Goal: Task Accomplishment & Management: Manage account settings

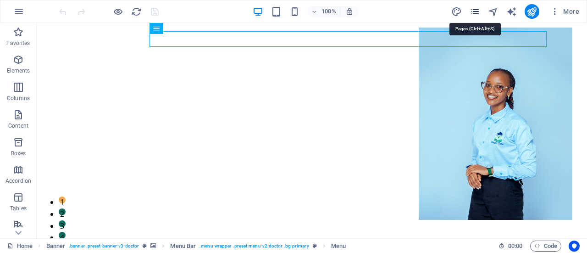
click at [479, 12] on icon "pages" at bounding box center [474, 11] width 11 height 11
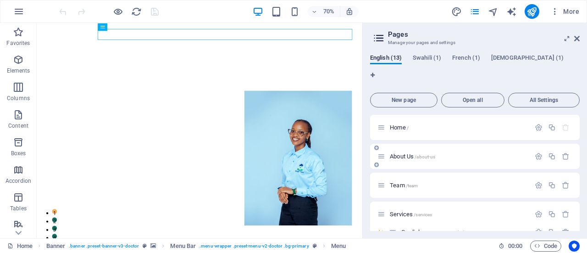
click at [412, 153] on span "About Us /about-us" at bounding box center [412, 156] width 45 height 7
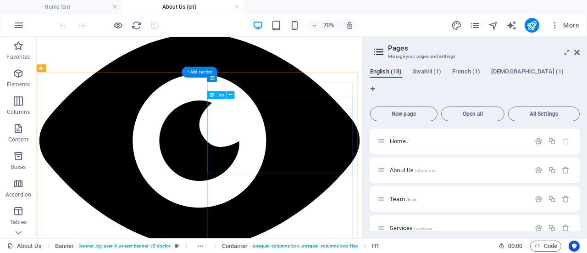
scroll to position [942, 0]
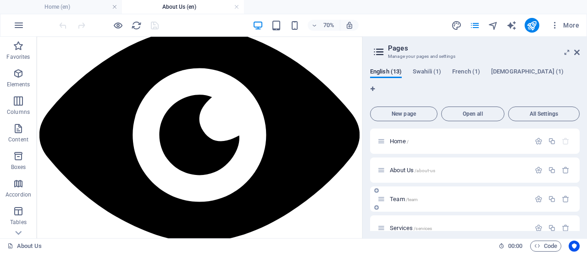
click at [393, 195] on span "Team /team" at bounding box center [404, 198] width 28 height 7
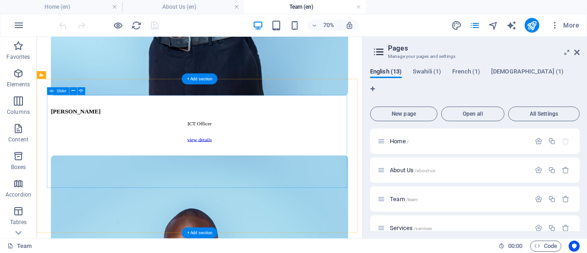
scroll to position [2610, 0]
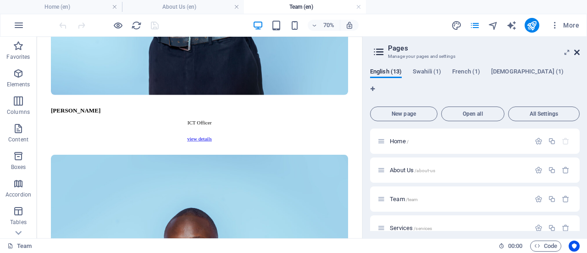
click at [578, 52] on icon at bounding box center [577, 52] width 6 height 7
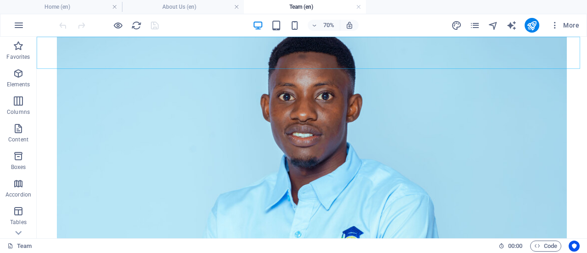
scroll to position [2653, 0]
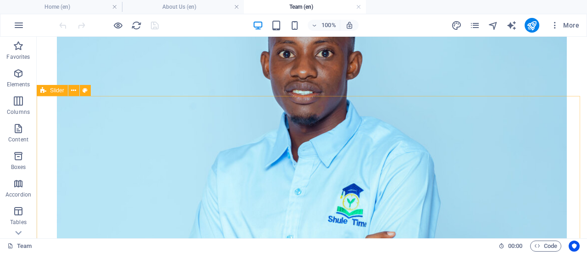
click at [55, 89] on span "Slider" at bounding box center [57, 91] width 14 height 6
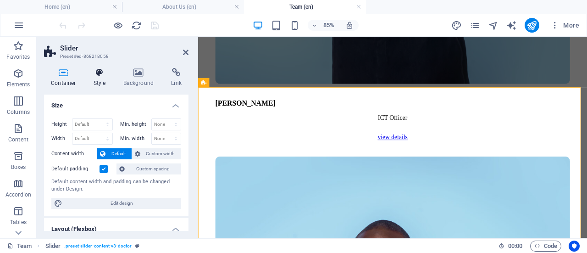
click at [103, 77] on h4 "Style" at bounding box center [102, 77] width 30 height 19
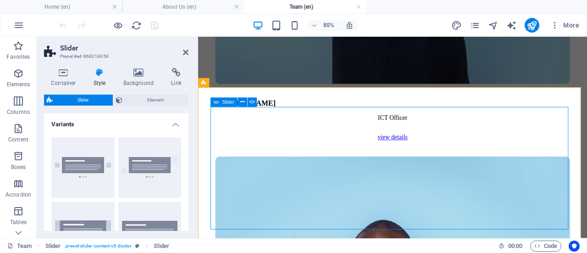
click at [223, 105] on div "Slider" at bounding box center [223, 101] width 27 height 9
select select "ms"
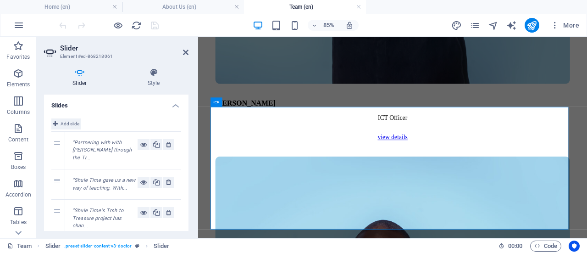
click at [55, 123] on icon at bounding box center [55, 123] width 5 height 11
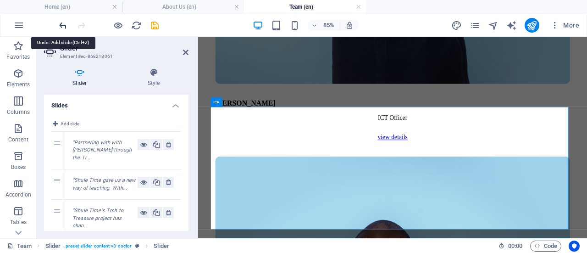
click at [62, 26] on icon "undo" at bounding box center [63, 25] width 11 height 11
click at [186, 54] on icon at bounding box center [186, 52] width 6 height 7
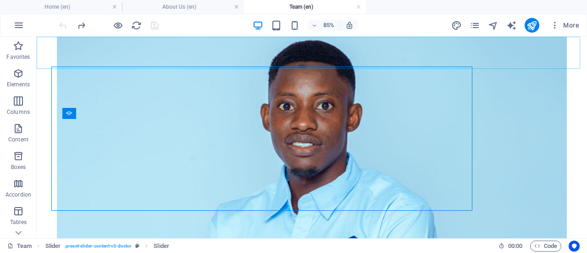
scroll to position [2653, 0]
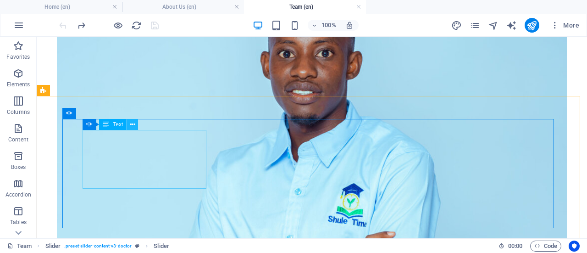
click at [134, 124] on icon at bounding box center [132, 125] width 5 height 10
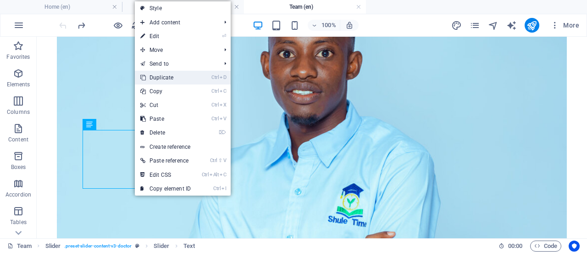
click at [156, 79] on link "Ctrl D Duplicate" at bounding box center [165, 78] width 61 height 14
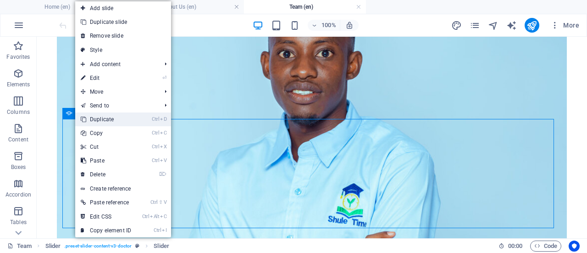
click at [94, 119] on link "Ctrl D Duplicate" at bounding box center [105, 119] width 61 height 14
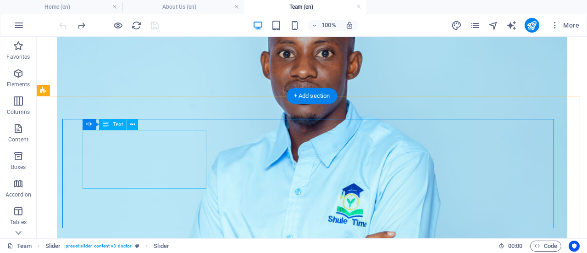
select select "ms"
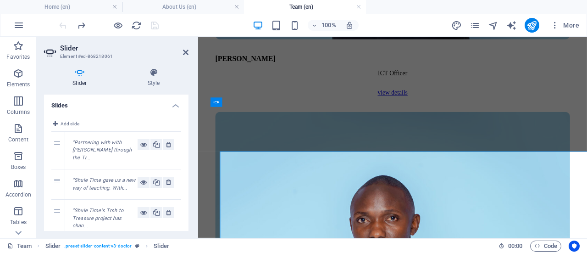
scroll to position [2601, 0]
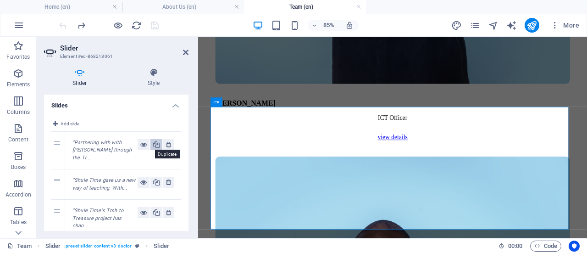
click at [155, 146] on icon at bounding box center [156, 144] width 6 height 11
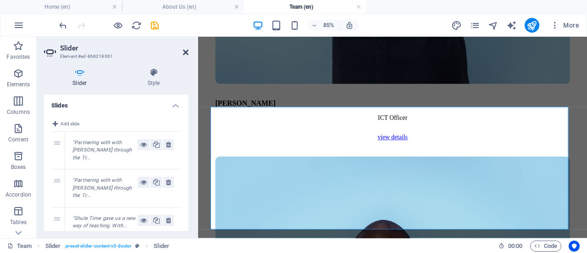
click at [185, 53] on icon at bounding box center [186, 52] width 6 height 7
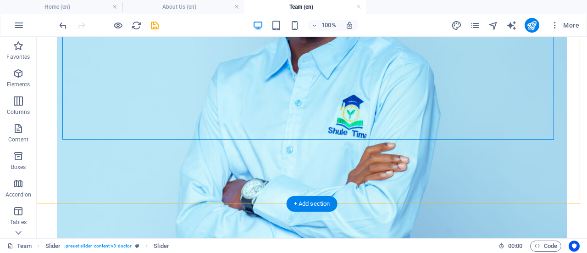
scroll to position [2742, 0]
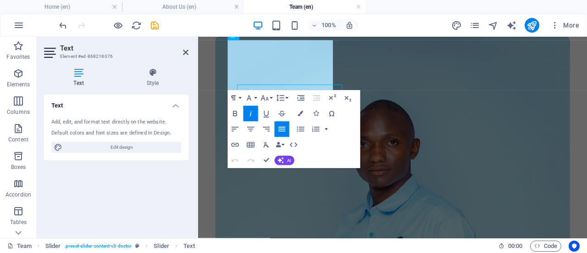
scroll to position [2690, 0]
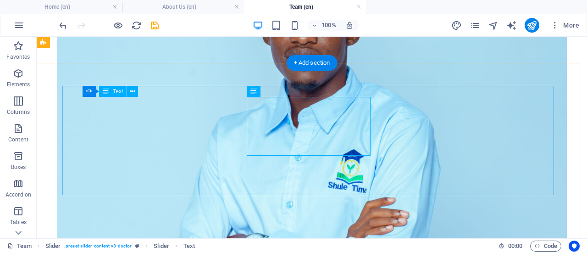
scroll to position [2685, 0]
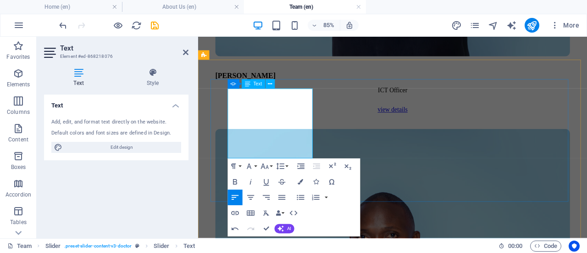
click at [252, 182] on icon "button" at bounding box center [250, 181] width 9 height 9
click at [282, 198] on icon "button" at bounding box center [281, 197] width 9 height 9
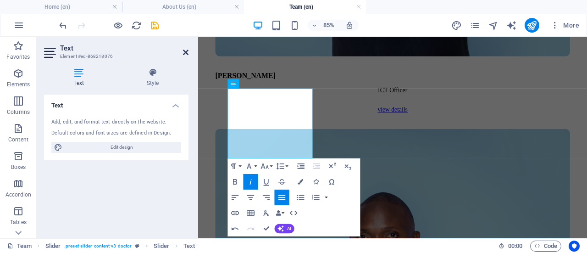
click at [186, 53] on icon at bounding box center [186, 52] width 6 height 7
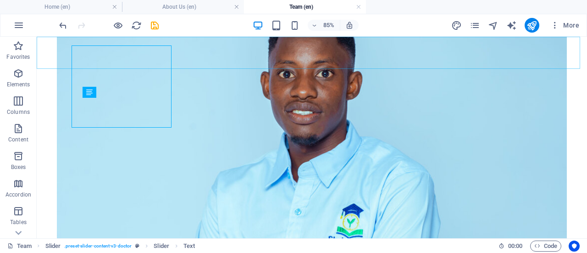
scroll to position [2685, 0]
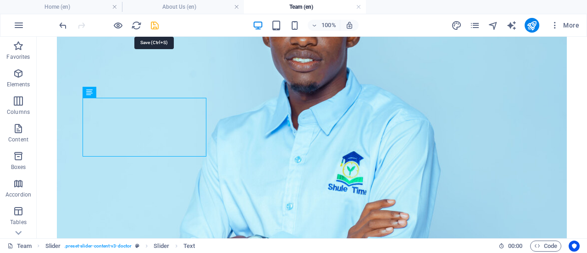
click at [156, 28] on icon "save" at bounding box center [154, 25] width 11 height 11
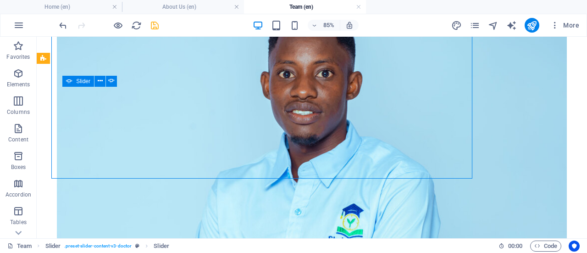
scroll to position [2686, 0]
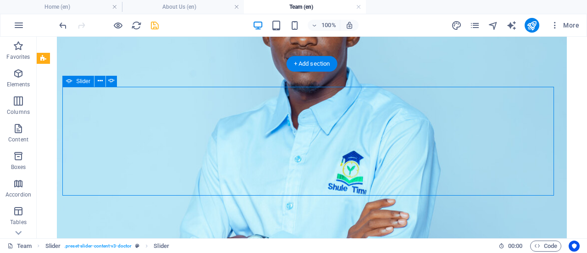
select select "ms"
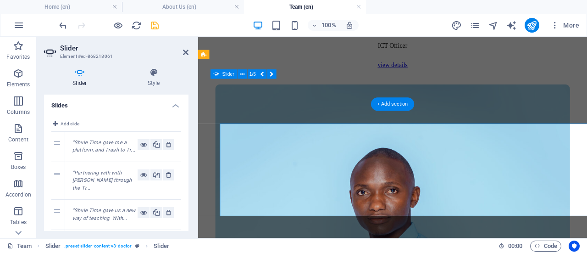
scroll to position [2633, 0]
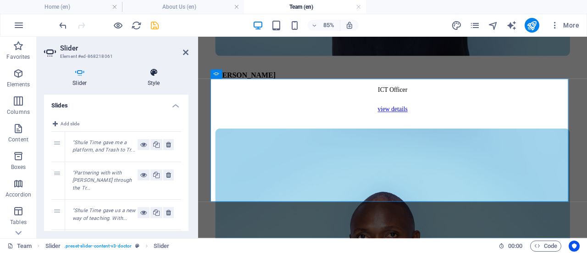
click at [158, 75] on icon at bounding box center [153, 72] width 69 height 9
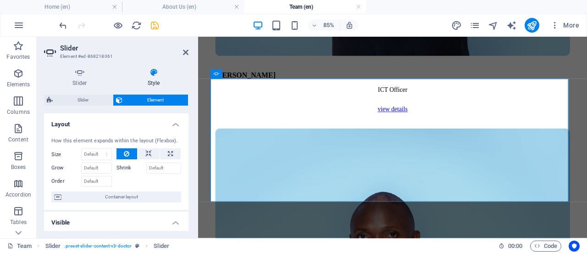
click at [83, 87] on div "Slider Style Slides Add slide 1 "Shule Time gave me a platform, and Trash to Tr…" at bounding box center [116, 149] width 144 height 163
click at [79, 80] on h4 "Slider" at bounding box center [81, 77] width 75 height 19
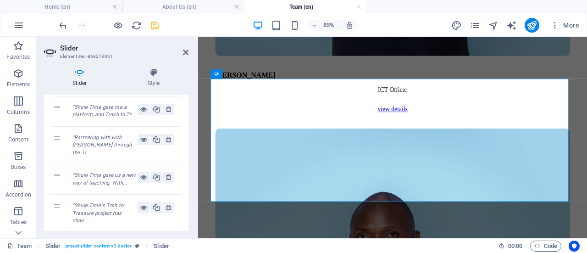
scroll to position [31, 0]
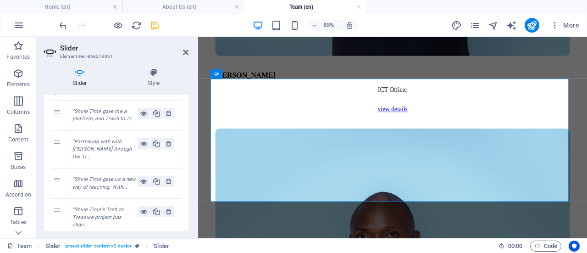
drag, startPoint x: 187, startPoint y: 121, endPoint x: 24, endPoint y: 110, distance: 164.0
click at [153, 27] on icon "save" at bounding box center [154, 25] width 11 height 11
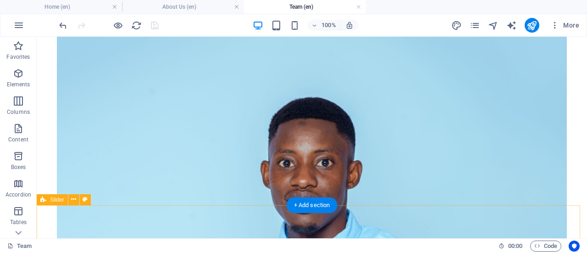
scroll to position [2544, 0]
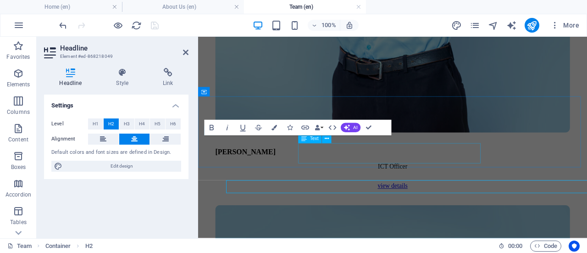
scroll to position [2491, 0]
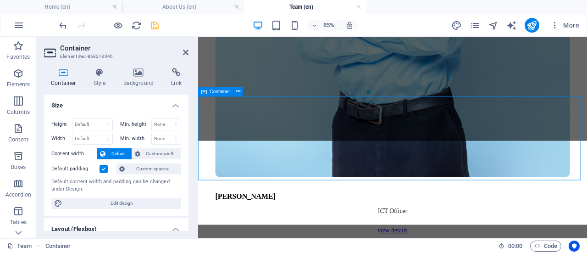
scroll to position [2492, 0]
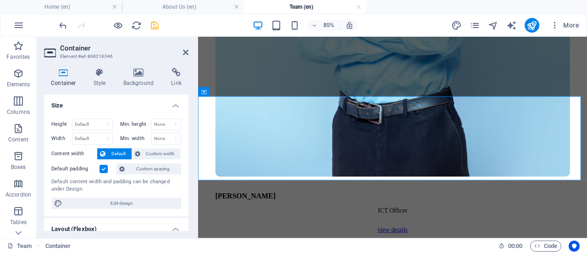
click at [107, 167] on label at bounding box center [103, 169] width 8 height 8
click at [0, 0] on input "Default padding" at bounding box center [0, 0] width 0 height 0
click at [107, 167] on label at bounding box center [103, 169] width 8 height 8
click at [0, 0] on input "Default padding" at bounding box center [0, 0] width 0 height 0
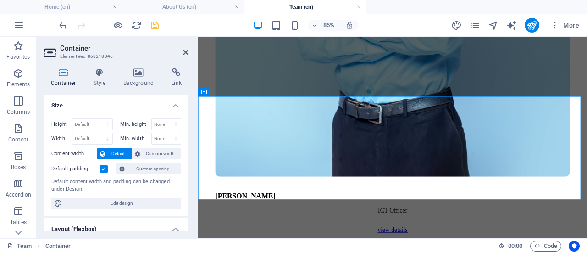
click at [107, 167] on label at bounding box center [103, 169] width 8 height 8
click at [0, 0] on input "Default padding" at bounding box center [0, 0] width 0 height 0
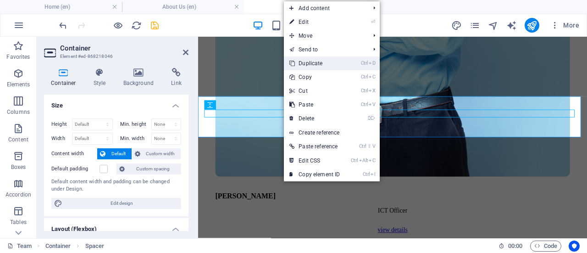
click at [308, 63] on link "Ctrl D Duplicate" at bounding box center [314, 63] width 61 height 14
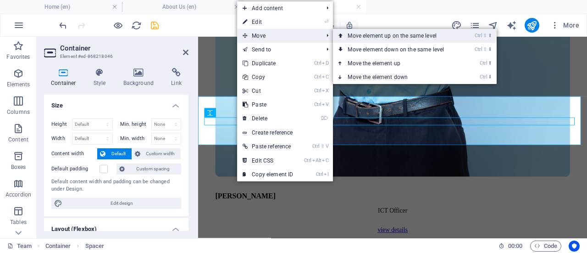
click at [367, 34] on link "Ctrl ⇧ ⬆ Move element up on the same level" at bounding box center [397, 36] width 129 height 14
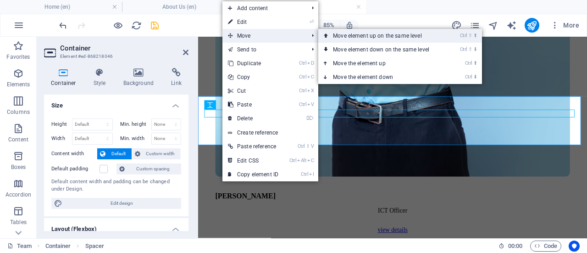
click at [352, 35] on link "Ctrl ⇧ ⬆ Move element up on the same level" at bounding box center [382, 36] width 129 height 14
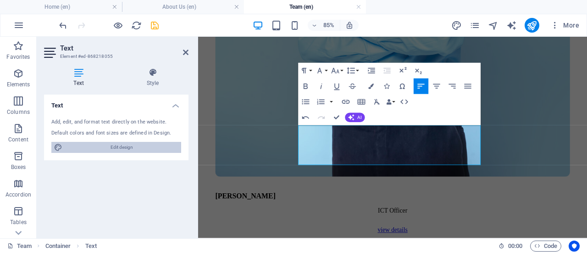
click at [120, 146] on span "Edit design" at bounding box center [121, 147] width 113 height 11
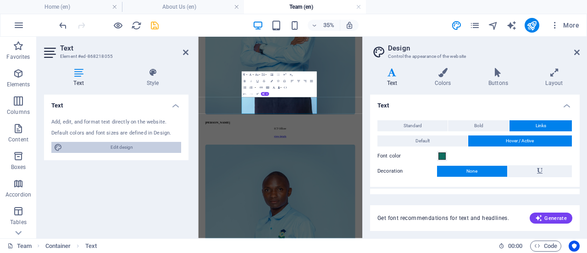
scroll to position [2437, 0]
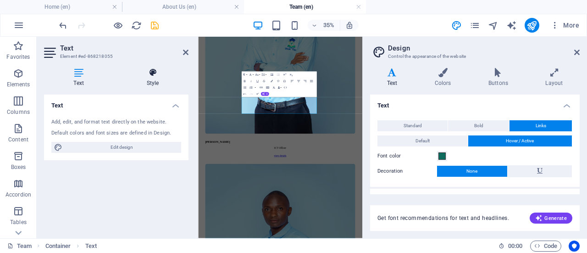
click at [156, 72] on icon at bounding box center [153, 72] width 72 height 9
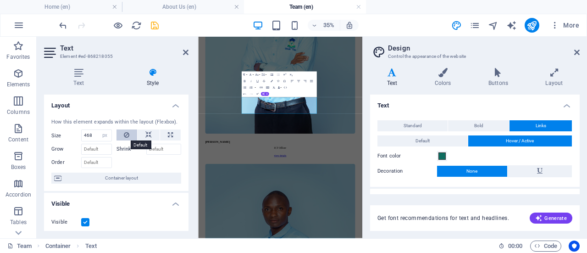
click at [131, 140] on button at bounding box center [126, 134] width 21 height 11
select select "DISABLED_OPTION_VALUE"
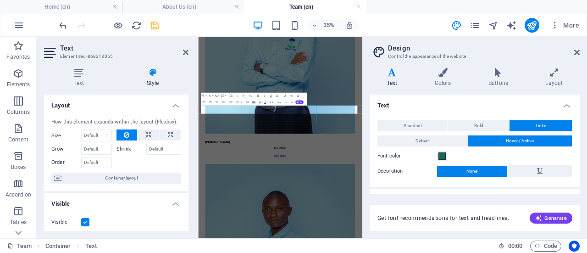
scroll to position [2414, 0]
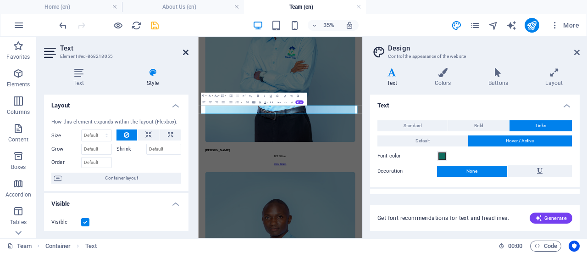
click at [188, 51] on icon at bounding box center [186, 52] width 6 height 7
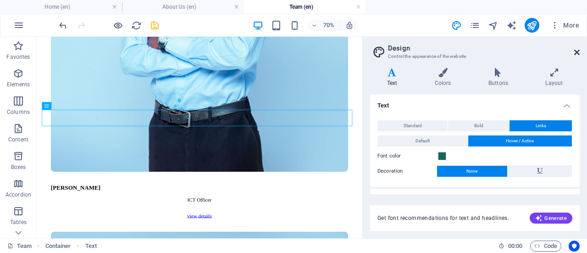
click at [575, 49] on icon at bounding box center [577, 52] width 6 height 7
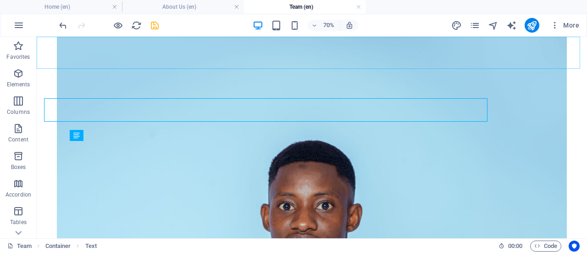
scroll to position [2544, 0]
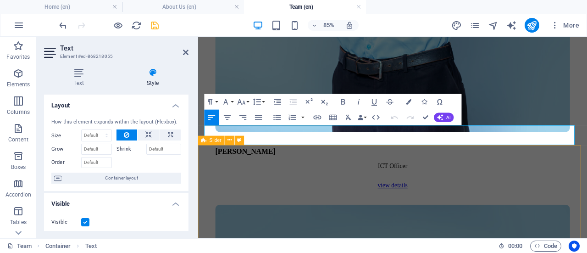
scroll to position [2492, 0]
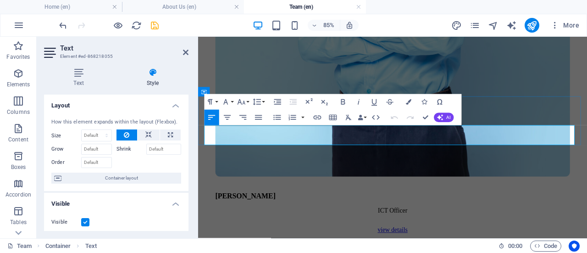
click at [229, 113] on icon "button" at bounding box center [227, 116] width 9 height 9
click at [183, 53] on icon at bounding box center [186, 52] width 6 height 7
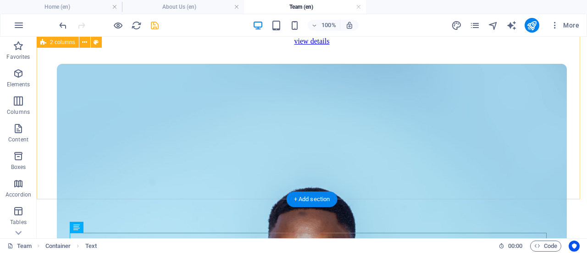
scroll to position [2451, 0]
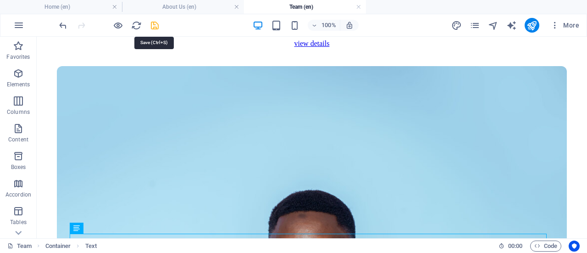
click at [154, 29] on icon "save" at bounding box center [154, 25] width 11 height 11
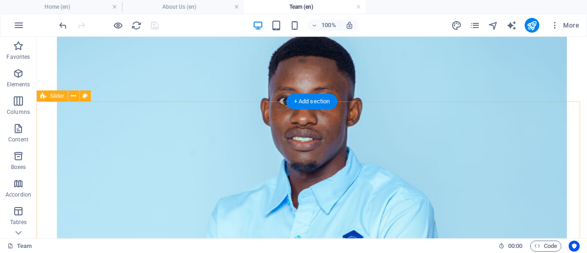
scroll to position [2606, 0]
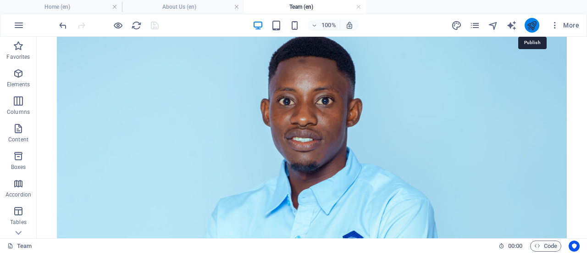
click at [529, 25] on icon "publish" at bounding box center [531, 25] width 11 height 11
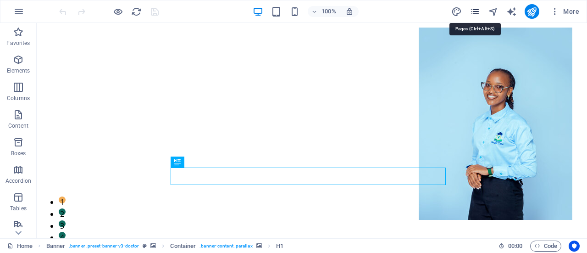
click at [477, 10] on icon "pages" at bounding box center [474, 11] width 11 height 11
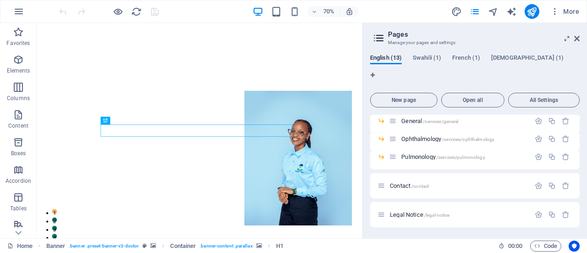
scroll to position [165, 0]
click at [411, 182] on span "Contact /contact" at bounding box center [409, 185] width 39 height 7
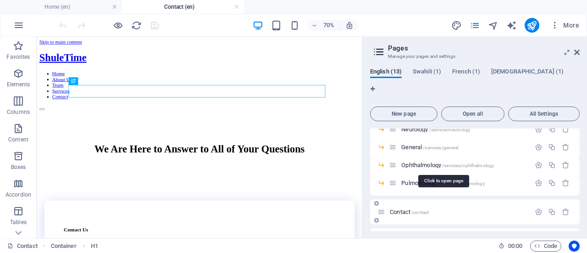
scroll to position [0, 0]
click at [574, 52] on icon at bounding box center [577, 52] width 6 height 7
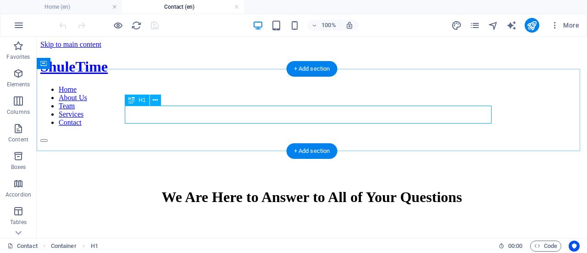
click at [247, 188] on div "We Are Here to Answer to All of Your Questions" at bounding box center [312, 196] width 528 height 17
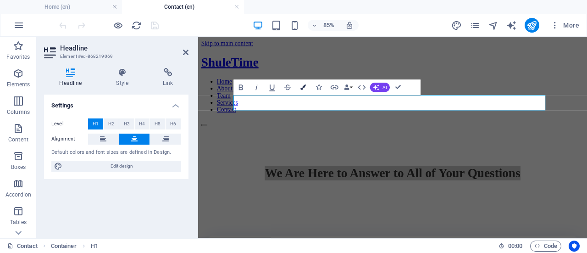
click at [306, 88] on icon "button" at bounding box center [304, 88] width 6 height 6
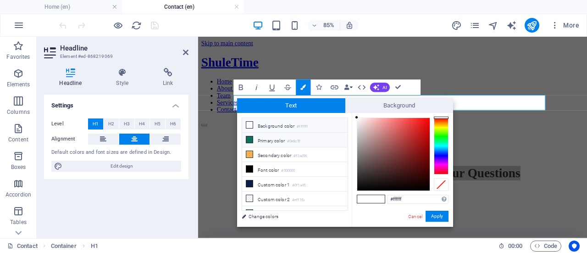
click at [276, 139] on li "Primary color #0e6c5f" at bounding box center [294, 139] width 105 height 15
type input "#0e6c5f"
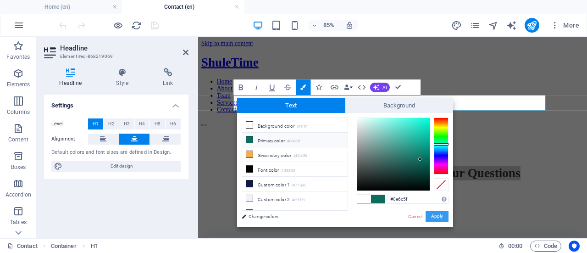
click at [435, 217] on button "Apply" at bounding box center [436, 215] width 23 height 11
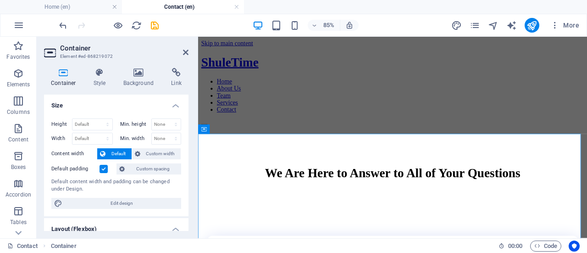
click at [103, 165] on label at bounding box center [103, 169] width 8 height 8
click at [0, 0] on input "Default padding" at bounding box center [0, 0] width 0 height 0
click at [103, 165] on label at bounding box center [103, 169] width 8 height 8
click at [0, 0] on input "Default padding" at bounding box center [0, 0] width 0 height 0
click at [103, 165] on label at bounding box center [103, 169] width 8 height 8
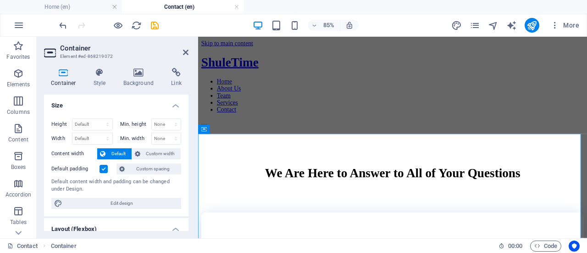
click at [0, 0] on input "Default padding" at bounding box center [0, 0] width 0 height 0
click at [104, 166] on label at bounding box center [103, 169] width 8 height 8
click at [0, 0] on input "Default padding" at bounding box center [0, 0] width 0 height 0
click at [187, 50] on icon at bounding box center [186, 52] width 6 height 7
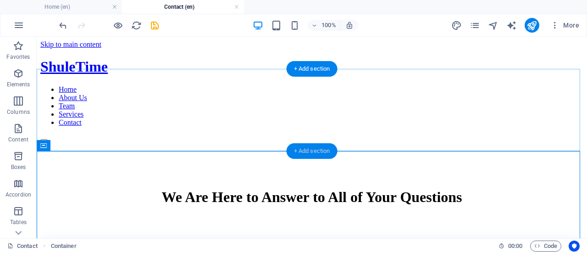
click at [315, 150] on div "+ Add section" at bounding box center [311, 151] width 51 height 16
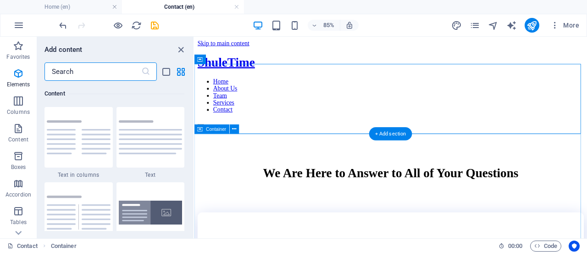
scroll to position [1604, 0]
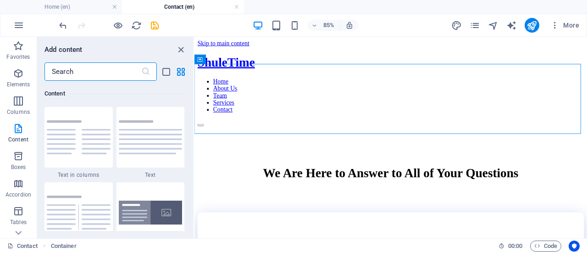
click at [69, 69] on input "text" at bounding box center [92, 71] width 97 height 18
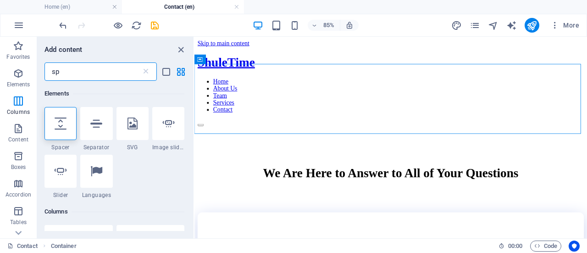
scroll to position [0, 0]
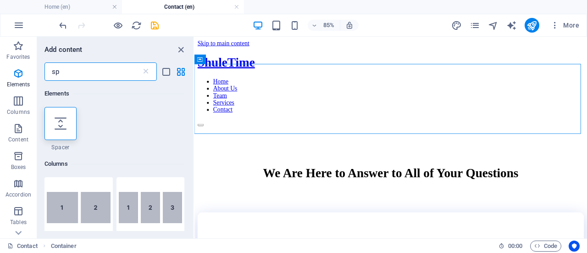
click at [69, 69] on input "sp" at bounding box center [92, 71] width 97 height 18
type input "sp"
click at [59, 114] on div at bounding box center [60, 123] width 32 height 33
select select "px"
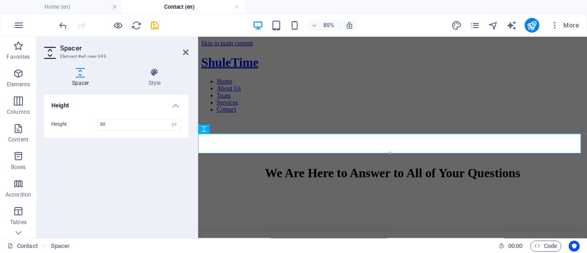
type input "30"
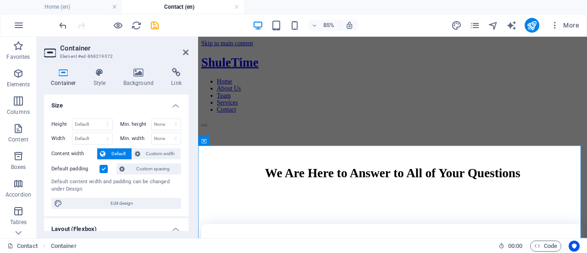
click at [105, 172] on label at bounding box center [103, 169] width 8 height 8
click at [0, 0] on input "Default padding" at bounding box center [0, 0] width 0 height 0
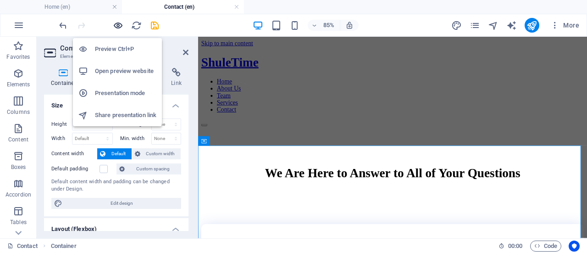
click at [118, 24] on icon "button" at bounding box center [118, 25] width 11 height 11
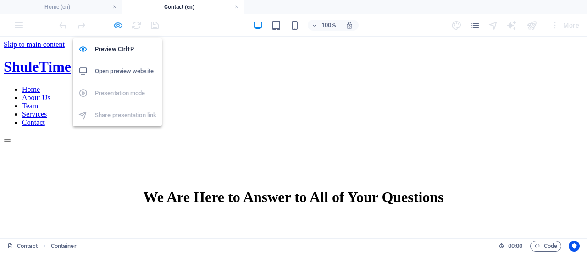
click at [121, 27] on icon "button" at bounding box center [118, 25] width 11 height 11
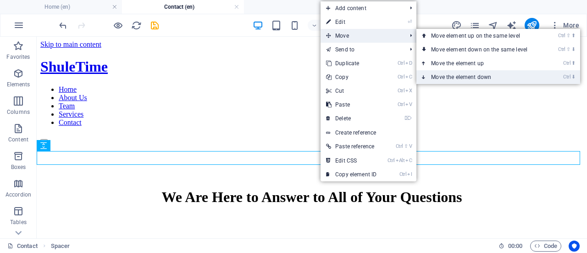
click at [443, 76] on link "Ctrl ⬇ Move the element down" at bounding box center [480, 77] width 129 height 14
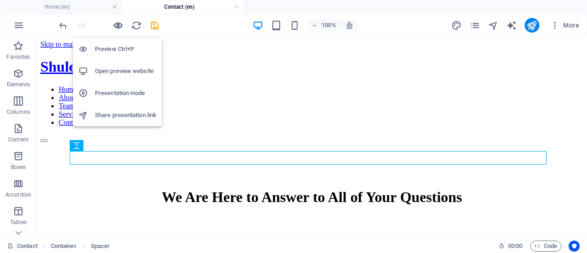
click at [116, 24] on icon "button" at bounding box center [118, 25] width 11 height 11
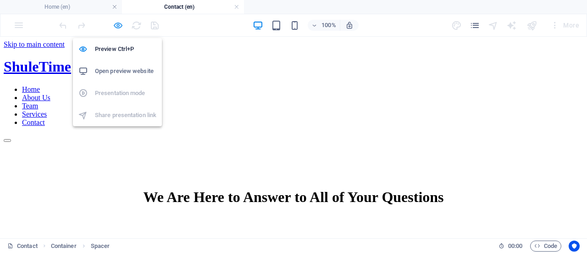
click at [115, 29] on icon "button" at bounding box center [118, 25] width 11 height 11
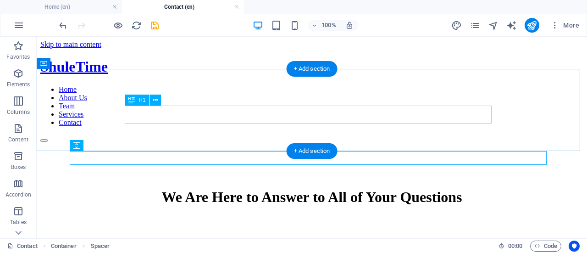
click at [241, 188] on div "We Are Here to Answer to All of Your Questions" at bounding box center [312, 196] width 528 height 17
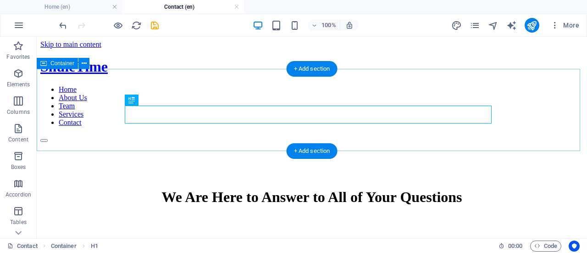
click at [91, 142] on div "We Are Here to Answer to All of Your Questions" at bounding box center [311, 192] width 543 height 101
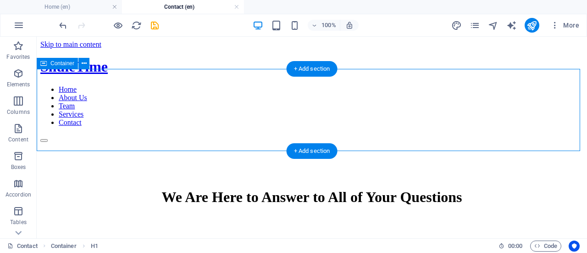
click at [91, 142] on div "We Are Here to Answer to All of Your Questions" at bounding box center [311, 192] width 543 height 101
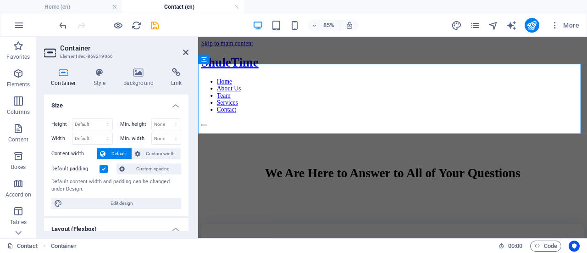
click at [103, 169] on label at bounding box center [103, 169] width 8 height 8
click at [0, 0] on input "Default padding" at bounding box center [0, 0] width 0 height 0
click at [103, 169] on label at bounding box center [103, 169] width 8 height 8
click at [0, 0] on input "Default padding" at bounding box center [0, 0] width 0 height 0
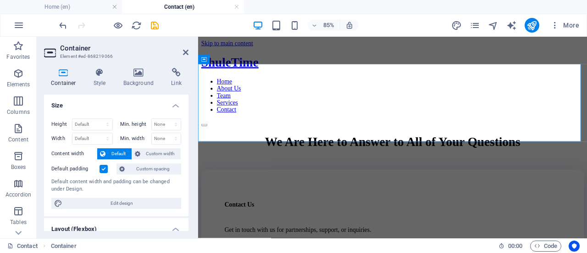
click at [103, 169] on label at bounding box center [103, 169] width 8 height 8
click at [0, 0] on input "Default padding" at bounding box center [0, 0] width 0 height 0
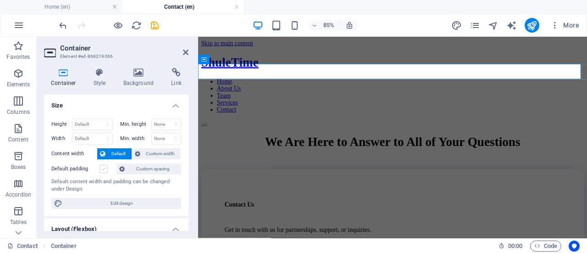
click at [103, 169] on label at bounding box center [103, 169] width 8 height 8
click at [0, 0] on input "Default padding" at bounding box center [0, 0] width 0 height 0
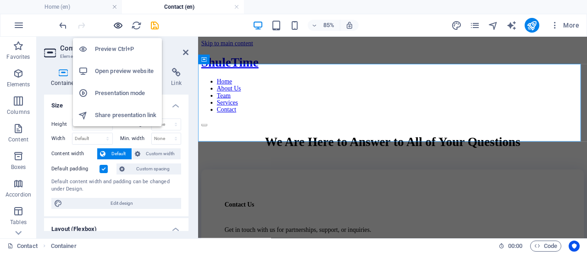
click at [116, 25] on icon "button" at bounding box center [118, 25] width 11 height 11
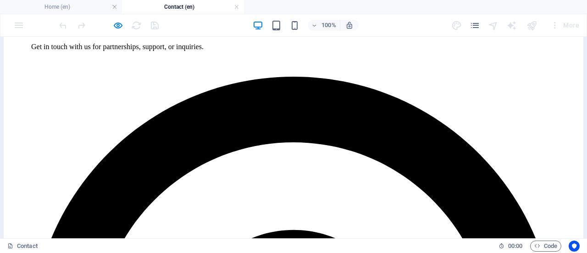
scroll to position [216, 0]
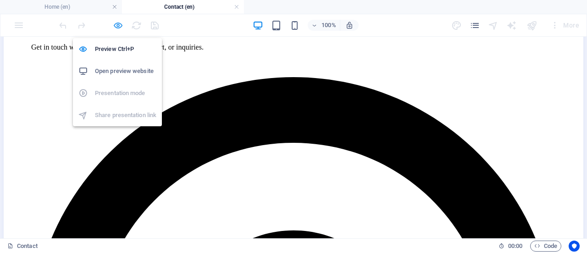
click at [115, 26] on icon "button" at bounding box center [118, 25] width 11 height 11
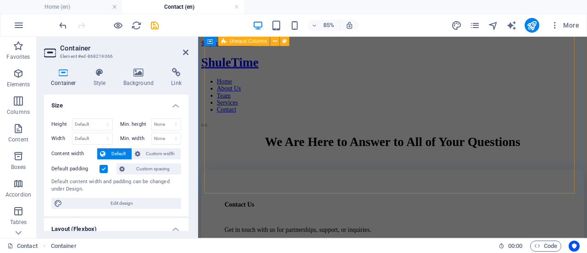
scroll to position [239, 0]
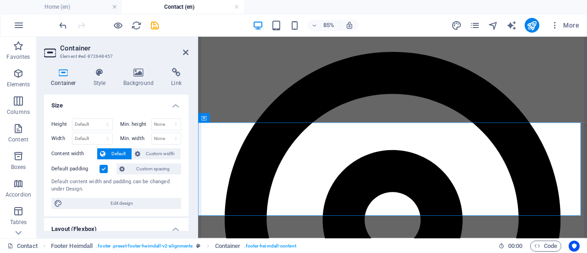
click at [186, 58] on header "Container Element #ed-872648457" at bounding box center [116, 49] width 144 height 24
click at [185, 51] on icon at bounding box center [186, 52] width 6 height 7
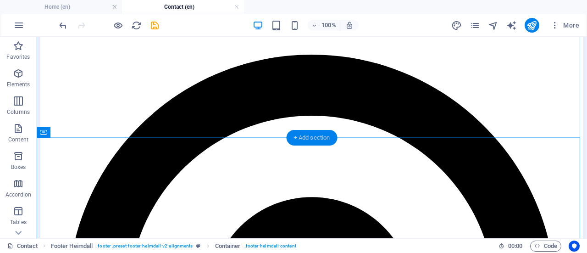
click at [312, 139] on div "+ Add section" at bounding box center [311, 138] width 51 height 16
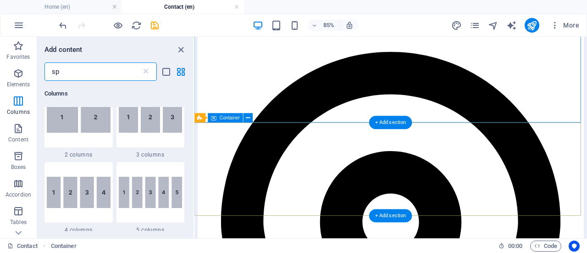
scroll to position [318, 0]
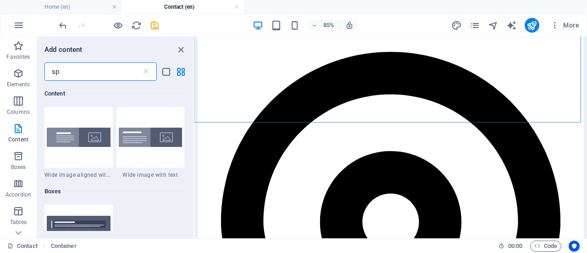
click at [85, 75] on input "sp" at bounding box center [92, 71] width 97 height 18
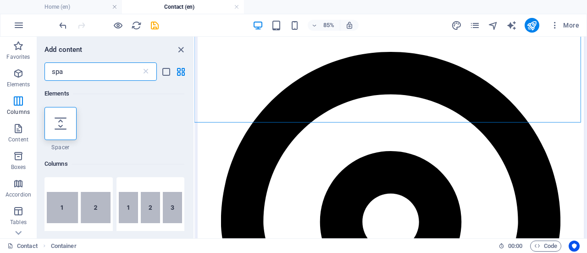
scroll to position [0, 0]
type input "spa"
click at [62, 119] on icon at bounding box center [61, 123] width 12 height 12
select select "px"
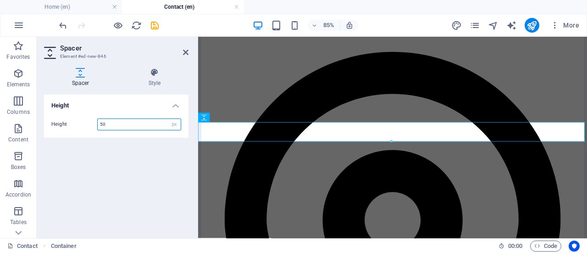
scroll to position [239, 0]
type input "30"
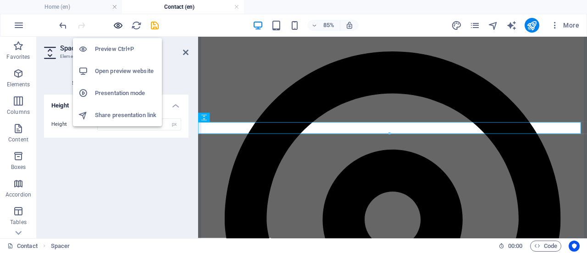
click at [118, 29] on icon "button" at bounding box center [118, 25] width 11 height 11
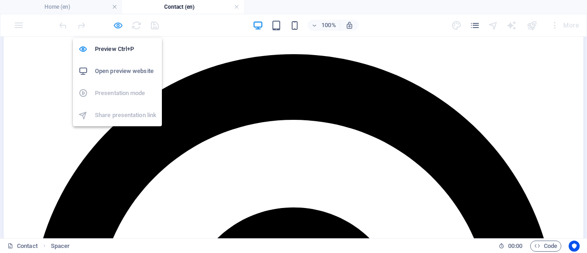
scroll to position [239, 0]
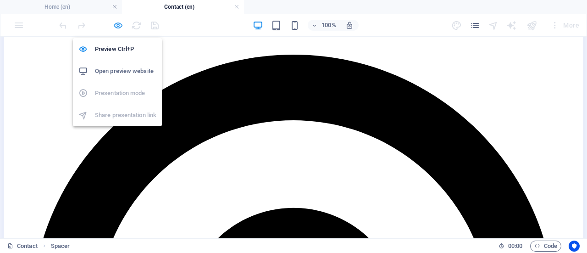
click at [116, 24] on icon "button" at bounding box center [118, 25] width 11 height 11
select select "px"
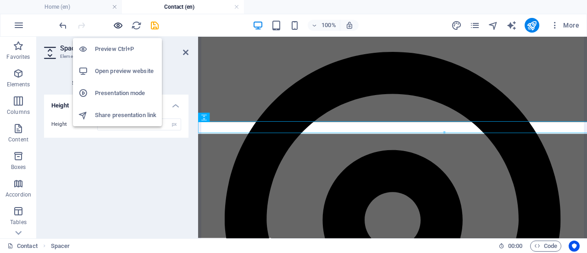
scroll to position [239, 0]
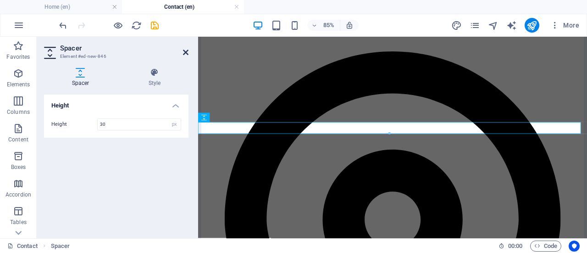
click at [186, 54] on icon at bounding box center [186, 52] width 6 height 7
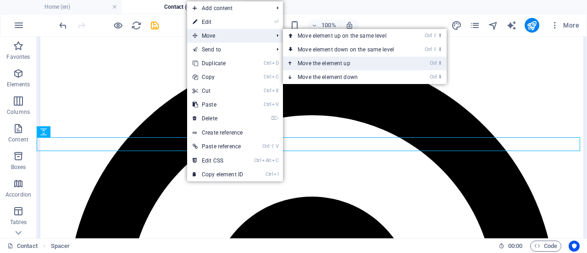
click at [322, 63] on link "Ctrl ⬆ Move the element up" at bounding box center [347, 63] width 129 height 14
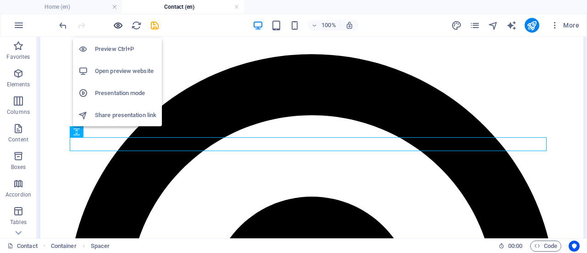
click at [113, 23] on icon "button" at bounding box center [118, 25] width 11 height 11
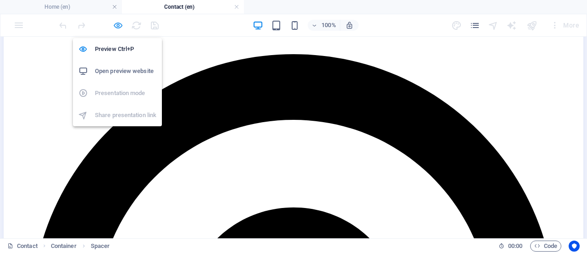
click at [116, 26] on icon "button" at bounding box center [118, 25] width 11 height 11
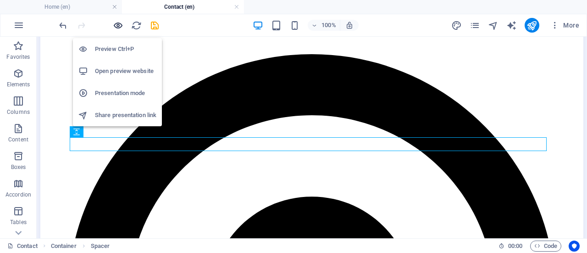
click at [119, 27] on icon "button" at bounding box center [118, 25] width 11 height 11
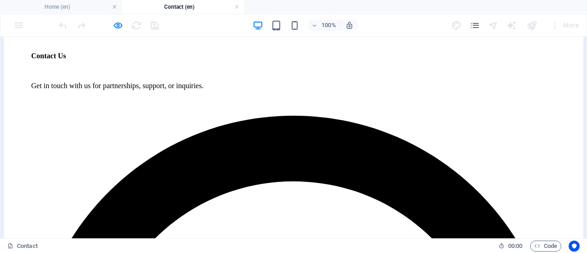
scroll to position [220, 0]
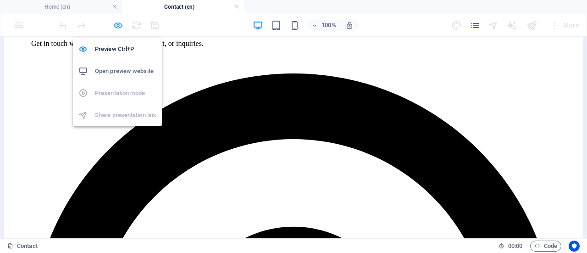
click at [120, 29] on icon "button" at bounding box center [118, 25] width 11 height 11
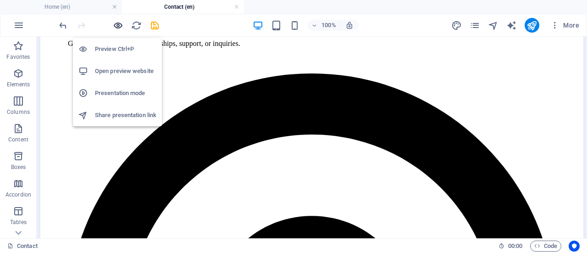
scroll to position [220, 0]
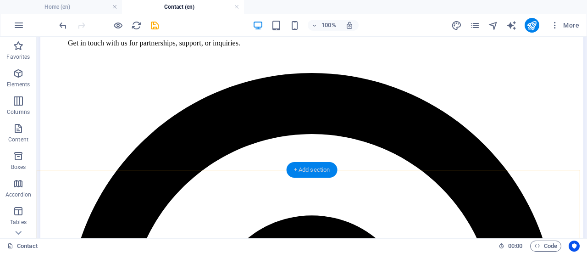
click at [313, 169] on div "+ Add section" at bounding box center [311, 170] width 51 height 16
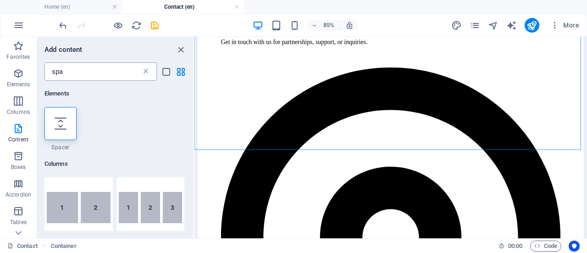
click at [145, 70] on icon at bounding box center [145, 71] width 9 height 9
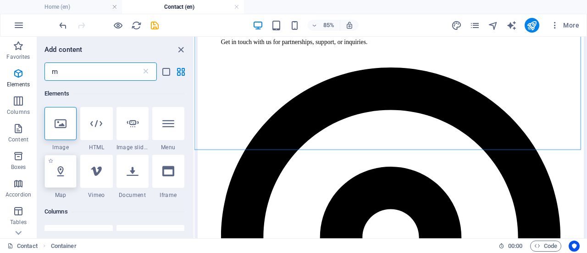
type input "m"
click at [57, 182] on div at bounding box center [60, 170] width 32 height 33
select select "1"
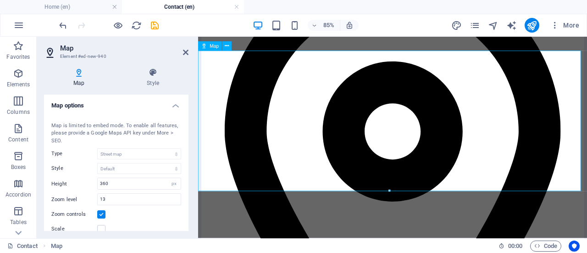
scroll to position [344, 0]
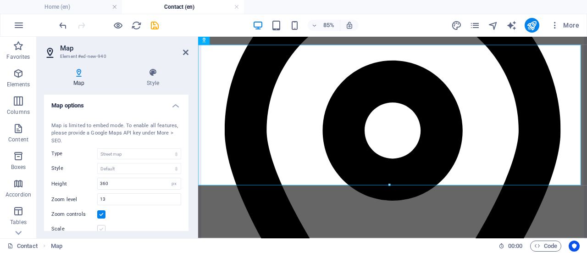
click at [101, 229] on label at bounding box center [101, 229] width 8 height 8
click at [0, 0] on input "Scale" at bounding box center [0, 0] width 0 height 0
click at [101, 229] on label at bounding box center [101, 229] width 8 height 8
click at [0, 0] on input "Scale" at bounding box center [0, 0] width 0 height 0
click at [101, 229] on label at bounding box center [101, 229] width 8 height 8
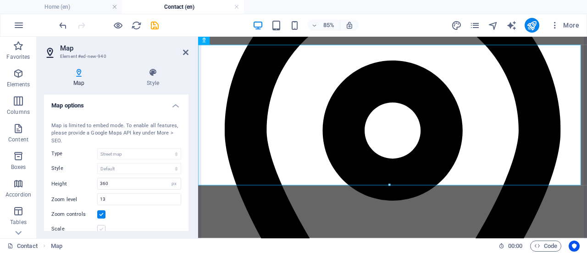
click at [0, 0] on input "Scale" at bounding box center [0, 0] width 0 height 0
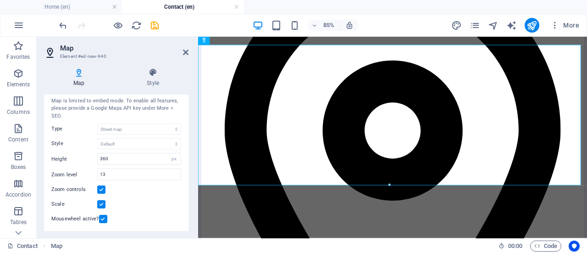
scroll to position [0, 0]
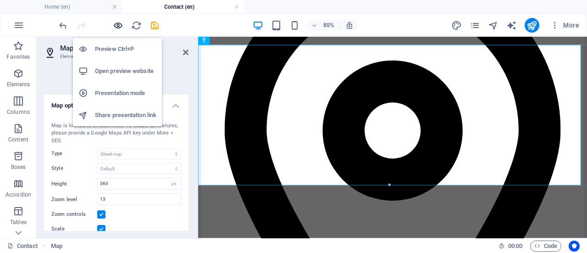
click at [119, 23] on icon "button" at bounding box center [118, 25] width 11 height 11
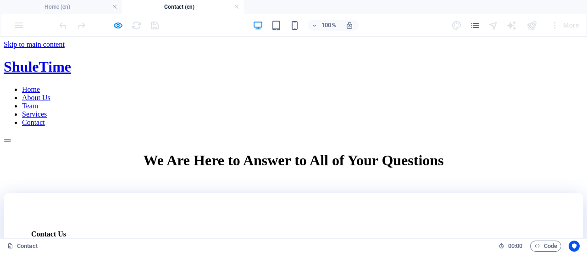
click at [217, 152] on span "We Are Here to Answer to All of Your Questions" at bounding box center [293, 160] width 300 height 17
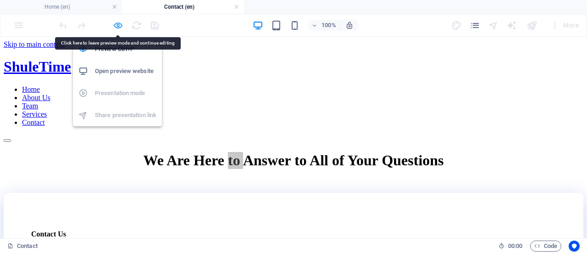
click at [116, 25] on icon "button" at bounding box center [118, 25] width 11 height 11
select select "1"
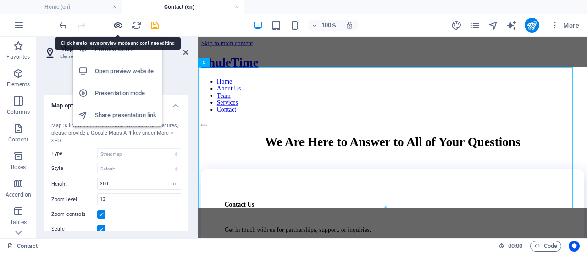
scroll to position [317, 0]
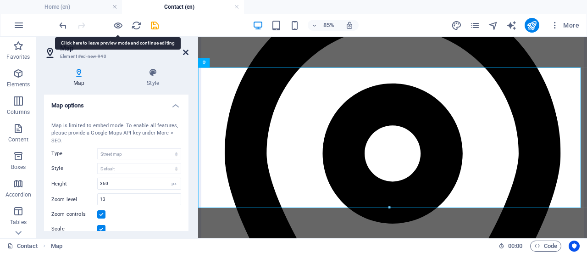
click at [184, 53] on icon at bounding box center [186, 52] width 6 height 7
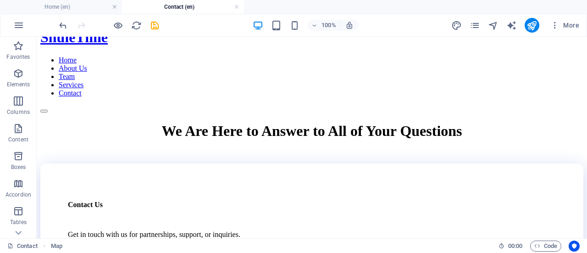
scroll to position [0, 0]
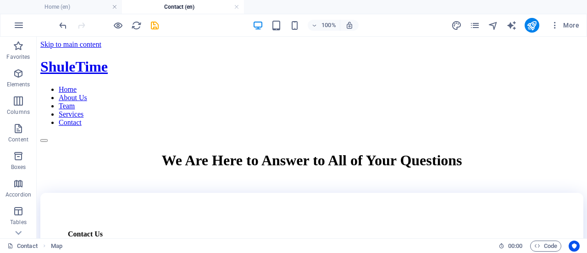
drag, startPoint x: 585, startPoint y: 144, endPoint x: 623, endPoint y: 54, distance: 97.6
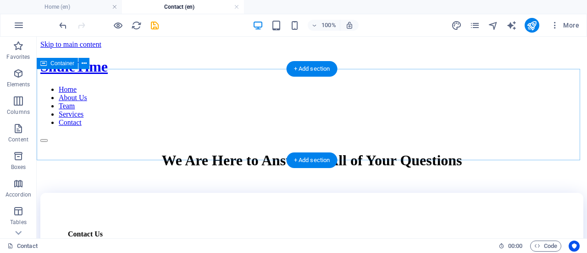
click at [216, 152] on div "We Are Here to Answer to All of Your Questions" at bounding box center [311, 160] width 543 height 17
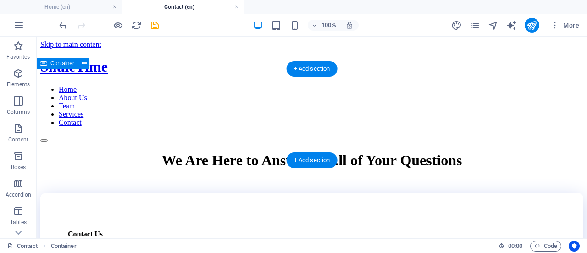
click at [216, 152] on div "We Are Here to Answer to All of Your Questions" at bounding box center [311, 160] width 543 height 17
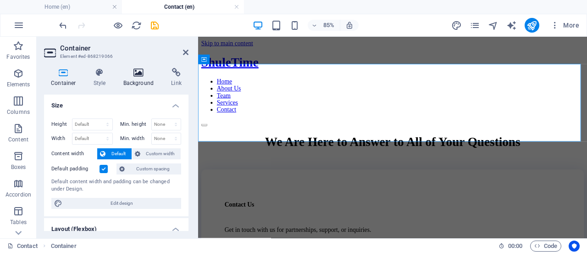
click at [133, 74] on icon at bounding box center [138, 72] width 44 height 9
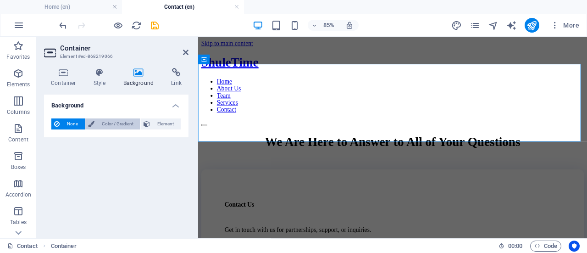
click at [109, 122] on span "Color / Gradient" at bounding box center [117, 123] width 40 height 11
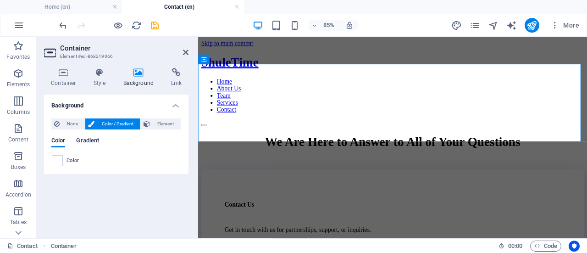
click at [87, 140] on span "Gradient" at bounding box center [87, 141] width 23 height 13
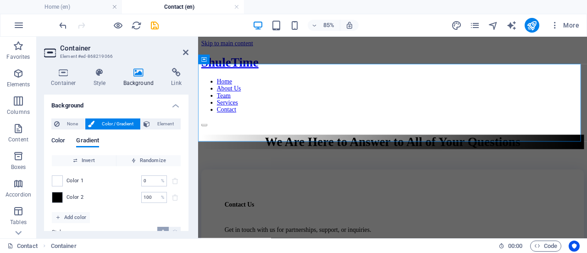
click at [63, 141] on span "Color" at bounding box center [58, 141] width 14 height 13
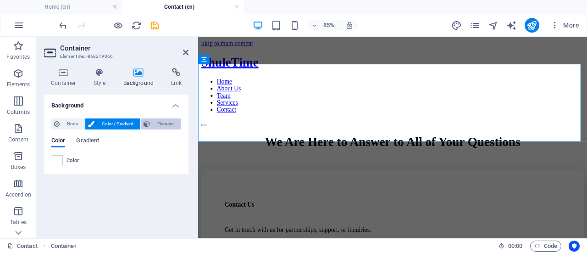
click at [158, 124] on span "Element" at bounding box center [165, 123] width 25 height 11
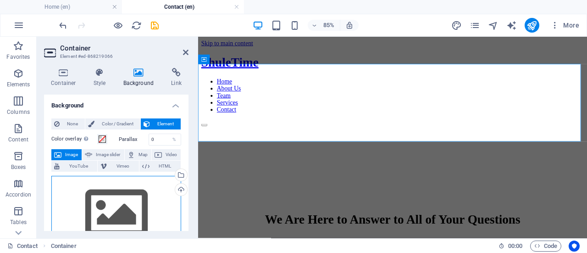
click at [115, 222] on div "Drag files here, click to choose files or select files from Files or our free s…" at bounding box center [116, 213] width 130 height 75
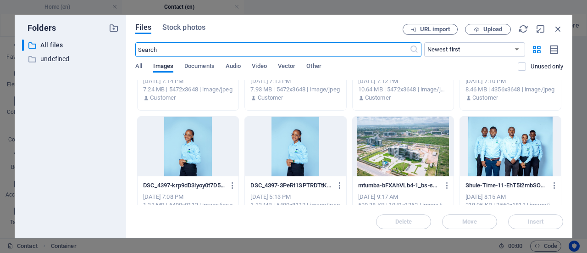
scroll to position [544, 0]
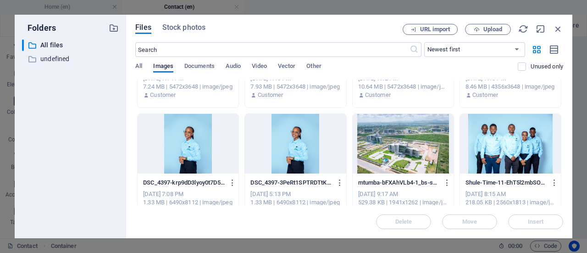
click at [401, 161] on div at bounding box center [402, 144] width 101 height 60
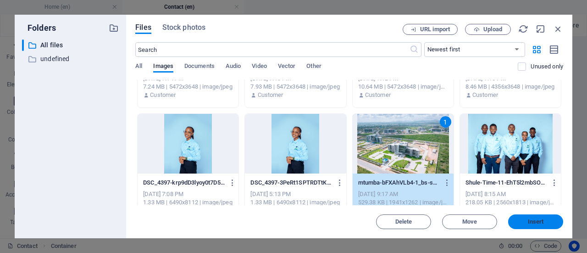
click at [529, 223] on span "Insert" at bounding box center [536, 222] width 16 height 6
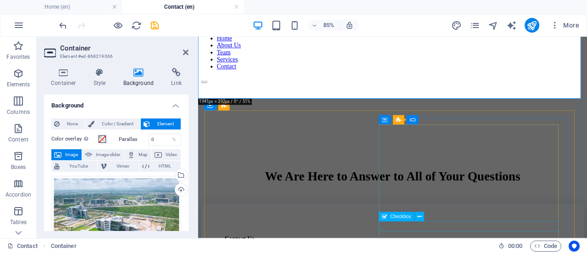
scroll to position [0, 0]
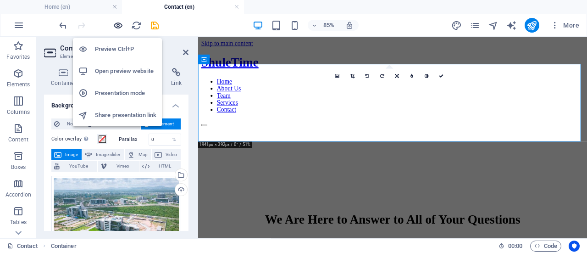
click at [117, 27] on icon "button" at bounding box center [118, 25] width 11 height 11
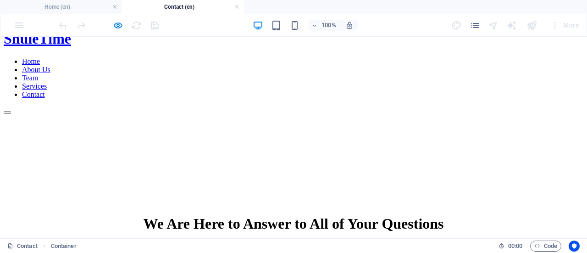
scroll to position [28, 0]
click at [149, 114] on div at bounding box center [293, 114] width 579 height 0
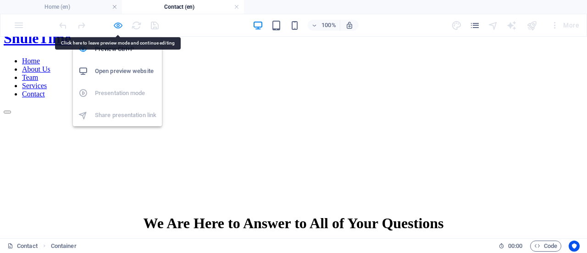
click at [115, 22] on icon "button" at bounding box center [118, 25] width 11 height 11
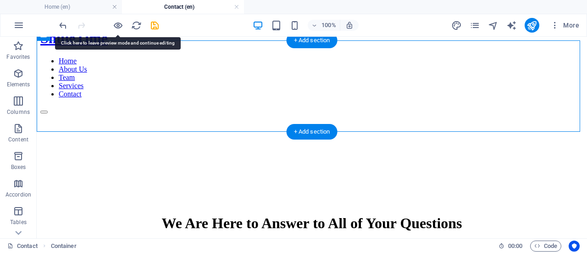
click at [181, 114] on figure at bounding box center [311, 114] width 543 height 0
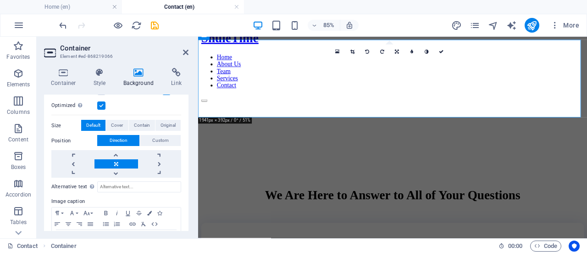
scroll to position [181, 0]
click at [115, 123] on span "Cover" at bounding box center [117, 124] width 12 height 11
click at [102, 123] on button "Default" at bounding box center [93, 124] width 24 height 11
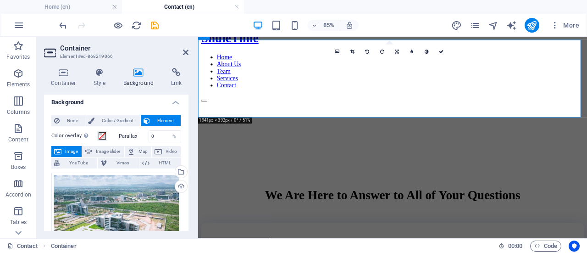
scroll to position [0, 0]
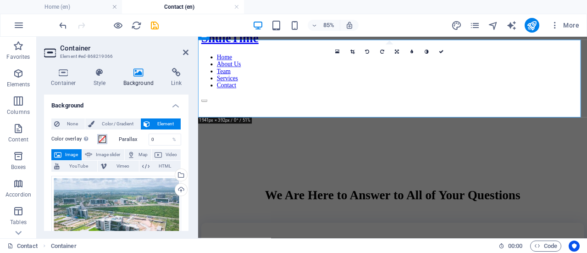
click at [101, 140] on span at bounding box center [102, 138] width 7 height 7
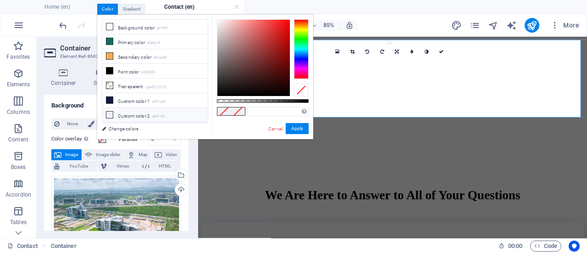
click at [128, 109] on li "Custom color 2 #eff1fb" at bounding box center [154, 115] width 105 height 15
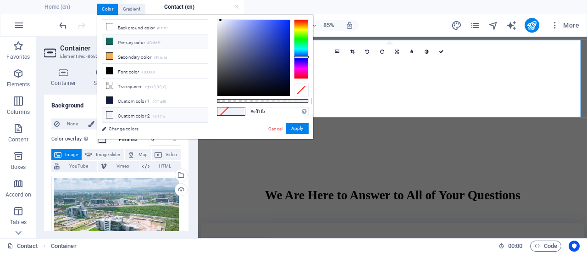
click at [121, 41] on li "Primary color #0e6c5f" at bounding box center [154, 41] width 105 height 15
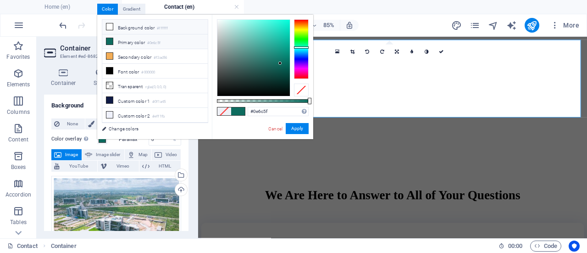
click at [127, 22] on li "Background color #ffffff" at bounding box center [154, 27] width 105 height 15
type input "#ffffff"
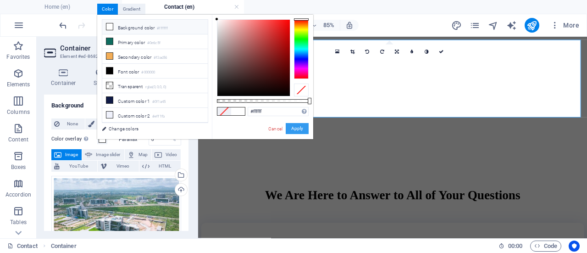
click at [301, 129] on button "Apply" at bounding box center [297, 128] width 23 height 11
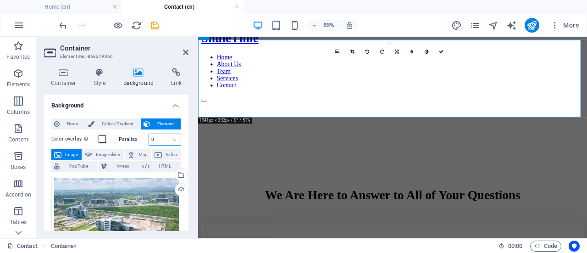
click at [158, 140] on input "0" at bounding box center [165, 139] width 32 height 11
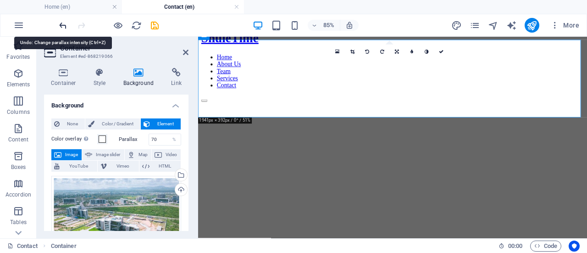
click at [64, 24] on icon "undo" at bounding box center [63, 25] width 11 height 11
type input "0"
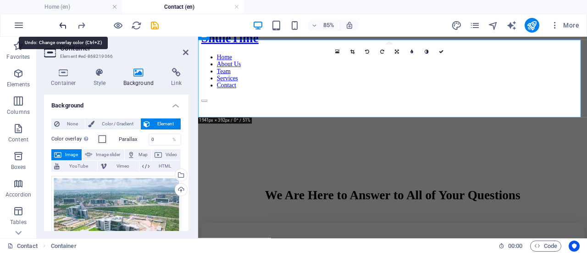
click at [64, 24] on icon "undo" at bounding box center [63, 25] width 11 height 11
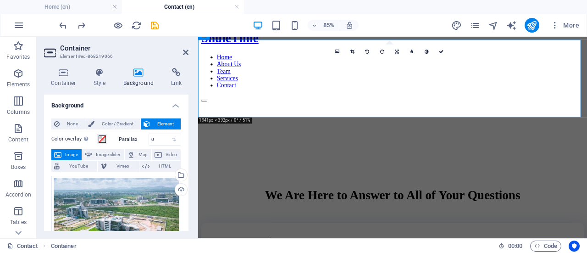
click at [296, 114] on figure at bounding box center [427, 114] width 450 height 0
click at [97, 83] on h4 "Style" at bounding box center [102, 77] width 30 height 19
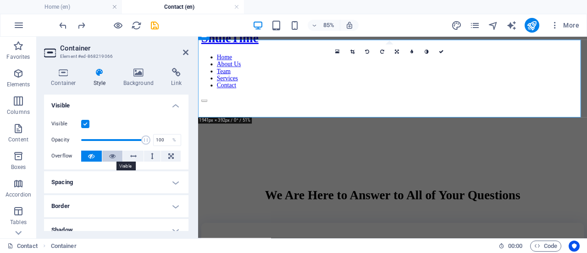
click at [113, 153] on icon at bounding box center [112, 155] width 6 height 11
click at [96, 153] on button at bounding box center [91, 155] width 21 height 11
click at [142, 72] on icon at bounding box center [138, 72] width 44 height 9
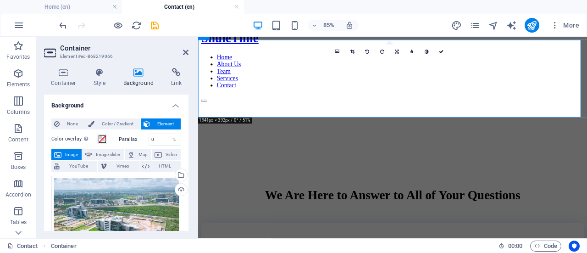
drag, startPoint x: 186, startPoint y: 116, endPoint x: 186, endPoint y: 122, distance: 6.4
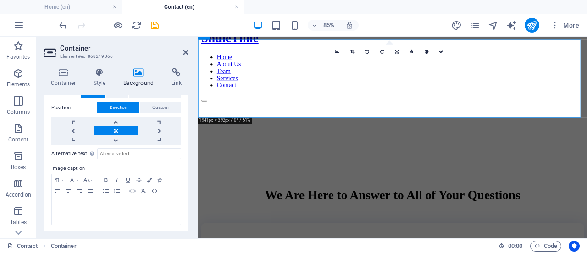
scroll to position [171, 0]
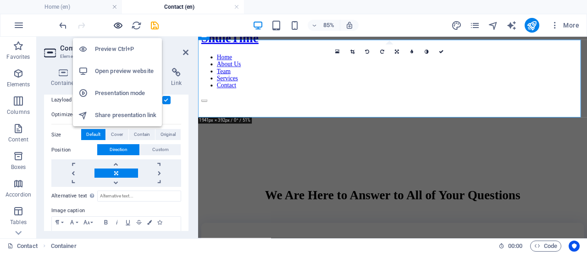
click at [116, 26] on icon "button" at bounding box center [118, 25] width 11 height 11
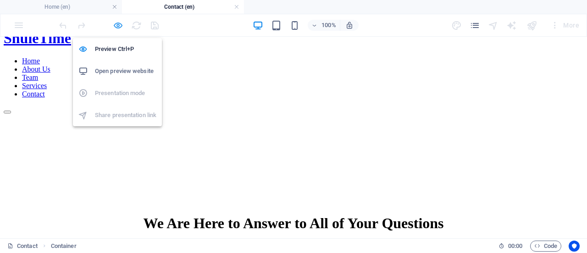
click at [118, 27] on icon "button" at bounding box center [118, 25] width 11 height 11
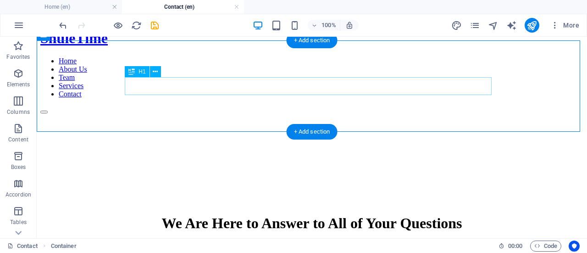
click at [203, 215] on div "We Are Here to Answer to All of Your Questions" at bounding box center [311, 223] width 543 height 17
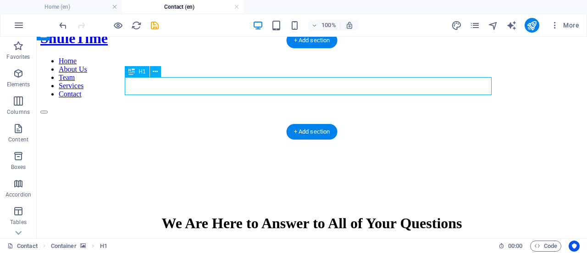
click at [203, 215] on div "We Are Here to Answer to All of Your Questions" at bounding box center [311, 223] width 543 height 17
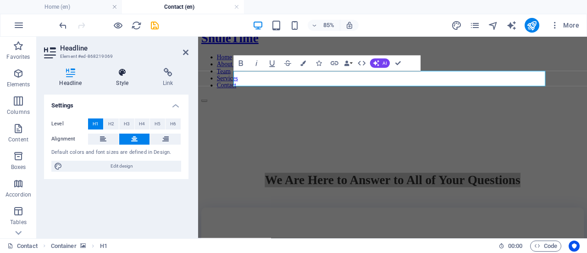
click at [128, 71] on icon at bounding box center [122, 72] width 43 height 9
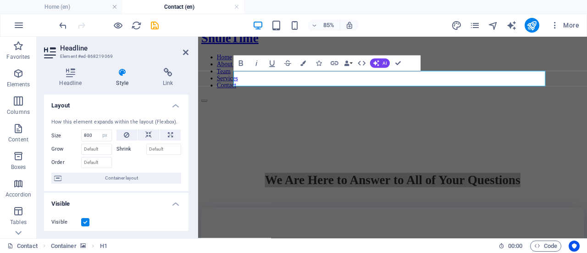
drag, startPoint x: 189, startPoint y: 132, endPoint x: 189, endPoint y: 149, distance: 17.0
click at [189, 149] on div "Headline Style Link Settings Level H1 H2 H3 H4 H5 H6 Alignment Default colors a…" at bounding box center [116, 149] width 159 height 177
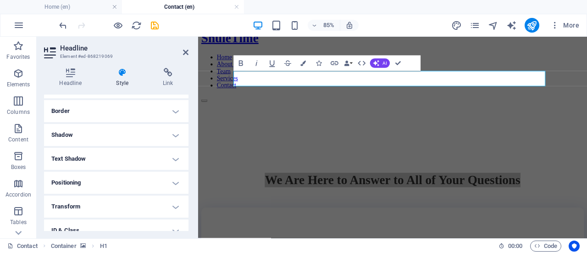
scroll to position [194, 0]
click at [173, 133] on h4 "Shadow" at bounding box center [116, 133] width 144 height 22
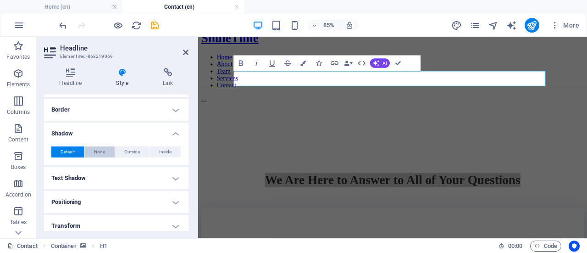
click at [95, 149] on span "None" at bounding box center [99, 151] width 11 height 11
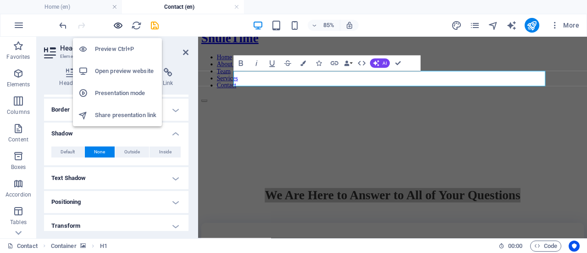
click at [115, 28] on icon "button" at bounding box center [118, 25] width 11 height 11
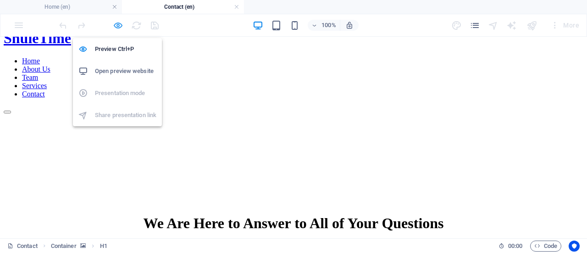
click at [115, 28] on icon "button" at bounding box center [118, 25] width 11 height 11
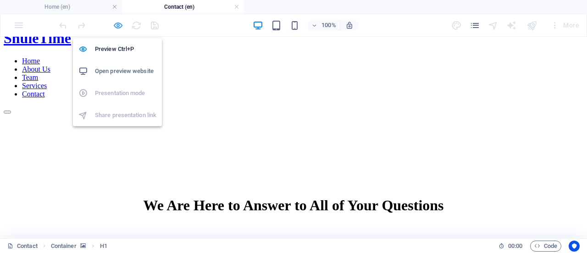
select select "px"
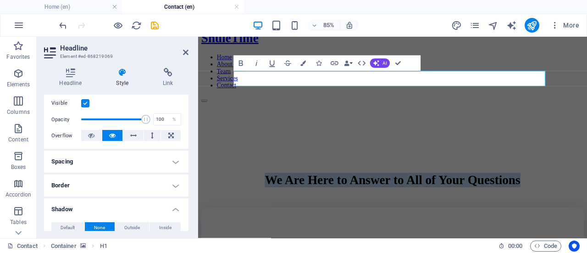
scroll to position [120, 0]
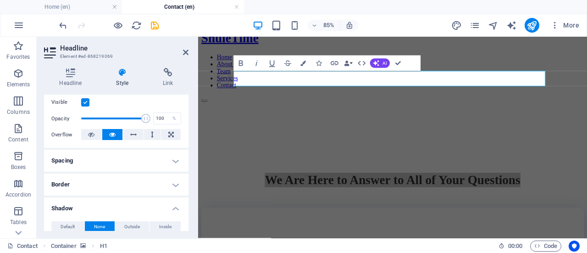
click at [174, 165] on h4 "Spacing" at bounding box center [116, 160] width 144 height 22
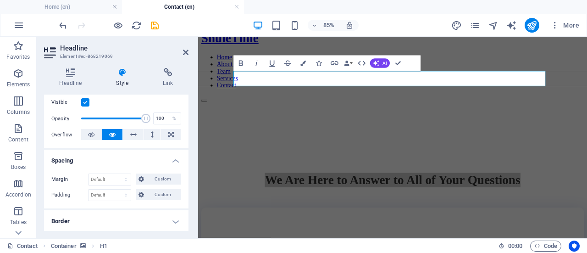
click at [174, 165] on h4 "Spacing" at bounding box center [116, 157] width 144 height 17
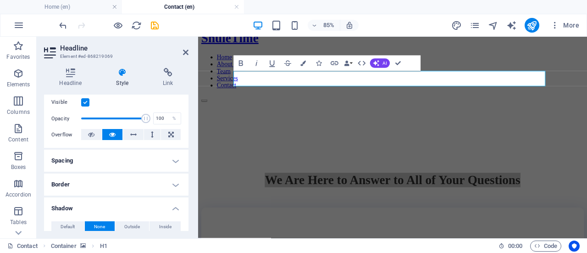
drag, startPoint x: 186, startPoint y: 163, endPoint x: 186, endPoint y: 170, distance: 7.3
click at [186, 170] on h4 "Spacing" at bounding box center [116, 160] width 144 height 22
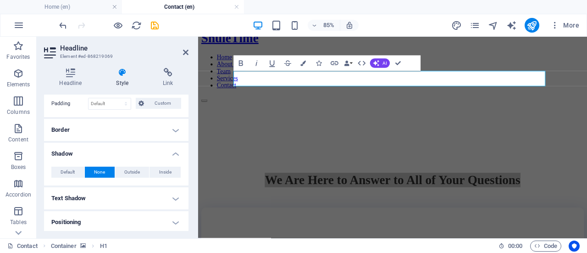
scroll to position [213, 0]
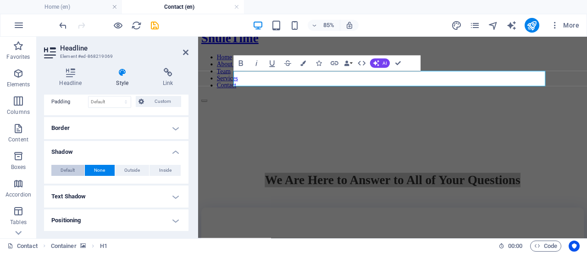
click at [63, 165] on span "Default" at bounding box center [68, 170] width 14 height 11
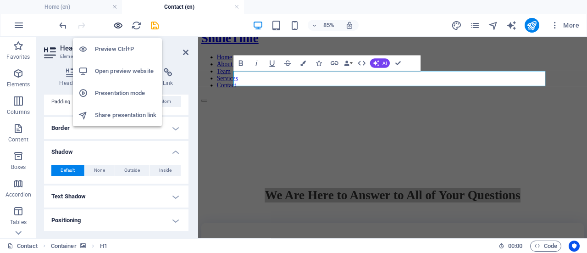
click at [120, 29] on icon "button" at bounding box center [118, 25] width 11 height 11
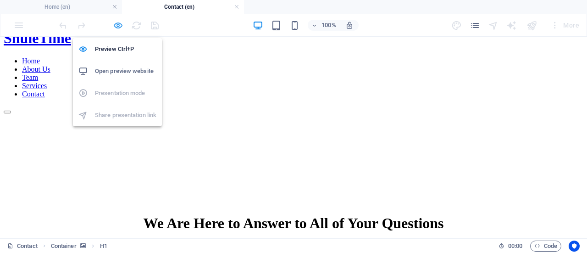
click at [118, 23] on icon "button" at bounding box center [118, 25] width 11 height 11
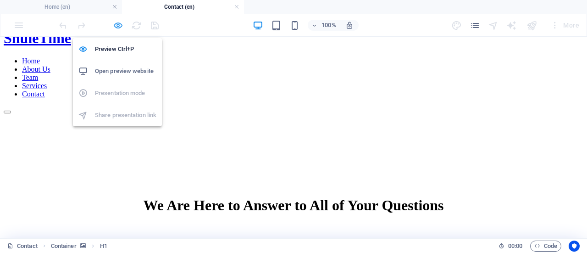
select select "px"
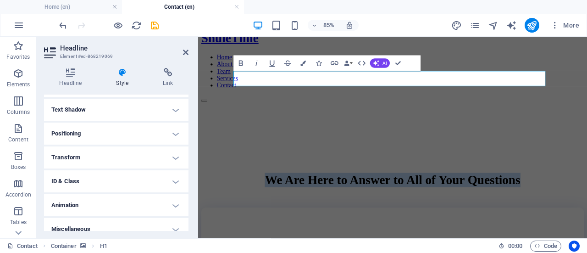
scroll to position [301, 0]
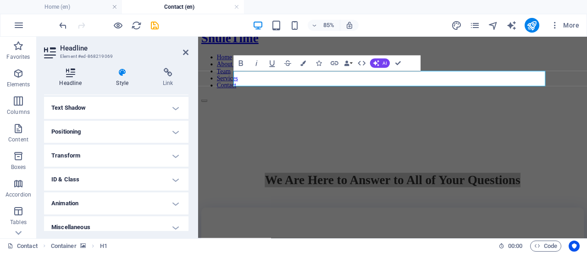
click at [69, 74] on icon at bounding box center [70, 72] width 53 height 9
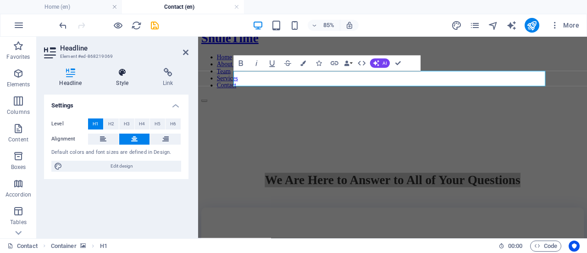
click at [119, 73] on icon at bounding box center [122, 72] width 43 height 9
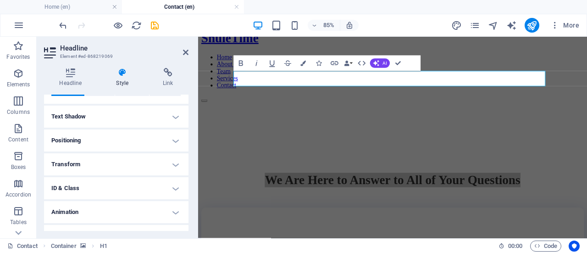
scroll to position [307, 0]
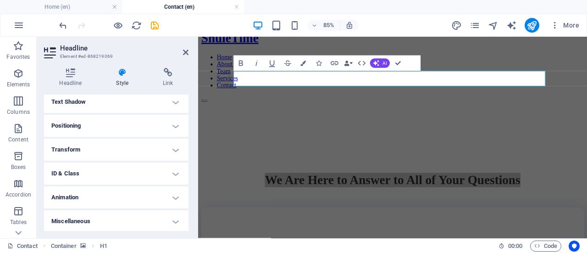
click at [167, 194] on h4 "Animation" at bounding box center [116, 197] width 144 height 22
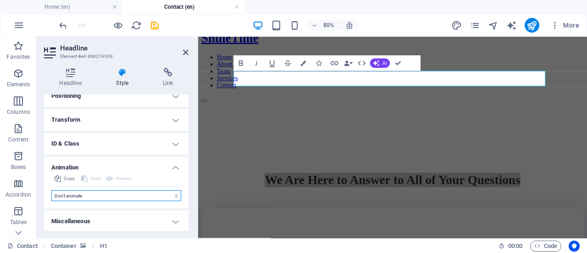
click at [104, 197] on select "Don't animate Show / Hide Slide up/down Zoom in/out Slide left to right Slide r…" at bounding box center [116, 195] width 130 height 11
select select "pulse"
click at [51, 190] on select "Don't animate Show / Hide Slide up/down Zoom in/out Slide left to right Slide r…" at bounding box center [116, 195] width 130 height 11
select select "scroll"
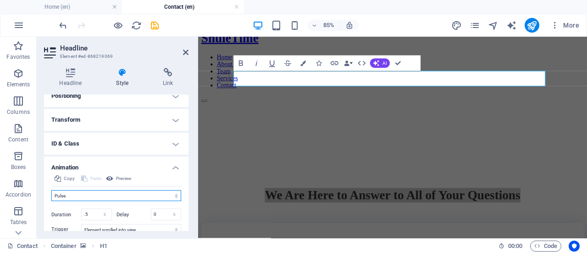
click at [75, 195] on select "Don't animate Show / Hide Slide up/down Zoom in/out Slide left to right Slide r…" at bounding box center [116, 195] width 130 height 11
click at [51, 190] on select "Don't animate Show / Hide Slide up/down Zoom in/out Slide left to right Slide r…" at bounding box center [116, 195] width 130 height 11
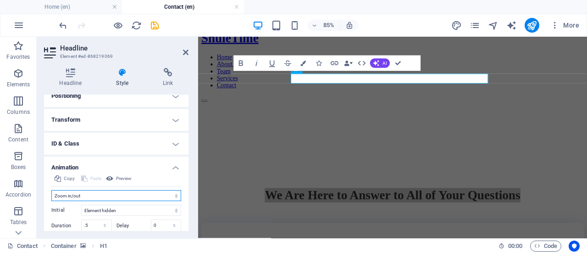
click at [79, 193] on select "Don't animate Show / Hide Slide up/down Zoom in/out Slide left to right Slide r…" at bounding box center [116, 195] width 130 height 11
select select "overlay"
click at [51, 190] on select "Don't animate Show / Hide Slide up/down Zoom in/out Slide left to right Slide r…" at bounding box center [116, 195] width 130 height 11
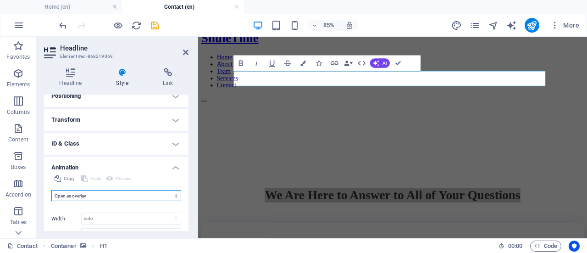
click at [73, 191] on select "Don't animate Show / Hide Slide up/down Zoom in/out Slide left to right Slide r…" at bounding box center [116, 195] width 130 height 11
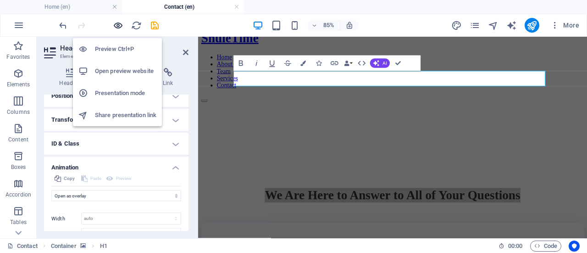
click at [114, 28] on icon "button" at bounding box center [118, 25] width 11 height 11
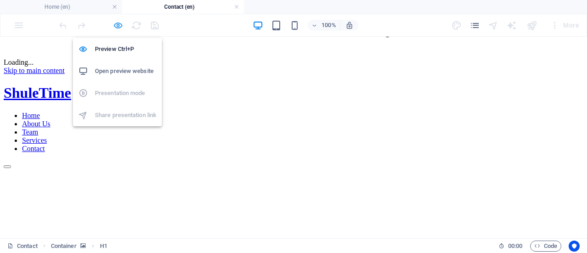
click at [118, 24] on icon "button" at bounding box center [118, 25] width 11 height 11
select select "px"
select select "overlay"
select select "scroll"
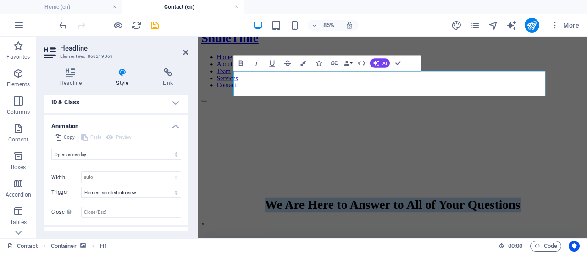
scroll to position [379, 0]
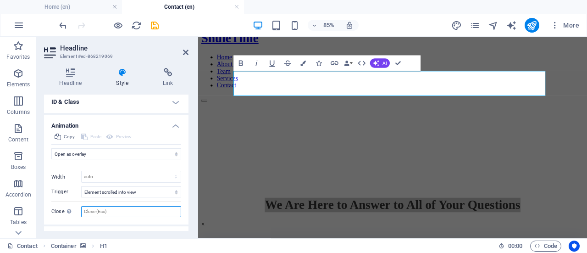
click at [164, 206] on input "Close This label appears when hovering over the close button, indicating its fu…" at bounding box center [131, 211] width 100 height 11
click at [109, 141] on div "Copy Paste Preview" at bounding box center [116, 137] width 130 height 13
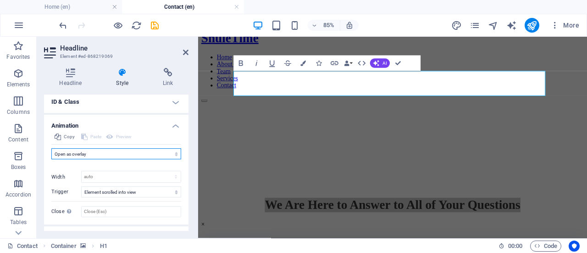
click at [96, 155] on select "Don't animate Show / Hide Slide up/down Zoom in/out Slide left to right Slide r…" at bounding box center [116, 153] width 130 height 11
click at [51, 148] on select "Don't animate Show / Hide Slide up/down Zoom in/out Slide left to right Slide r…" at bounding box center [116, 153] width 130 height 11
click at [76, 149] on select "Don't animate Show / Hide Slide up/down Zoom in/out Slide left to right Slide r…" at bounding box center [116, 153] width 130 height 11
click at [51, 148] on select "Don't animate Show / Hide Slide up/down Zoom in/out Slide left to right Slide r…" at bounding box center [116, 153] width 130 height 11
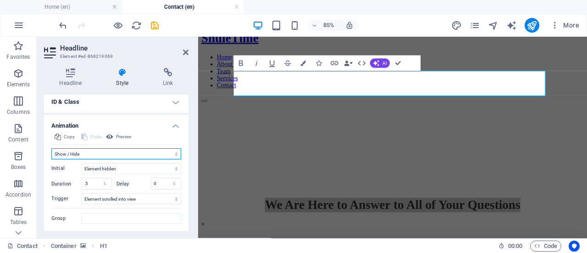
click at [102, 154] on select "Don't animate Show / Hide Slide up/down Zoom in/out Slide left to right Slide r…" at bounding box center [116, 153] width 130 height 11
select select "none"
click at [51, 159] on select "Don't animate Show / Hide Slide up/down Zoom in/out Slide left to right Slide r…" at bounding box center [116, 153] width 130 height 11
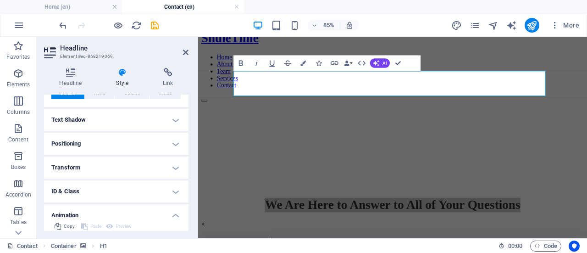
scroll to position [287, 0]
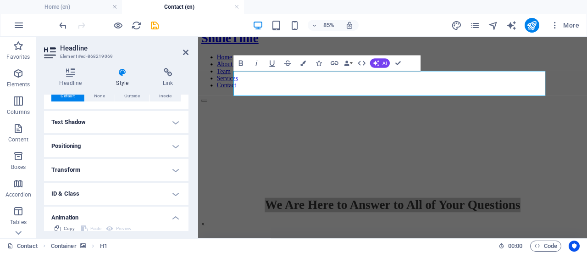
click at [171, 170] on h4 "Transform" at bounding box center [116, 170] width 144 height 22
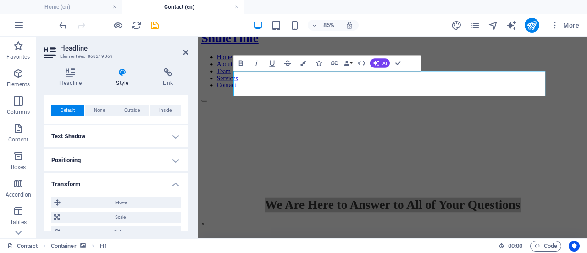
scroll to position [270, 0]
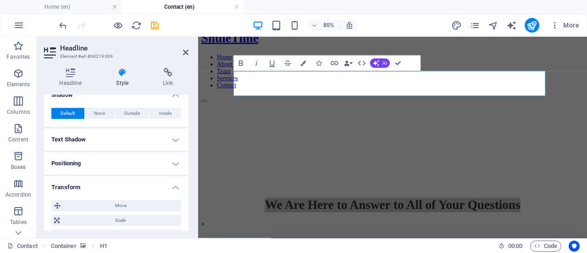
click at [173, 163] on h4 "Positioning" at bounding box center [116, 163] width 144 height 22
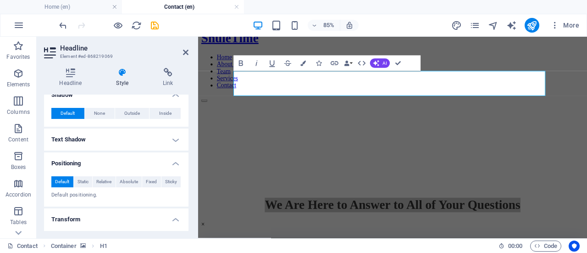
click at [175, 140] on h4 "Text Shadow" at bounding box center [116, 139] width 144 height 22
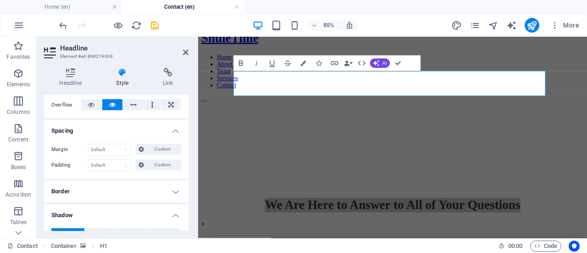
scroll to position [146, 0]
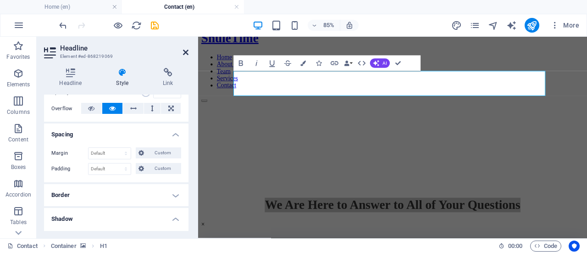
click at [183, 53] on icon at bounding box center [186, 52] width 6 height 7
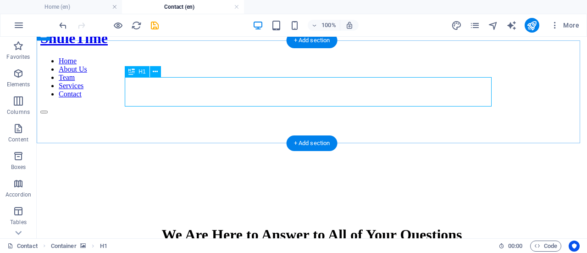
click at [171, 226] on div "We Are Here to Answer to All of Your Questions ×" at bounding box center [311, 243] width 543 height 35
select select "px"
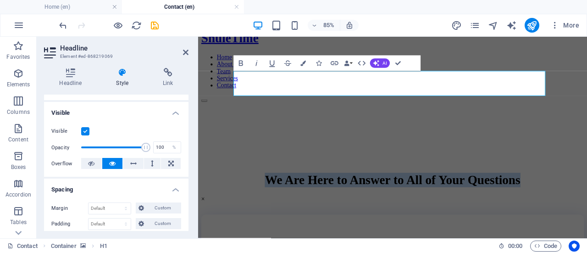
scroll to position [92, 0]
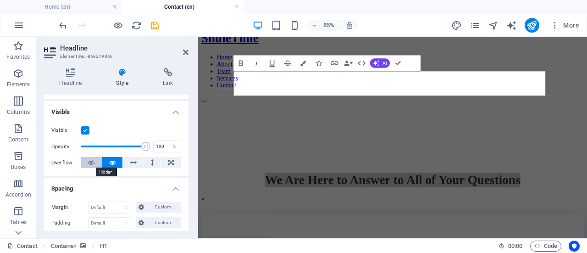
click at [90, 163] on icon at bounding box center [91, 162] width 6 height 11
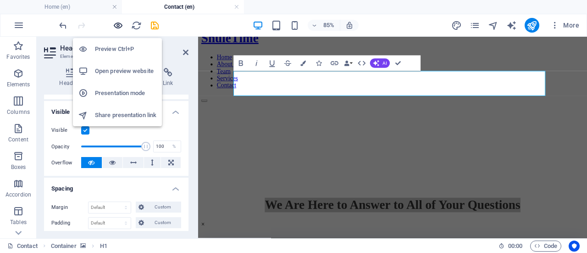
click at [115, 26] on icon "button" at bounding box center [118, 25] width 11 height 11
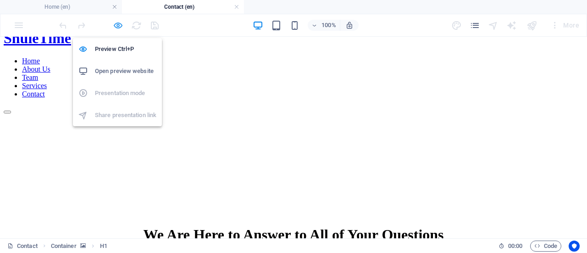
click at [116, 24] on icon "button" at bounding box center [118, 25] width 11 height 11
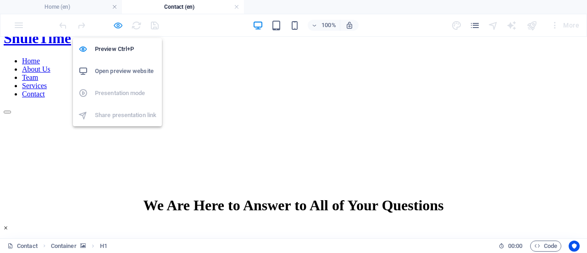
select select "px"
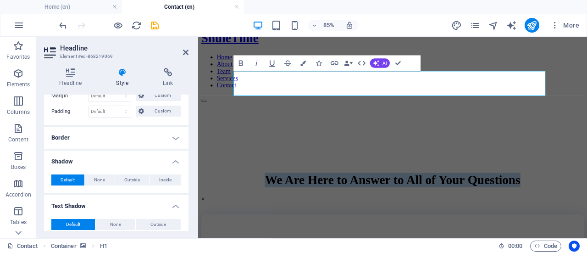
scroll to position [204, 0]
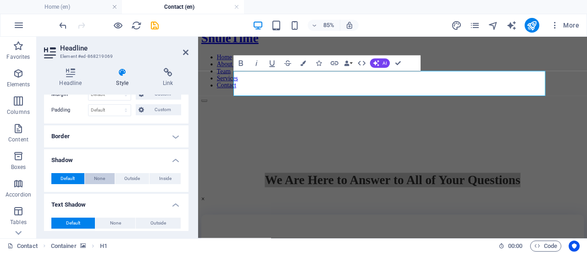
click at [95, 173] on span "None" at bounding box center [99, 178] width 11 height 11
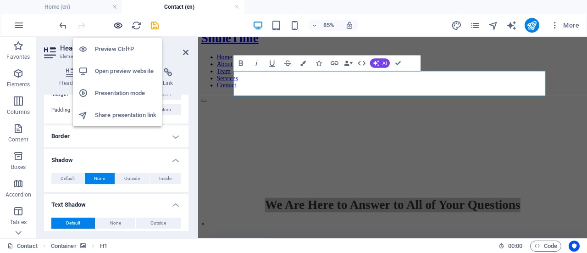
click at [120, 26] on icon "button" at bounding box center [118, 25] width 11 height 11
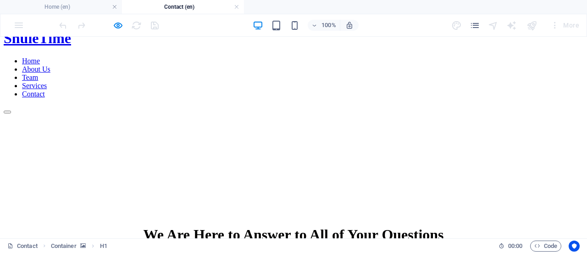
click at [123, 114] on div at bounding box center [293, 114] width 579 height 0
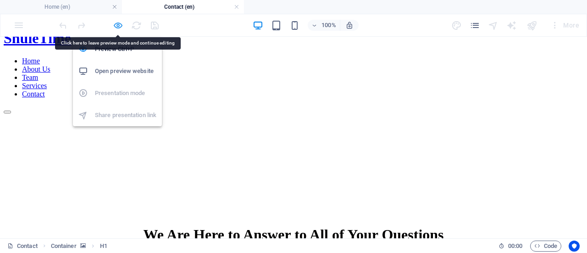
click at [120, 25] on icon "button" at bounding box center [118, 25] width 11 height 11
select select "px"
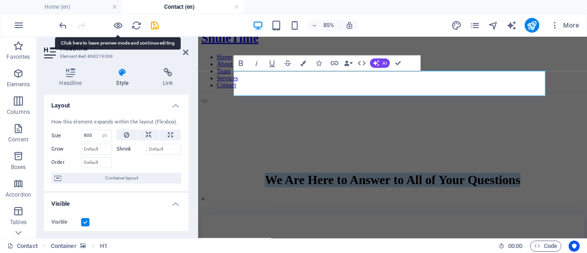
click at [218, 114] on figure at bounding box center [427, 114] width 450 height 0
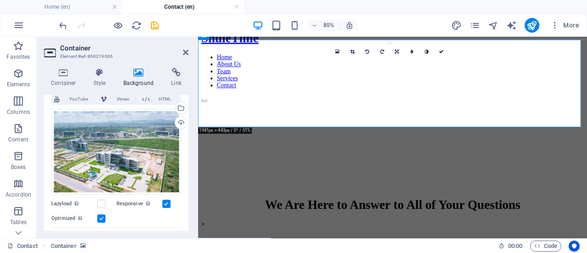
scroll to position [66, 0]
click at [415, 53] on link at bounding box center [411, 51] width 15 height 15
type input "4"
type input "3"
type input "2"
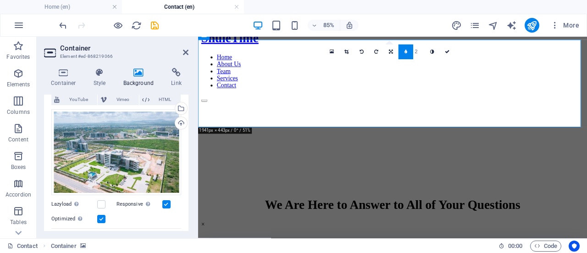
type input "1"
click at [407, 52] on link at bounding box center [405, 51] width 15 height 15
click at [424, 51] on icon at bounding box center [426, 52] width 4 height 5
click at [444, 52] on link at bounding box center [441, 51] width 15 height 15
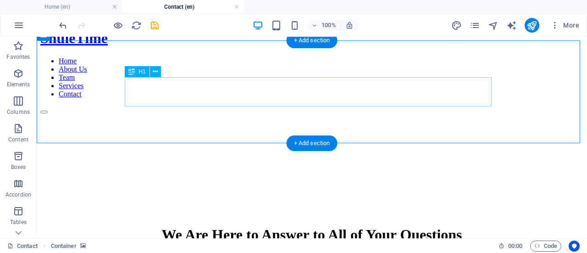
click at [231, 226] on div "We Are Here to Answer to All of Your Questions ×" at bounding box center [311, 243] width 543 height 35
select select "px"
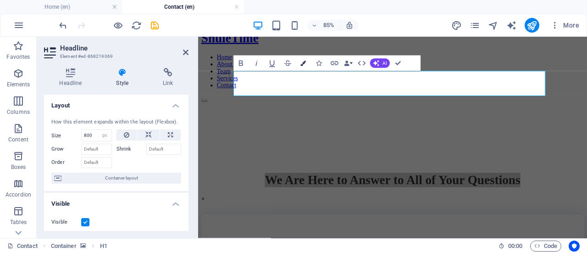
click at [301, 63] on icon "button" at bounding box center [304, 64] width 6 height 6
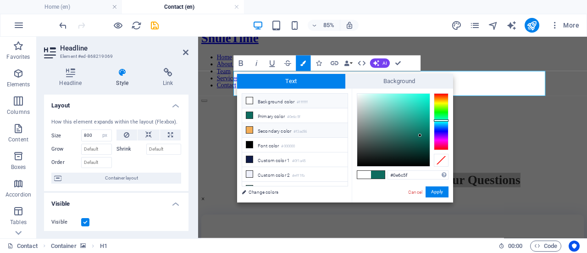
click at [262, 130] on li "Secondary color #f3ad56" at bounding box center [294, 130] width 105 height 15
type input "#f3ad56"
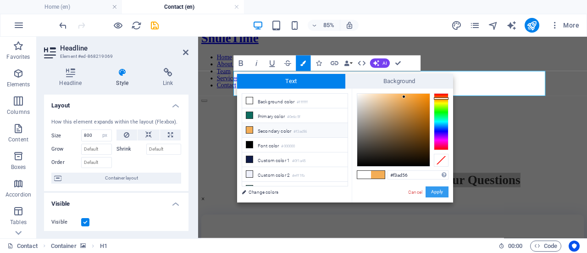
click at [428, 190] on button "Apply" at bounding box center [436, 191] width 23 height 11
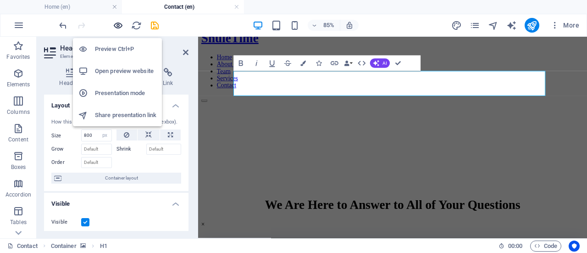
click at [118, 26] on icon "button" at bounding box center [118, 25] width 11 height 11
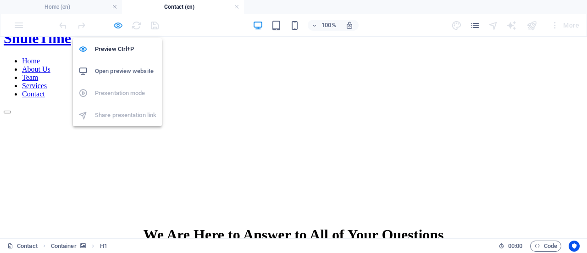
click at [121, 24] on icon "button" at bounding box center [118, 25] width 11 height 11
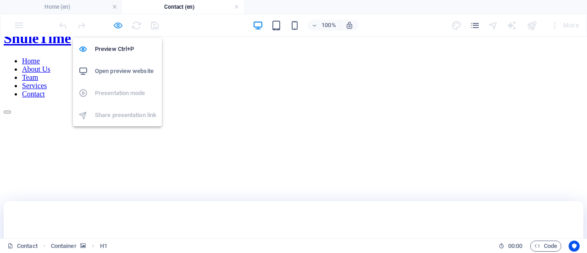
select select "px"
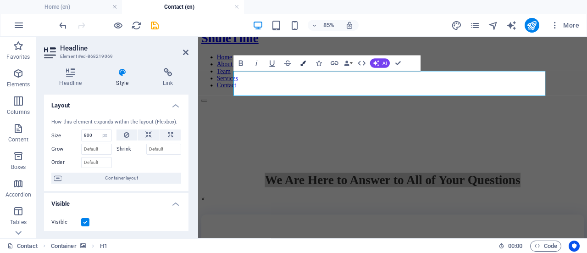
click at [303, 62] on icon "button" at bounding box center [304, 64] width 6 height 6
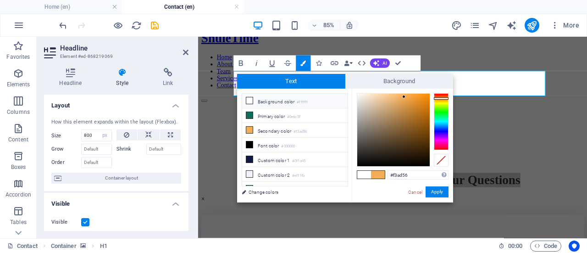
click at [269, 97] on li "Background color #ffffff" at bounding box center [294, 101] width 105 height 15
type input "#ffffff"
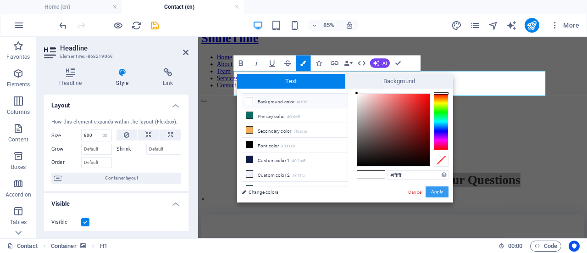
click at [432, 190] on button "Apply" at bounding box center [436, 191] width 23 height 11
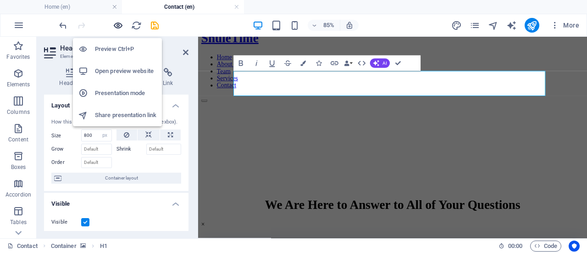
click at [116, 24] on icon "button" at bounding box center [118, 25] width 11 height 11
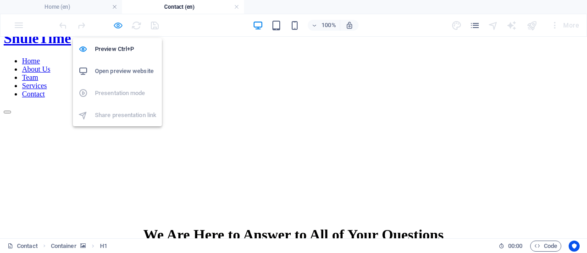
click at [117, 28] on icon "button" at bounding box center [118, 25] width 11 height 11
select select "px"
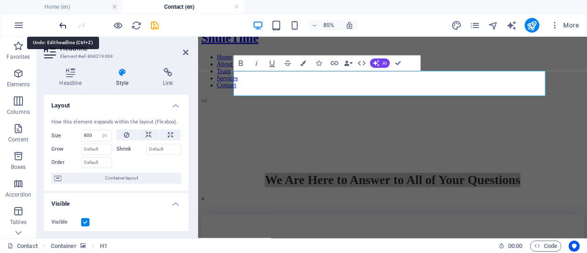
click at [65, 23] on icon "undo" at bounding box center [63, 25] width 11 height 11
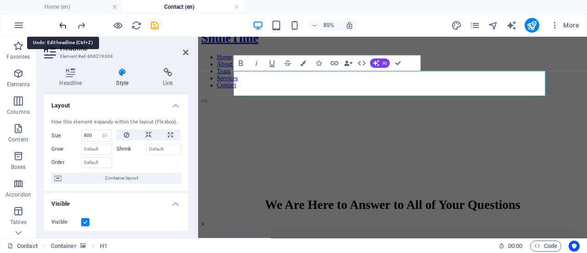
click at [65, 23] on icon "undo" at bounding box center [63, 25] width 11 height 11
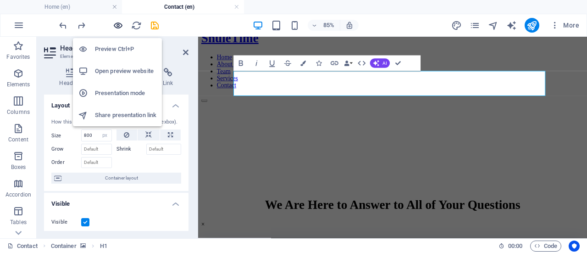
click at [116, 26] on icon "button" at bounding box center [118, 25] width 11 height 11
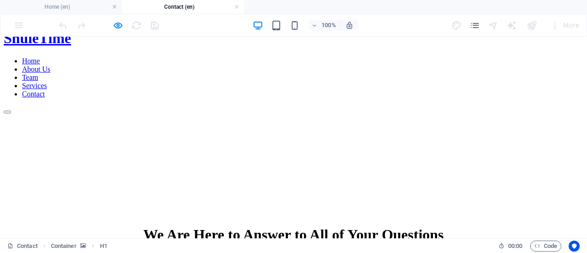
click at [46, 114] on div at bounding box center [293, 114] width 579 height 0
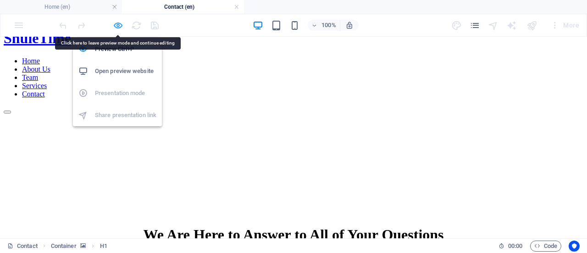
click at [116, 26] on icon "button" at bounding box center [118, 25] width 11 height 11
select select "px"
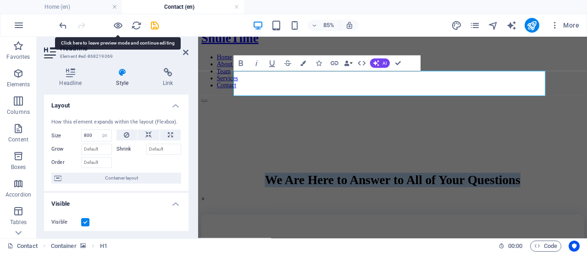
click at [210, 114] on figure at bounding box center [427, 114] width 450 height 0
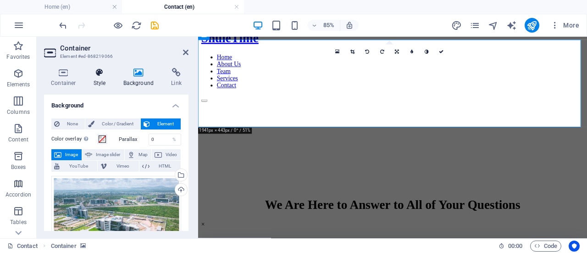
click at [103, 80] on h4 "Style" at bounding box center [102, 77] width 30 height 19
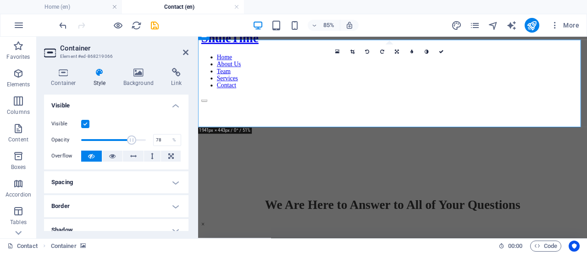
click at [130, 139] on span at bounding box center [113, 140] width 65 height 14
click at [128, 139] on span at bounding box center [129, 139] width 9 height 9
type input "61"
click at [119, 138] on span at bounding box center [113, 140] width 65 height 14
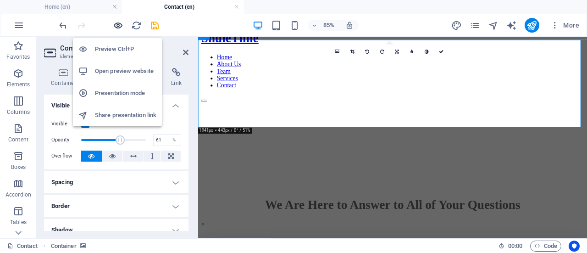
click at [119, 23] on icon "button" at bounding box center [118, 25] width 11 height 11
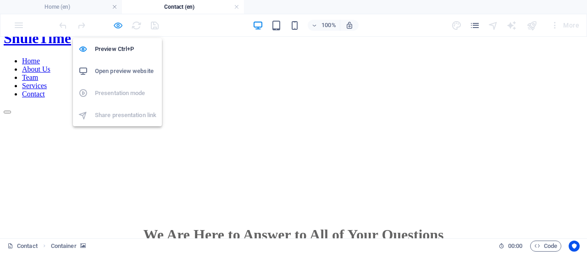
click at [121, 24] on icon "button" at bounding box center [118, 25] width 11 height 11
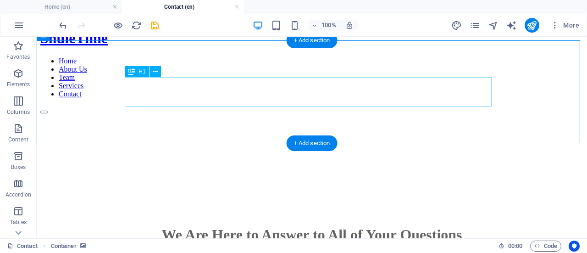
click at [209, 226] on div "We Are Here to Answer to All of Your Questions ×" at bounding box center [311, 243] width 543 height 35
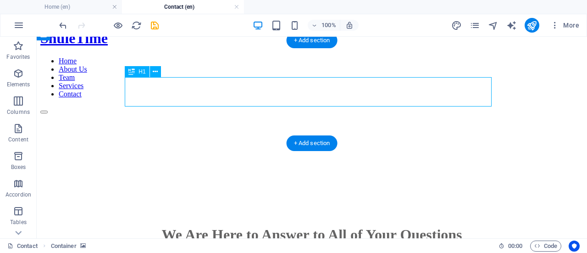
click at [209, 226] on div "We Are Here to Answer to All of Your Questions ×" at bounding box center [311, 243] width 543 height 35
select select "px"
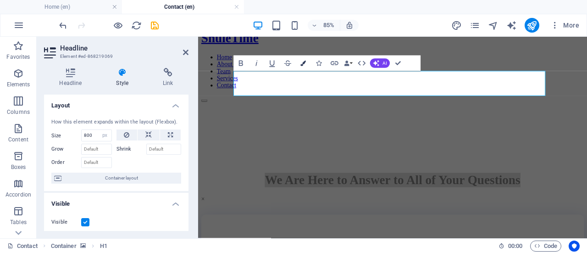
click at [305, 62] on icon "button" at bounding box center [304, 64] width 6 height 6
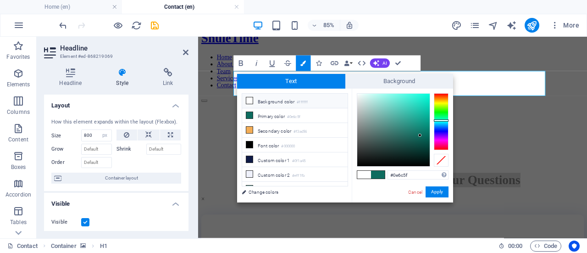
click at [285, 101] on li "Background color #ffffff" at bounding box center [294, 101] width 105 height 15
type input "#ffffff"
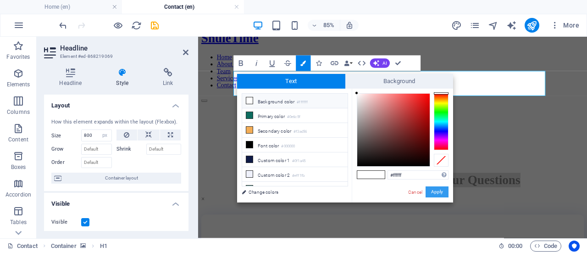
click at [431, 190] on button "Apply" at bounding box center [436, 191] width 23 height 11
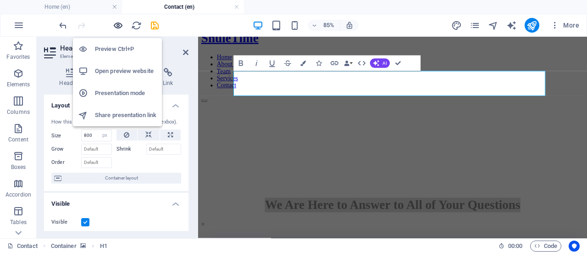
click at [116, 24] on icon "button" at bounding box center [118, 25] width 11 height 11
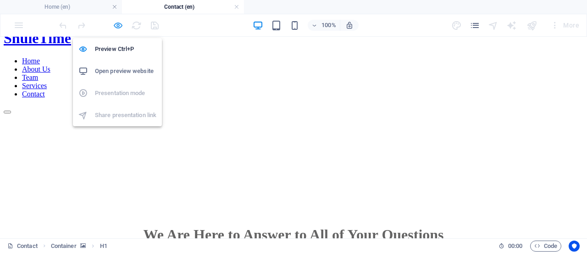
click at [119, 23] on icon "button" at bounding box center [118, 25] width 11 height 11
select select "px"
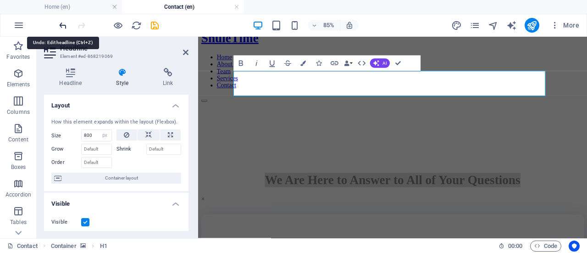
click at [58, 25] on icon "undo" at bounding box center [63, 25] width 11 height 11
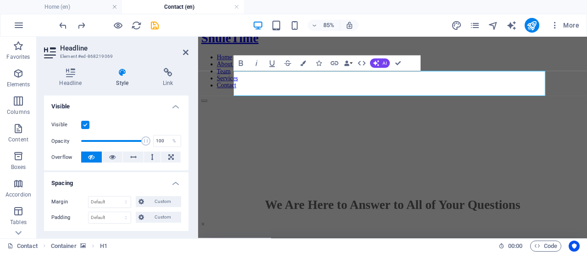
scroll to position [99, 0]
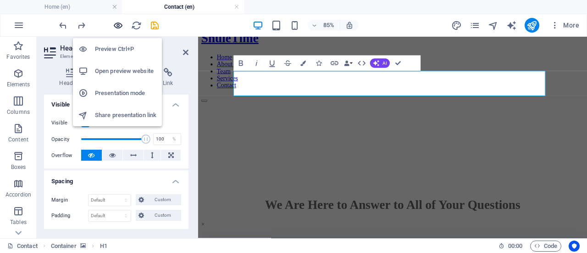
click at [121, 27] on icon "button" at bounding box center [118, 25] width 11 height 11
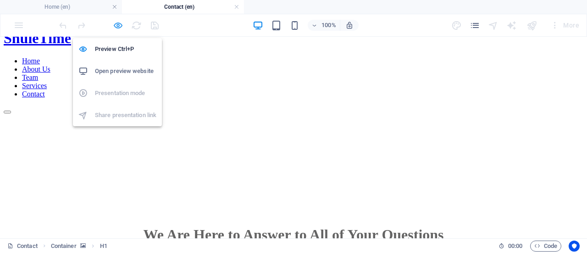
click at [119, 22] on icon "button" at bounding box center [118, 25] width 11 height 11
select select "px"
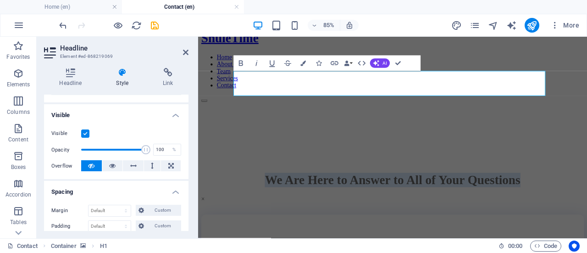
scroll to position [94, 0]
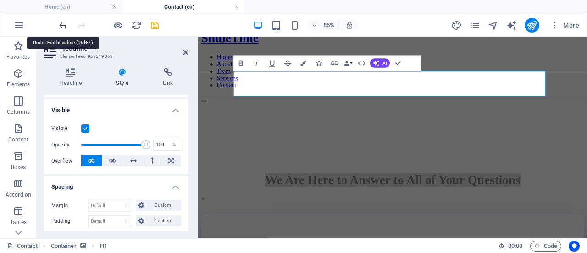
click at [65, 27] on icon "undo" at bounding box center [63, 25] width 11 height 11
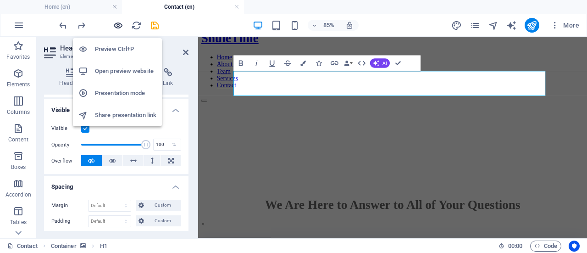
click at [117, 26] on icon "button" at bounding box center [118, 25] width 11 height 11
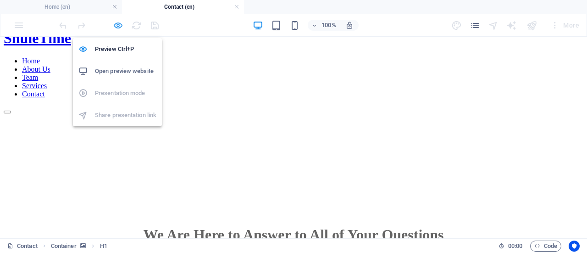
click at [117, 26] on icon "button" at bounding box center [118, 25] width 11 height 11
select select "px"
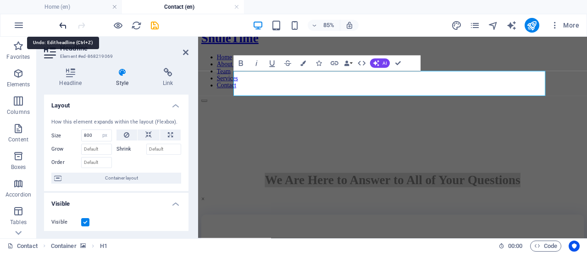
click at [64, 23] on icon "undo" at bounding box center [63, 25] width 11 height 11
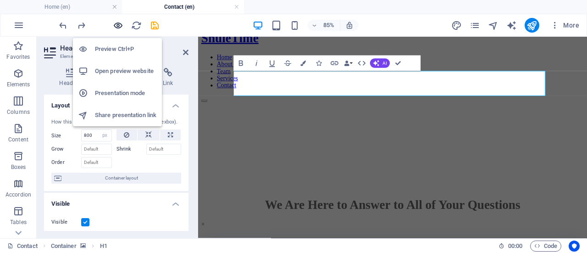
click at [116, 27] on icon "button" at bounding box center [118, 25] width 11 height 11
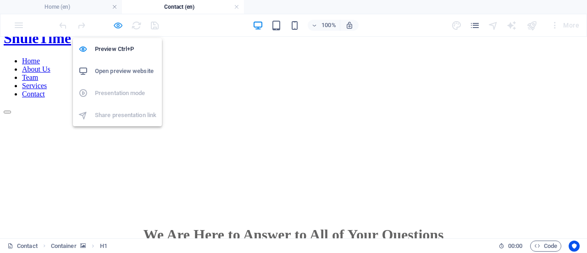
click at [113, 26] on icon "button" at bounding box center [118, 25] width 11 height 11
select select "px"
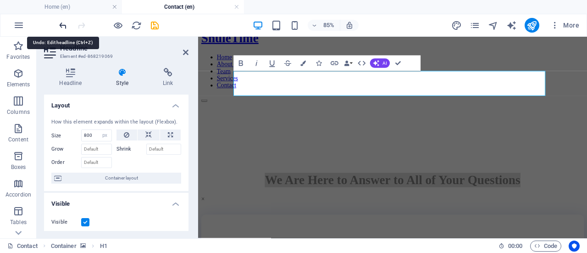
click at [65, 26] on icon "undo" at bounding box center [63, 25] width 11 height 11
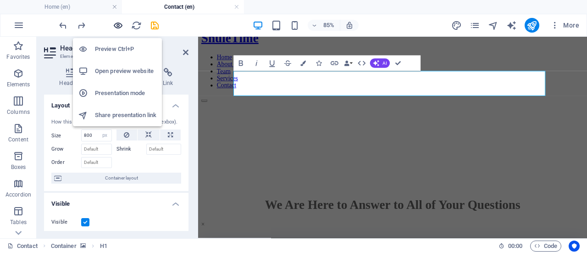
click at [119, 28] on icon "button" at bounding box center [118, 25] width 11 height 11
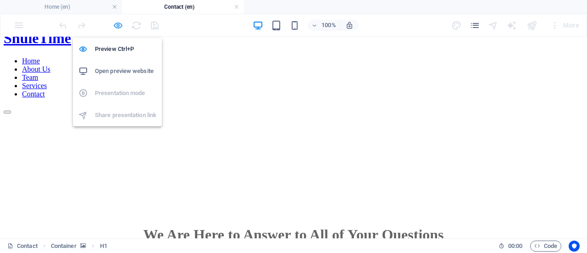
click at [115, 27] on icon "button" at bounding box center [118, 25] width 11 height 11
select select "px"
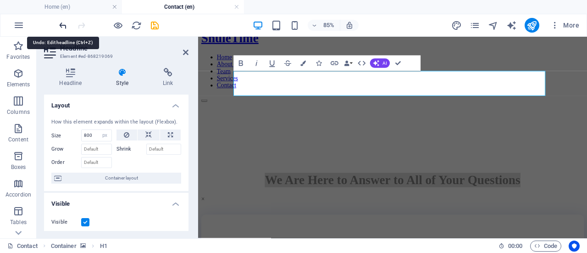
click at [64, 25] on icon "undo" at bounding box center [63, 25] width 11 height 11
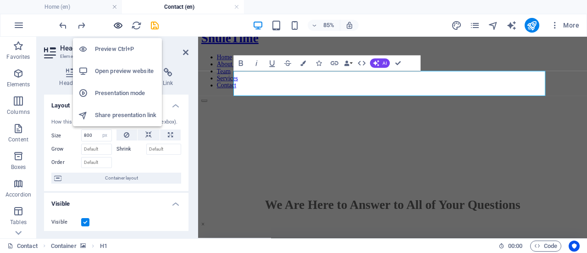
click at [116, 26] on icon "button" at bounding box center [118, 25] width 11 height 11
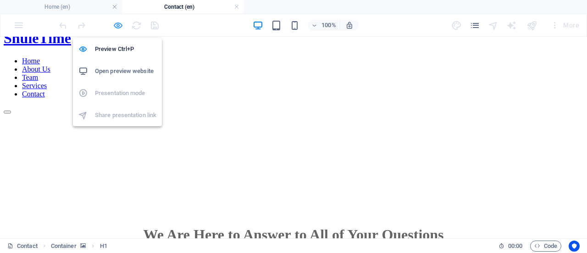
click at [116, 26] on icon "button" at bounding box center [118, 25] width 11 height 11
select select "px"
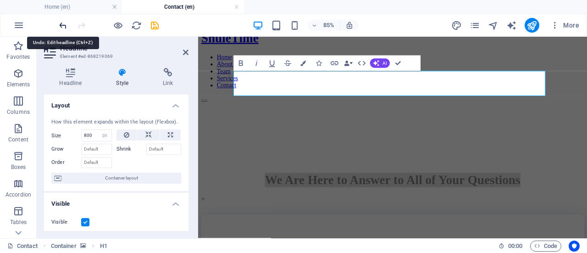
click at [62, 23] on icon "undo" at bounding box center [63, 25] width 11 height 11
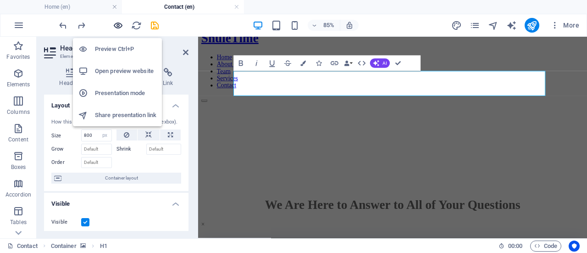
click at [116, 26] on icon "button" at bounding box center [118, 25] width 11 height 11
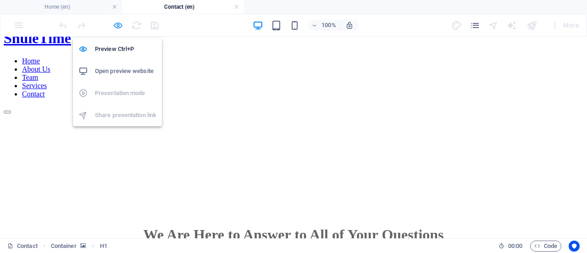
click at [116, 26] on icon "button" at bounding box center [118, 25] width 11 height 11
select select "px"
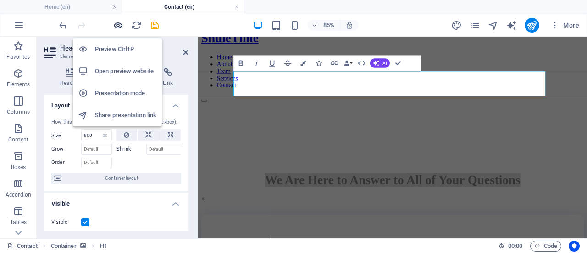
click at [116, 26] on icon "button" at bounding box center [118, 25] width 11 height 11
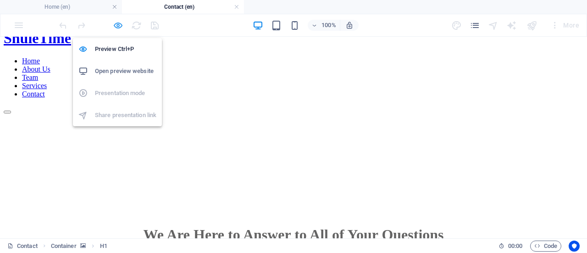
click at [116, 26] on icon "button" at bounding box center [118, 25] width 11 height 11
select select "px"
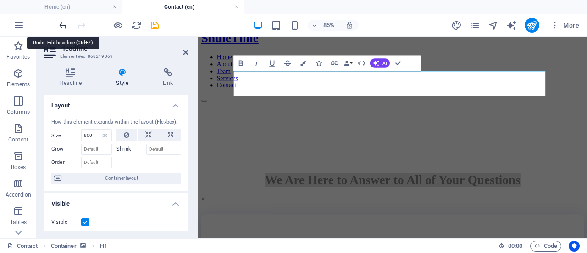
click at [66, 25] on icon "undo" at bounding box center [63, 25] width 11 height 11
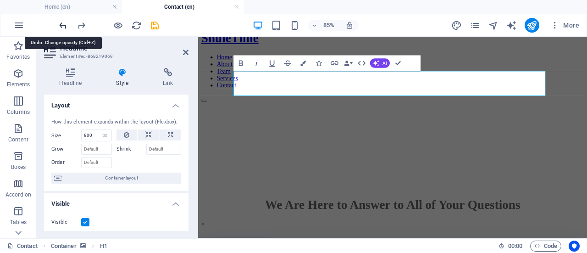
click at [66, 25] on icon "undo" at bounding box center [63, 25] width 11 height 11
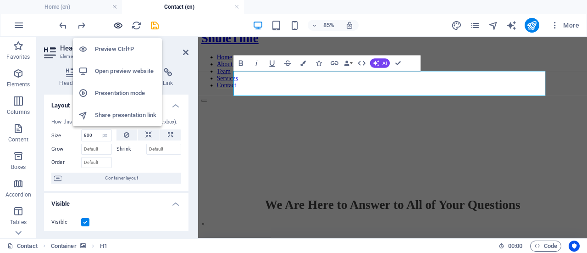
click at [117, 28] on icon "button" at bounding box center [118, 25] width 11 height 11
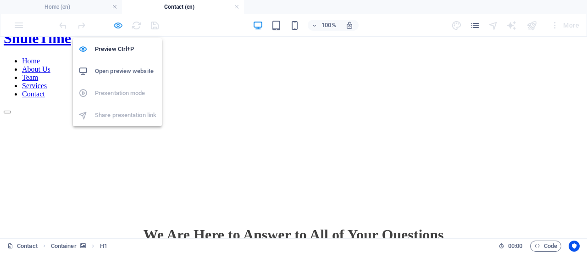
click at [120, 26] on icon "button" at bounding box center [118, 25] width 11 height 11
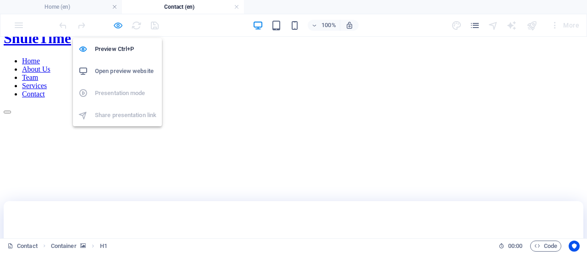
select select "px"
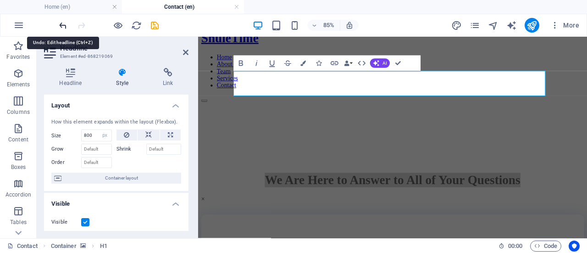
click at [62, 26] on icon "undo" at bounding box center [63, 25] width 11 height 11
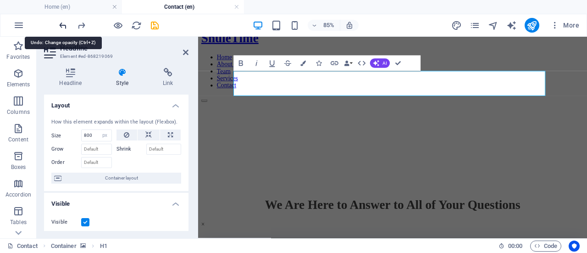
click at [62, 26] on icon "undo" at bounding box center [63, 25] width 11 height 11
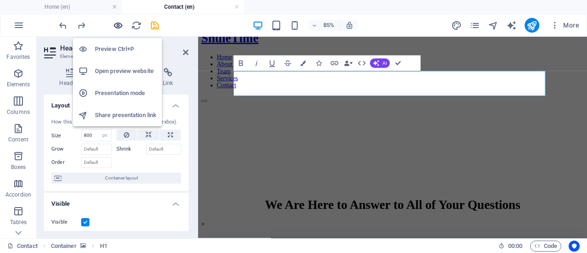
click at [117, 24] on icon "button" at bounding box center [118, 25] width 11 height 11
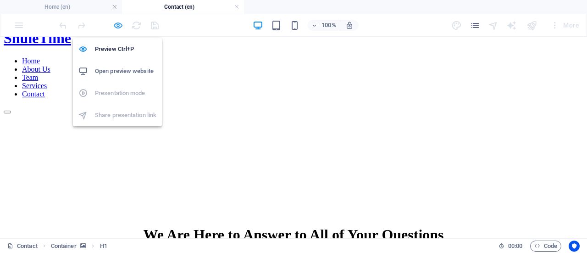
click at [114, 23] on icon "button" at bounding box center [118, 25] width 11 height 11
select select "px"
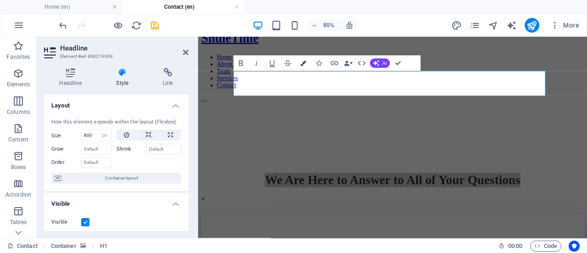
click at [306, 62] on icon "button" at bounding box center [304, 64] width 6 height 6
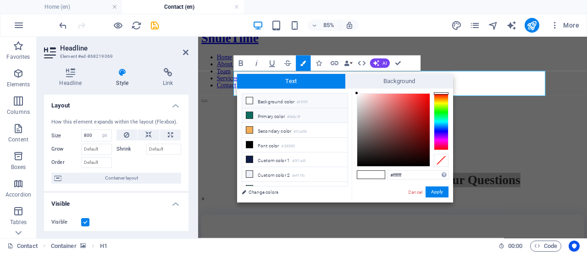
click at [284, 116] on li "Primary color #0e6c5f" at bounding box center [294, 115] width 105 height 15
type input "#0e6c5f"
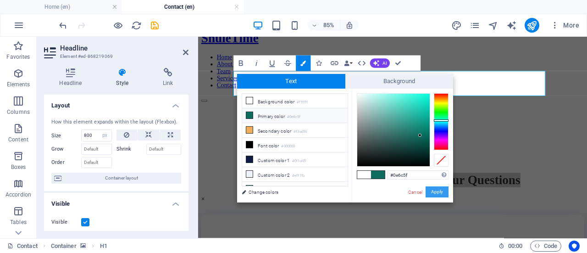
click at [432, 195] on button "Apply" at bounding box center [436, 191] width 23 height 11
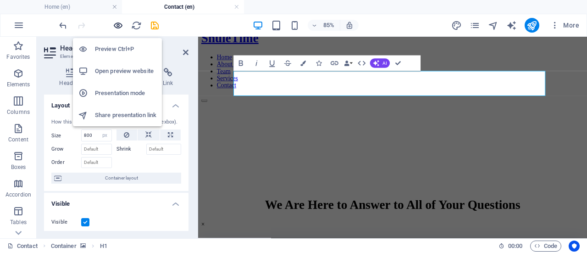
click at [116, 28] on icon "button" at bounding box center [118, 25] width 11 height 11
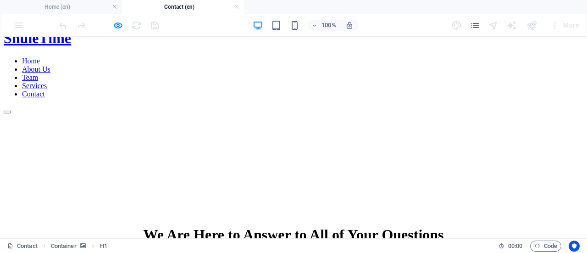
click at [231, 226] on div "We Are Here to Answer to All of Your Questions ×" at bounding box center [293, 243] width 579 height 35
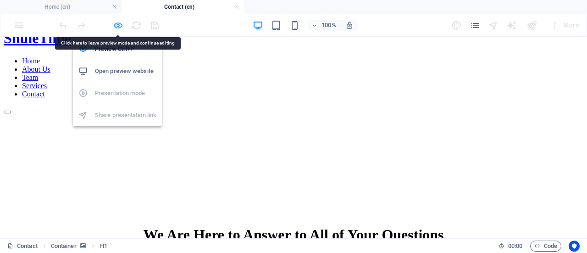
click at [116, 23] on icon "button" at bounding box center [118, 25] width 11 height 11
select select "px"
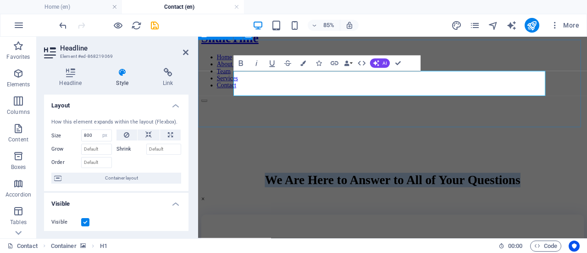
click at [219, 114] on figure at bounding box center [427, 114] width 450 height 0
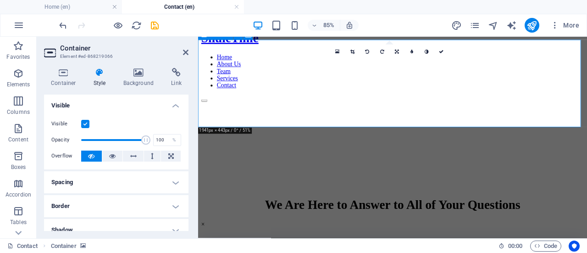
click at [219, 114] on figure at bounding box center [427, 114] width 450 height 0
click at [284, 114] on figure at bounding box center [427, 114] width 450 height 0
click at [135, 75] on icon at bounding box center [138, 72] width 44 height 9
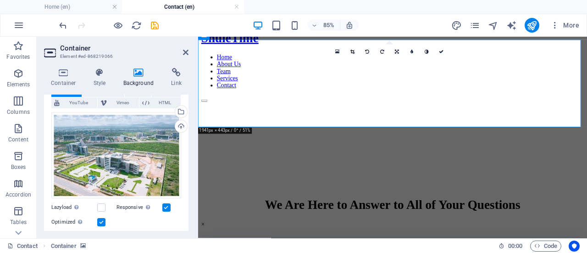
scroll to position [66, 0]
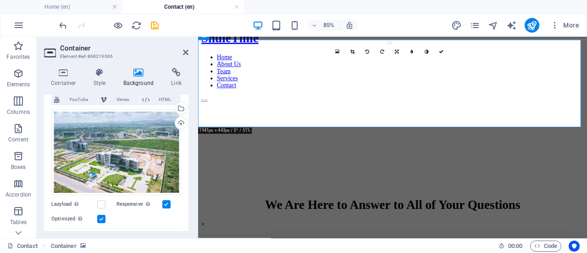
drag, startPoint x: 186, startPoint y: 143, endPoint x: 189, endPoint y: 104, distance: 38.6
click at [189, 104] on div "Container Style Background Link Size Height Default px rem % vh vw Min. height …" at bounding box center [116, 149] width 159 height 177
click at [103, 77] on h4 "Style" at bounding box center [102, 77] width 30 height 19
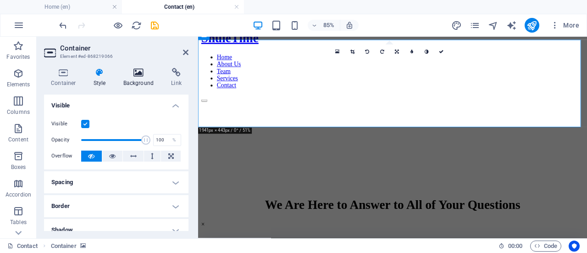
click at [135, 76] on icon at bounding box center [138, 72] width 44 height 9
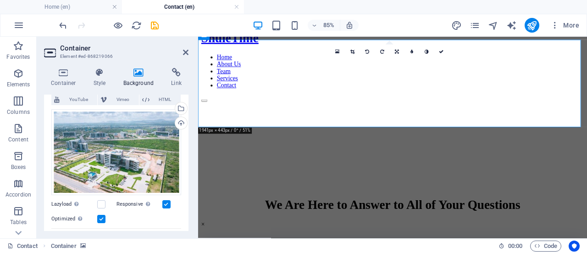
drag, startPoint x: 186, startPoint y: 139, endPoint x: 191, endPoint y: 111, distance: 28.9
click at [191, 111] on div "Container Style Background Link Size Height Default px rem % vh vw Min. height …" at bounding box center [116, 149] width 159 height 177
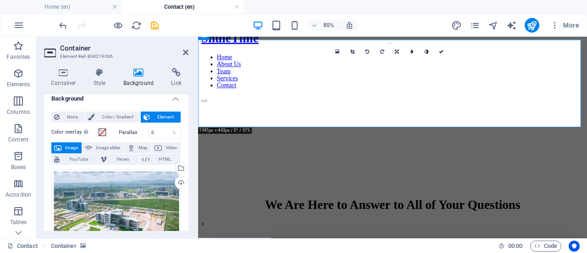
scroll to position [0, 0]
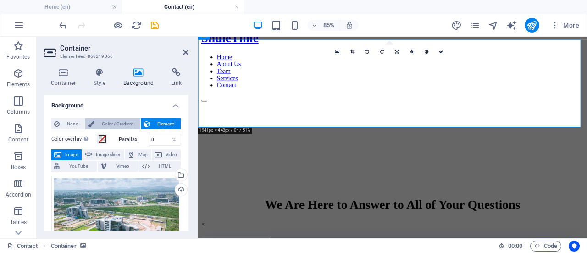
click at [105, 121] on span "Color / Gradient" at bounding box center [117, 123] width 40 height 11
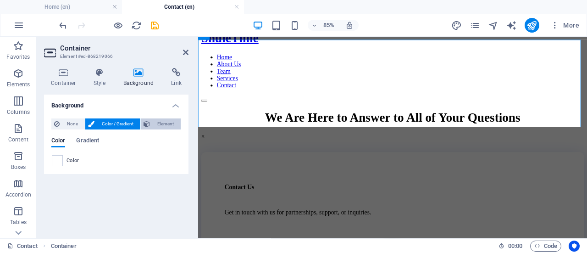
click at [157, 128] on span "Element" at bounding box center [165, 123] width 25 height 11
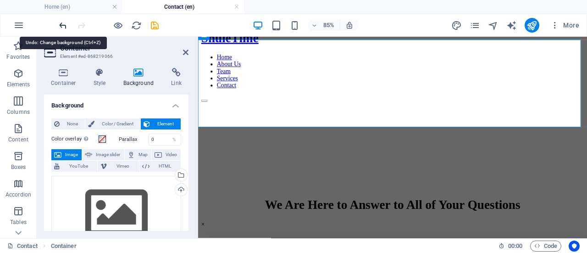
click at [63, 23] on icon "undo" at bounding box center [63, 25] width 11 height 11
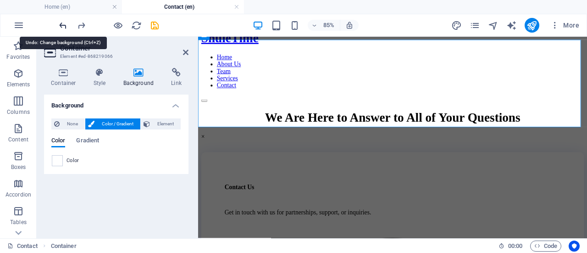
click at [63, 23] on icon "undo" at bounding box center [63, 25] width 11 height 11
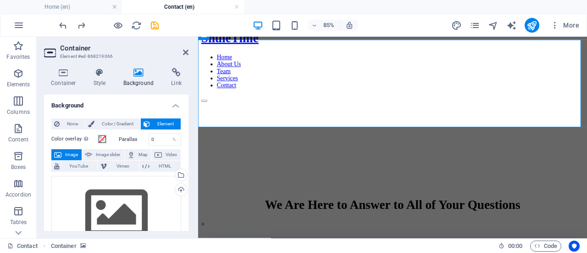
click at [273, 114] on figure at bounding box center [427, 114] width 450 height 0
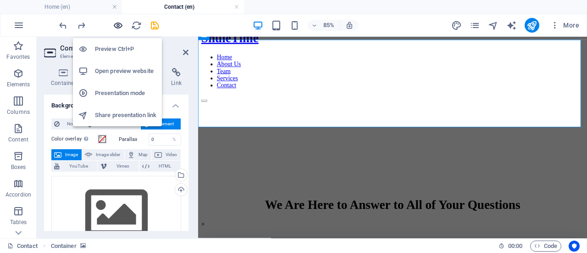
click at [118, 24] on icon "button" at bounding box center [118, 25] width 11 height 11
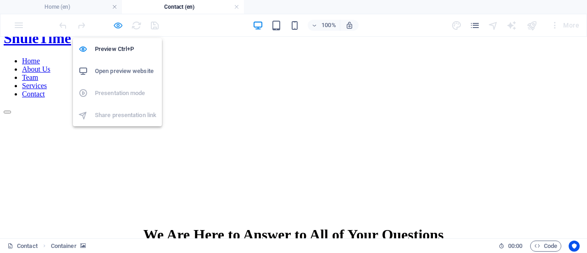
click at [117, 28] on icon "button" at bounding box center [118, 25] width 11 height 11
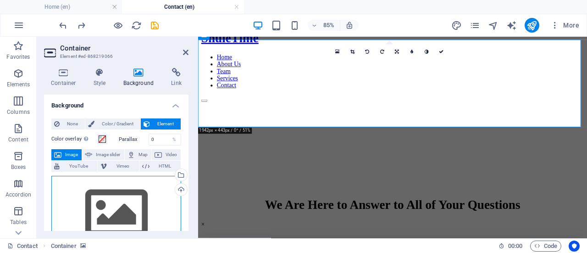
click at [121, 202] on div "Drag files here, click to choose files or select files from Files or our free s…" at bounding box center [116, 213] width 130 height 75
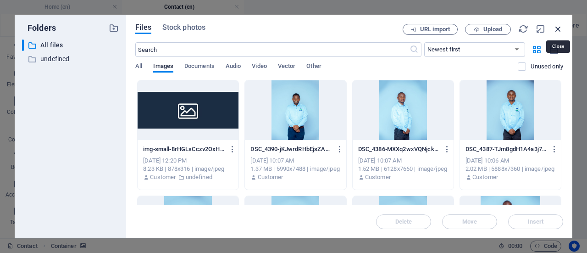
click at [561, 28] on icon "button" at bounding box center [558, 29] width 10 height 10
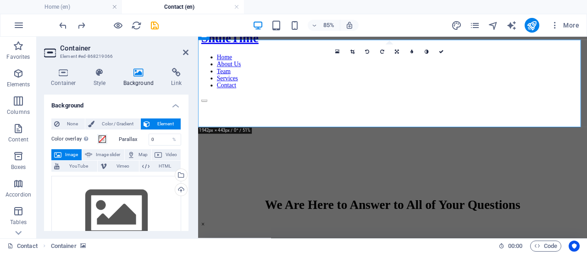
click at [102, 139] on span at bounding box center [102, 138] width 7 height 7
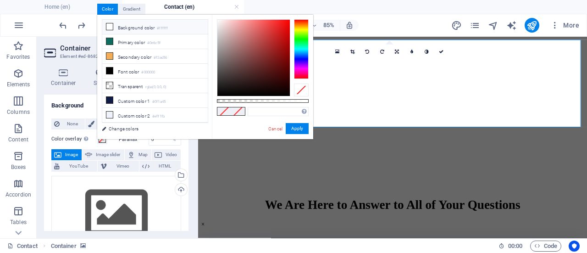
click at [133, 27] on li "Background color #ffffff" at bounding box center [154, 27] width 105 height 15
click at [304, 127] on button "Apply" at bounding box center [297, 128] width 23 height 11
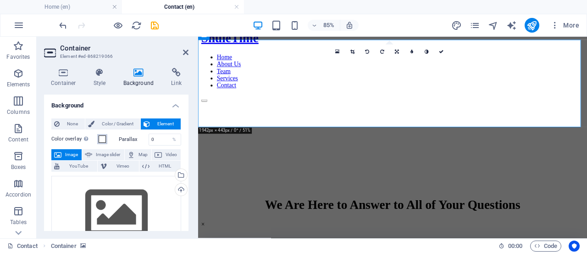
click at [103, 138] on span at bounding box center [102, 138] width 7 height 7
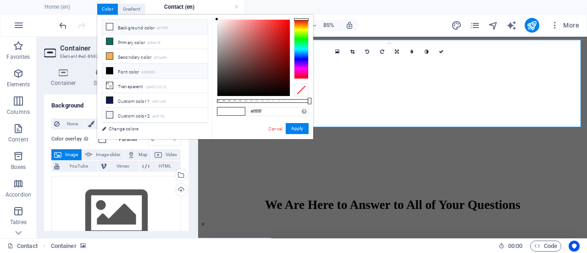
click at [119, 70] on li "Font color #000000" at bounding box center [154, 71] width 105 height 15
type input "#000000"
click at [293, 130] on button "Apply" at bounding box center [297, 128] width 23 height 11
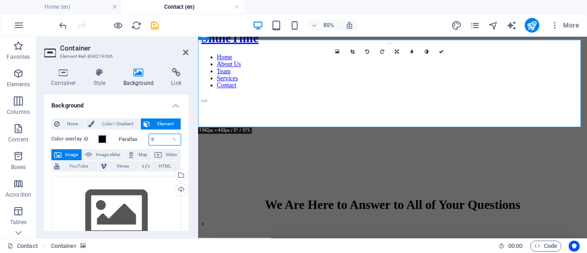
click at [158, 142] on input "0" at bounding box center [165, 139] width 32 height 11
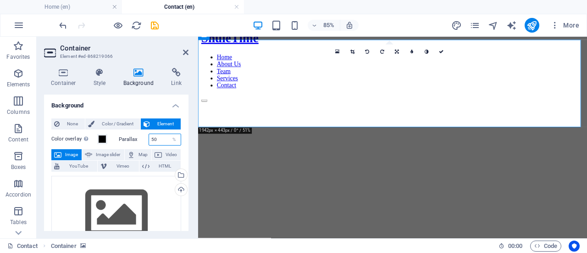
type input "50"
click at [163, 141] on input "50" at bounding box center [165, 139] width 32 height 11
click at [172, 139] on div "%" at bounding box center [174, 139] width 13 height 11
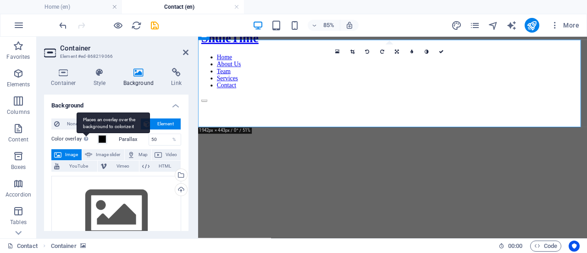
click at [87, 133] on div "Places an overlay over the background to colorize it" at bounding box center [113, 122] width 73 height 21
click at [97, 139] on button "Color overlay Places an overlay over the background to colorize it" at bounding box center [102, 139] width 10 height 10
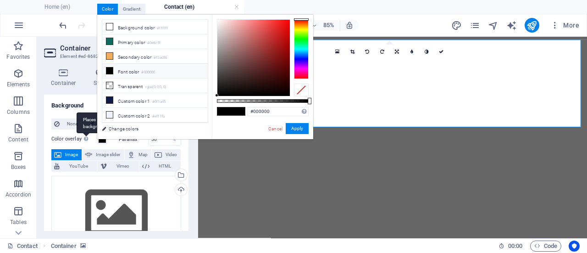
click at [87, 133] on div "Places an overlay over the background to colorize it" at bounding box center [113, 122] width 73 height 21
click at [97, 139] on button "Color overlay Places an overlay over the background to colorize it" at bounding box center [102, 139] width 10 height 10
click at [60, 143] on label "Color overlay Places an overlay over the background to colorize it" at bounding box center [74, 138] width 46 height 11
click at [97, 143] on button "Color overlay Places an overlay over the background to colorize it" at bounding box center [102, 139] width 10 height 10
click at [220, 101] on div at bounding box center [263, 101] width 92 height 4
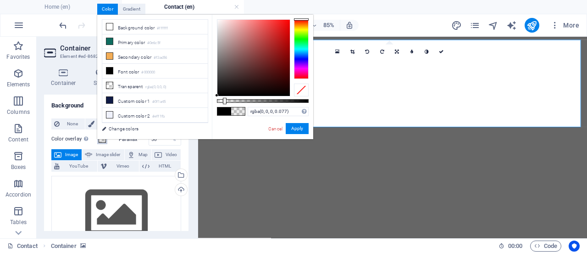
click at [224, 101] on div at bounding box center [263, 101] width 92 height 4
click at [226, 101] on div at bounding box center [227, 101] width 4 height 6
click at [253, 99] on div at bounding box center [263, 101] width 92 height 4
click at [278, 99] on div at bounding box center [263, 101] width 92 height 4
click at [284, 99] on div at bounding box center [263, 101] width 92 height 4
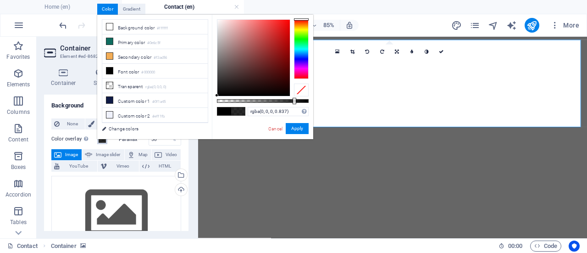
click at [293, 101] on div at bounding box center [263, 101] width 92 height 4
click at [283, 100] on div at bounding box center [263, 101] width 92 height 4
type input "rgba(0, 0, 0, 0.677)"
click at [279, 100] on div at bounding box center [263, 101] width 92 height 4
click at [297, 133] on button "Apply" at bounding box center [297, 128] width 23 height 11
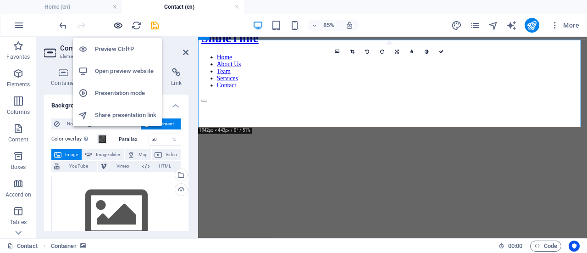
click at [114, 22] on icon "button" at bounding box center [118, 25] width 11 height 11
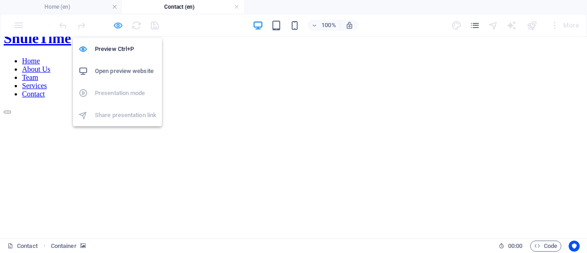
click at [116, 28] on icon "button" at bounding box center [118, 25] width 11 height 11
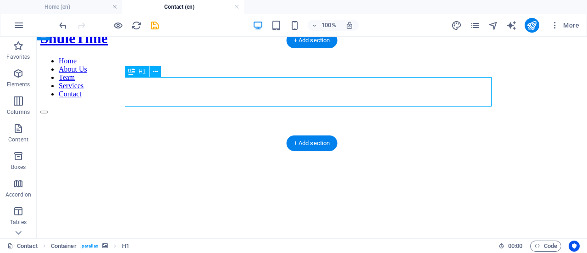
select select "px"
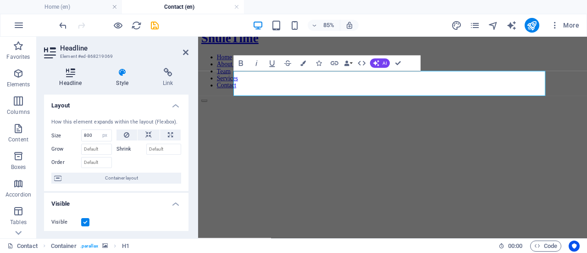
click at [77, 73] on icon at bounding box center [70, 72] width 53 height 9
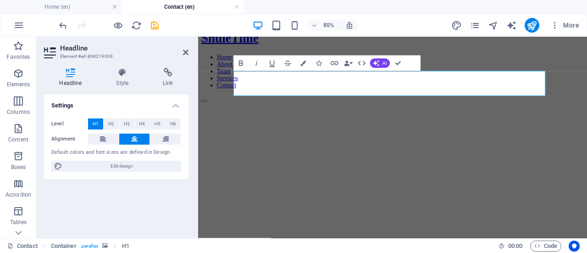
click at [212, 112] on figure at bounding box center [427, 112] width 450 height 0
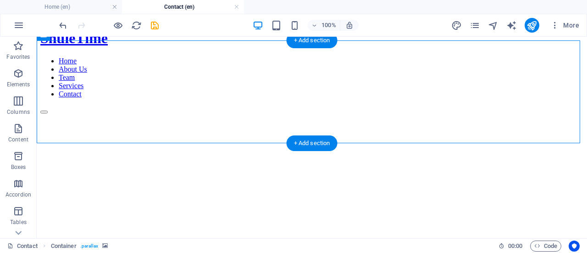
click at [197, 112] on figure at bounding box center [311, 112] width 543 height 0
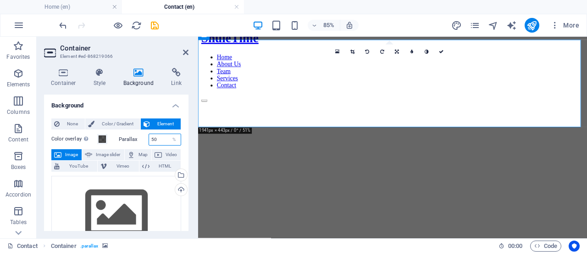
click at [160, 140] on input "50" at bounding box center [165, 139] width 32 height 11
type input "5"
click at [143, 134] on div "Parallax %" at bounding box center [150, 139] width 63 height 12
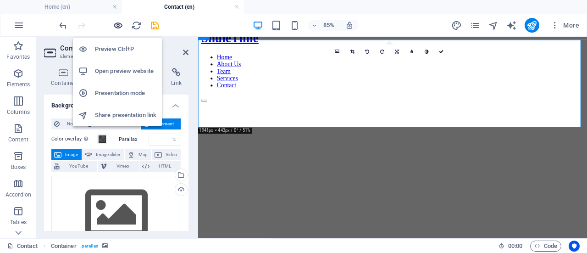
click at [114, 22] on icon "button" at bounding box center [118, 25] width 11 height 11
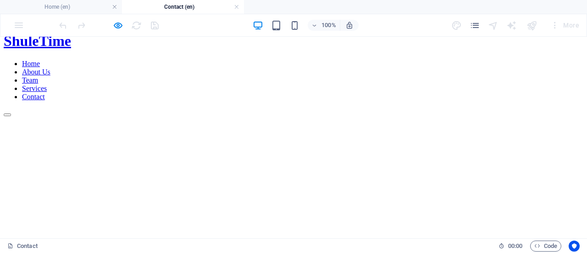
scroll to position [25, 0]
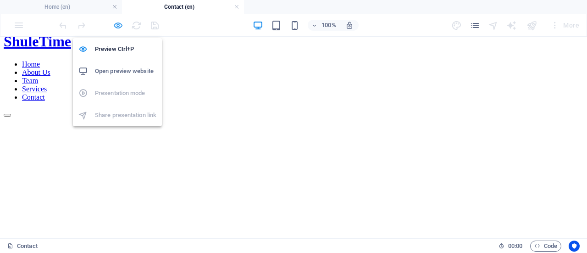
click at [117, 23] on icon "button" at bounding box center [118, 25] width 11 height 11
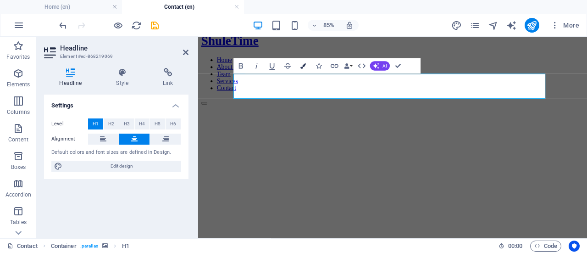
click at [302, 69] on button "Colors" at bounding box center [303, 66] width 15 height 16
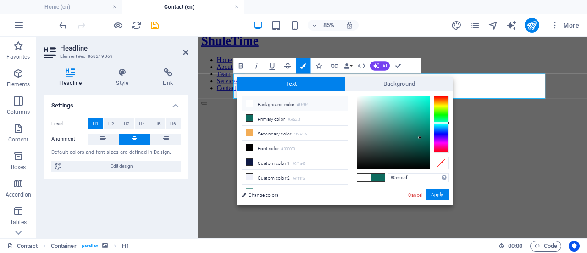
click at [273, 106] on li "Background color #ffffff" at bounding box center [294, 103] width 105 height 15
type input "#ffffff"
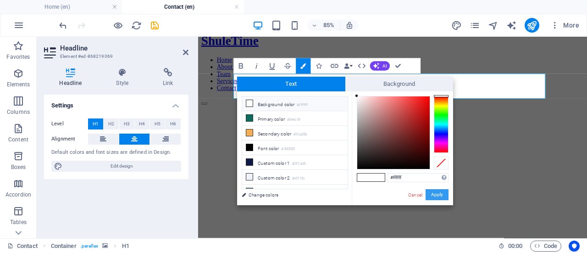
click at [432, 192] on button "Apply" at bounding box center [436, 194] width 23 height 11
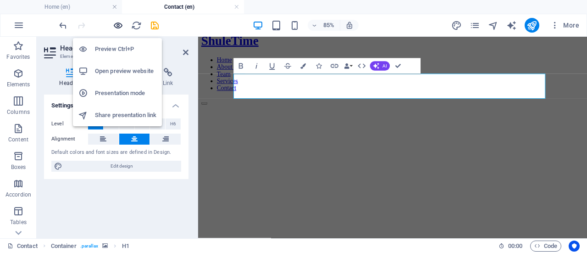
click at [117, 21] on icon "button" at bounding box center [118, 25] width 11 height 11
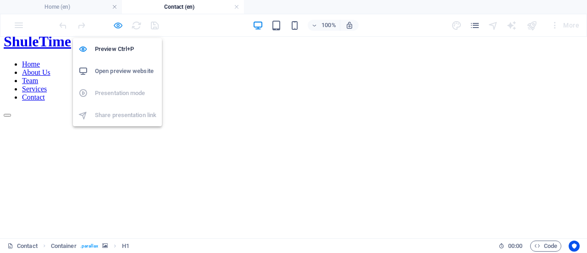
click at [116, 28] on icon "button" at bounding box center [118, 25] width 11 height 11
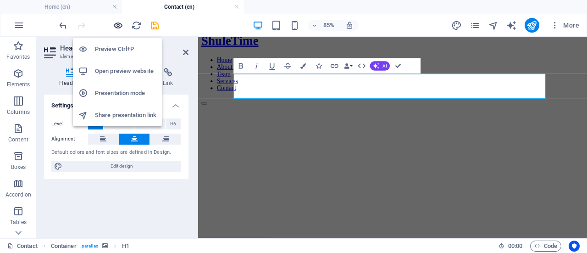
click at [116, 28] on icon "button" at bounding box center [118, 25] width 11 height 11
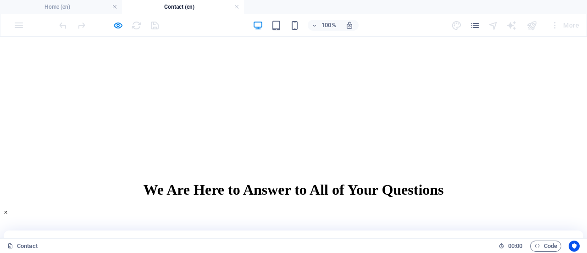
scroll to position [121, 0]
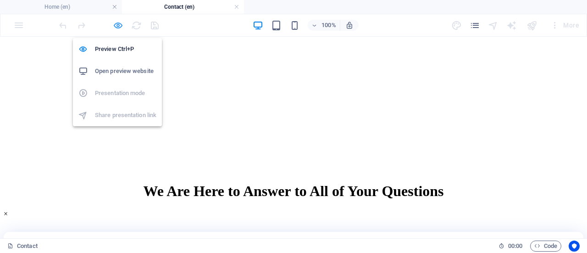
click at [117, 24] on icon "button" at bounding box center [118, 25] width 11 height 11
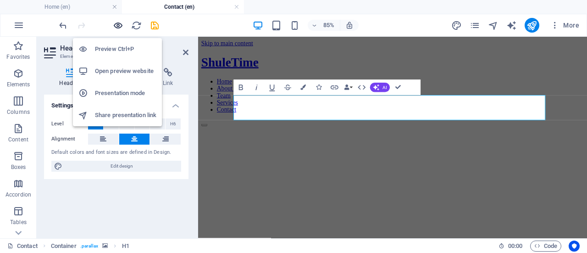
scroll to position [0, 0]
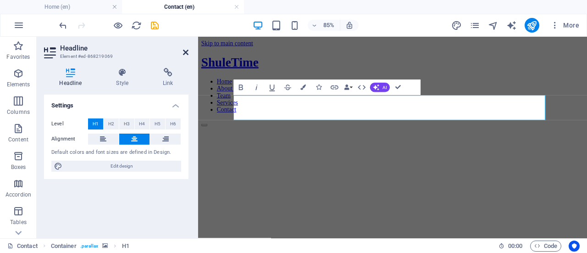
click at [187, 55] on icon at bounding box center [186, 52] width 6 height 7
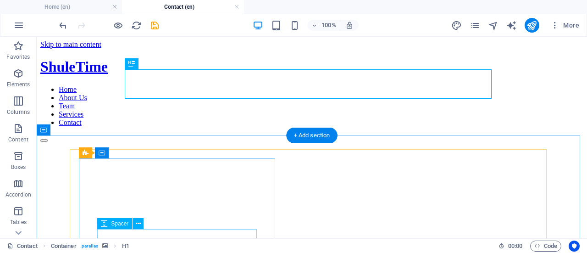
scroll to position [70, 0]
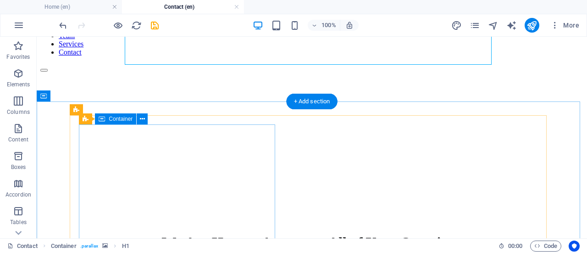
click at [163, 144] on div "H1 Container Container Email Unequal Columns Container Container Contact Form C…" at bounding box center [312, 137] width 550 height 201
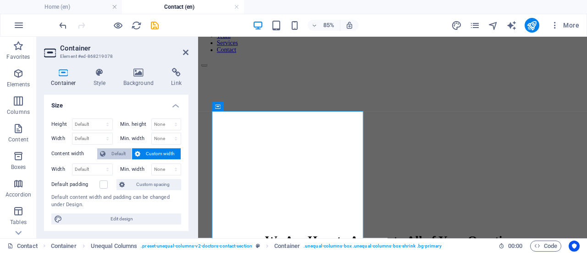
click at [112, 154] on span "Default" at bounding box center [118, 153] width 21 height 11
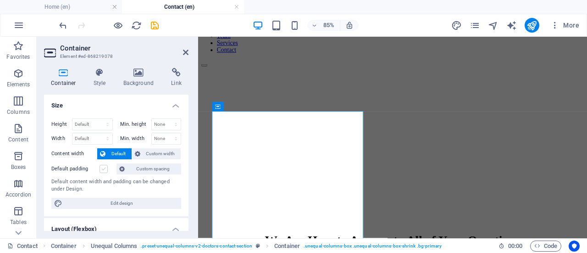
click at [103, 170] on label at bounding box center [103, 169] width 8 height 8
click at [0, 0] on input "Default padding" at bounding box center [0, 0] width 0 height 0
click at [103, 170] on label at bounding box center [103, 169] width 8 height 8
click at [0, 0] on input "Default padding" at bounding box center [0, 0] width 0 height 0
click at [103, 170] on label at bounding box center [103, 169] width 8 height 8
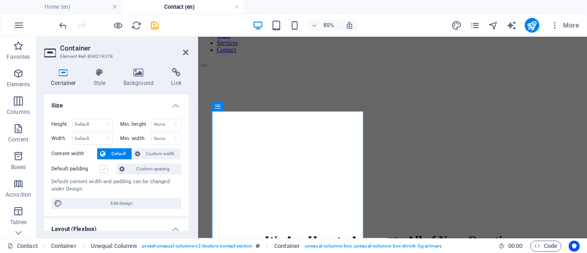
click at [0, 0] on input "Default padding" at bounding box center [0, 0] width 0 height 0
click at [103, 170] on label at bounding box center [103, 169] width 8 height 8
click at [0, 0] on input "Default padding" at bounding box center [0, 0] width 0 height 0
click at [103, 170] on label at bounding box center [103, 169] width 8 height 8
click at [0, 0] on input "Default padding" at bounding box center [0, 0] width 0 height 0
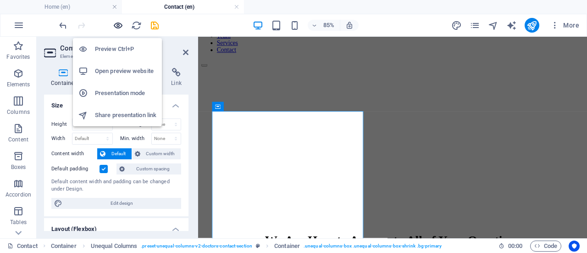
click at [117, 25] on icon "button" at bounding box center [118, 25] width 11 height 11
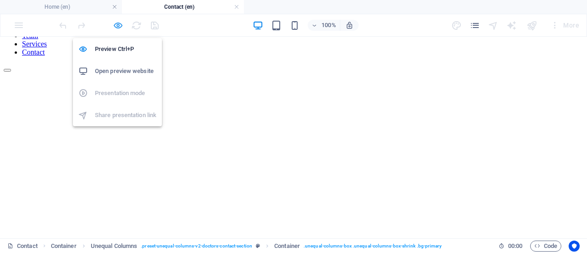
click at [114, 25] on icon "button" at bounding box center [118, 25] width 11 height 11
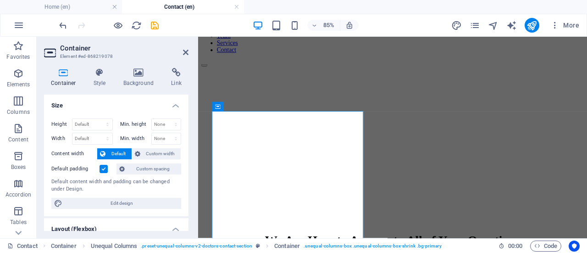
click at [103, 168] on label at bounding box center [103, 169] width 8 height 8
click at [0, 0] on input "Default padding" at bounding box center [0, 0] width 0 height 0
click at [103, 168] on label at bounding box center [103, 169] width 8 height 8
click at [0, 0] on input "Default padding" at bounding box center [0, 0] width 0 height 0
click at [103, 168] on label at bounding box center [103, 169] width 8 height 8
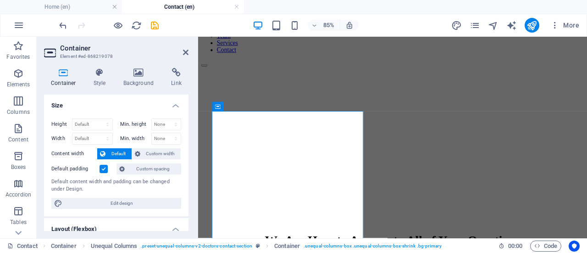
click at [0, 0] on input "Default padding" at bounding box center [0, 0] width 0 height 0
click at [171, 154] on span "Custom width" at bounding box center [160, 153] width 35 height 11
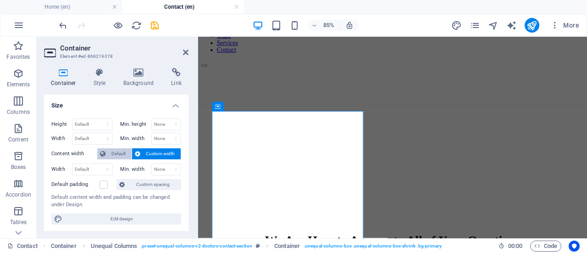
click at [125, 153] on span "Default" at bounding box center [118, 153] width 21 height 11
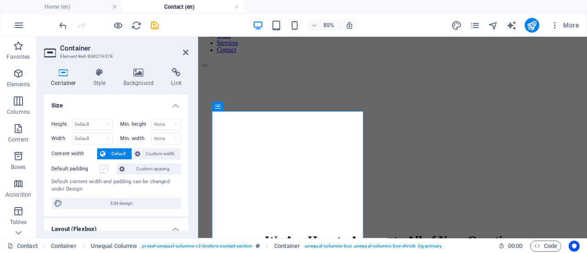
click at [103, 167] on label at bounding box center [103, 169] width 8 height 8
click at [0, 0] on input "Default padding" at bounding box center [0, 0] width 0 height 0
click at [103, 167] on label at bounding box center [103, 169] width 8 height 8
click at [0, 0] on input "Default padding" at bounding box center [0, 0] width 0 height 0
click at [103, 167] on label at bounding box center [103, 169] width 8 height 8
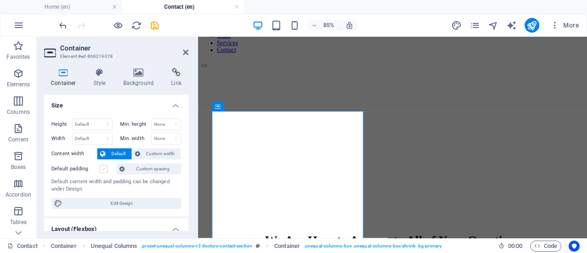
click at [0, 0] on input "Default padding" at bounding box center [0, 0] width 0 height 0
click at [220, 108] on icon at bounding box center [218, 106] width 6 height 9
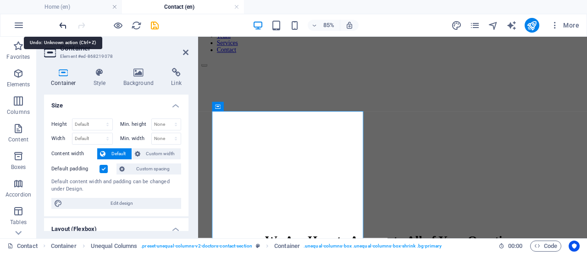
click at [61, 22] on icon "undo" at bounding box center [63, 25] width 11 height 11
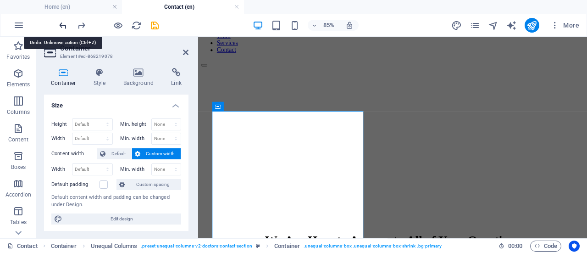
click at [61, 22] on icon "undo" at bounding box center [63, 25] width 11 height 11
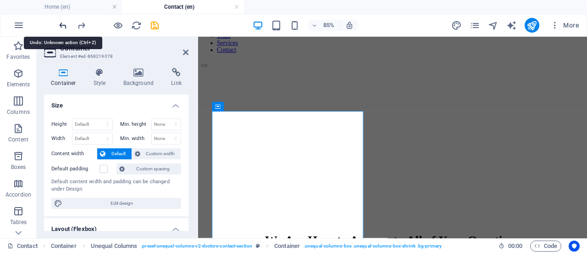
click at [61, 22] on icon "undo" at bounding box center [63, 25] width 11 height 11
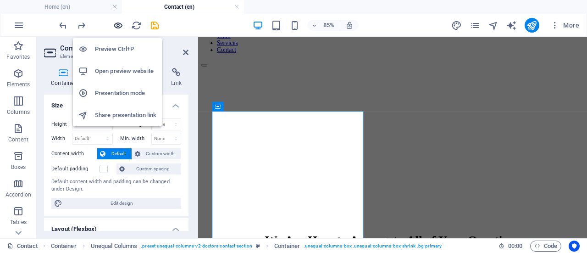
click at [115, 25] on icon "button" at bounding box center [118, 25] width 11 height 11
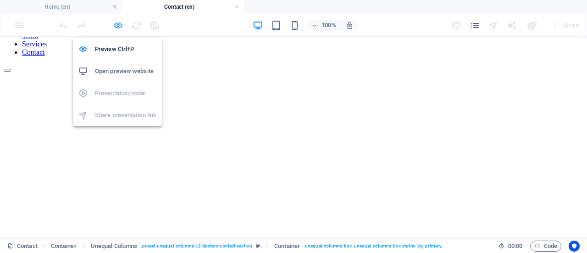
click at [116, 25] on icon "button" at bounding box center [118, 25] width 11 height 11
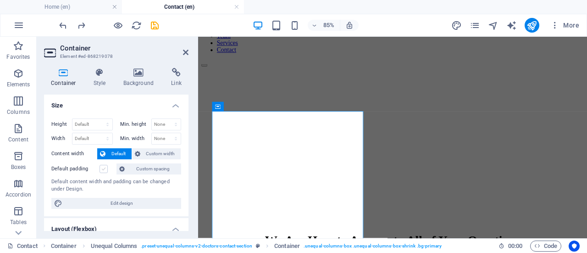
click at [105, 168] on label at bounding box center [103, 169] width 8 height 8
click at [0, 0] on input "Default padding" at bounding box center [0, 0] width 0 height 0
click at [105, 168] on label at bounding box center [103, 169] width 8 height 8
click at [0, 0] on input "Default padding" at bounding box center [0, 0] width 0 height 0
click at [105, 168] on label at bounding box center [103, 169] width 8 height 8
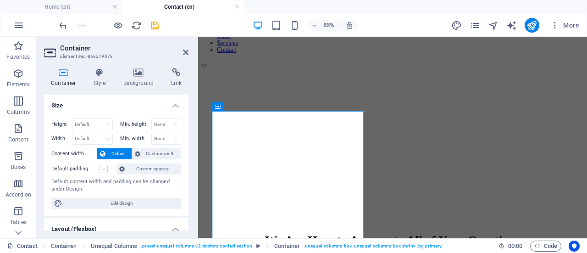
click at [0, 0] on input "Default padding" at bounding box center [0, 0] width 0 height 0
click at [103, 171] on label at bounding box center [103, 169] width 8 height 8
click at [0, 0] on input "Default padding" at bounding box center [0, 0] width 0 height 0
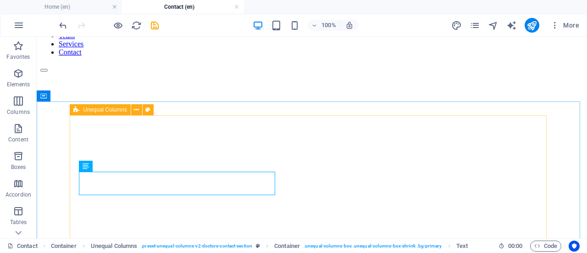
click at [89, 113] on div "Unequal Columns" at bounding box center [100, 109] width 61 height 11
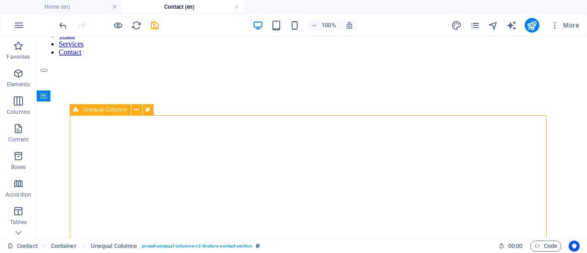
click at [89, 113] on div "Unequal Columns" at bounding box center [100, 109] width 61 height 11
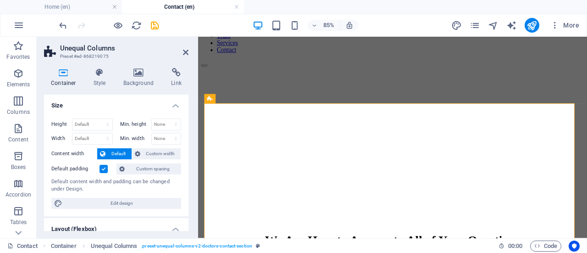
click at [104, 166] on label at bounding box center [103, 169] width 8 height 8
click at [0, 0] on input "Default padding" at bounding box center [0, 0] width 0 height 0
click at [104, 166] on label at bounding box center [103, 169] width 8 height 8
click at [0, 0] on input "Default padding" at bounding box center [0, 0] width 0 height 0
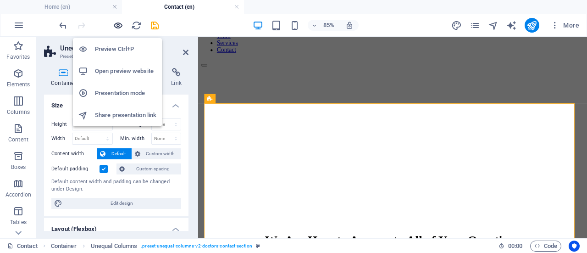
click at [114, 23] on icon "button" at bounding box center [118, 25] width 11 height 11
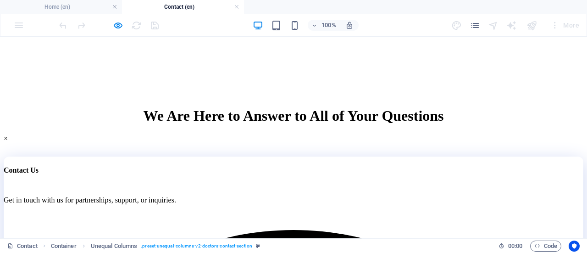
scroll to position [213, 0]
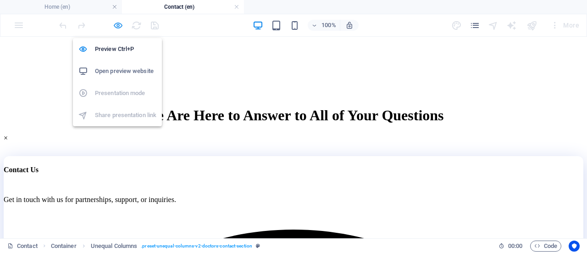
click at [115, 24] on icon "button" at bounding box center [118, 25] width 11 height 11
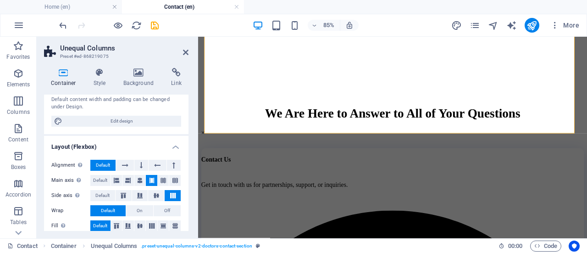
scroll to position [83, 0]
click at [104, 179] on span "Default" at bounding box center [100, 179] width 14 height 11
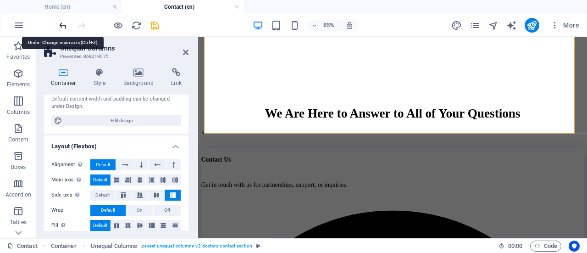
click at [64, 23] on icon "undo" at bounding box center [63, 25] width 11 height 11
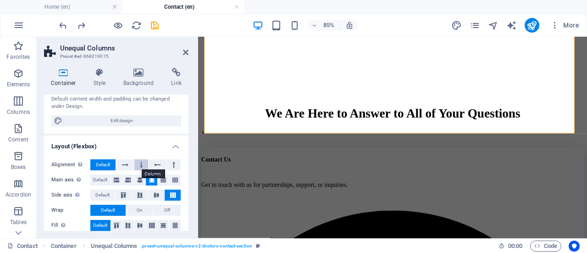
click at [141, 165] on icon at bounding box center [141, 164] width 3 height 11
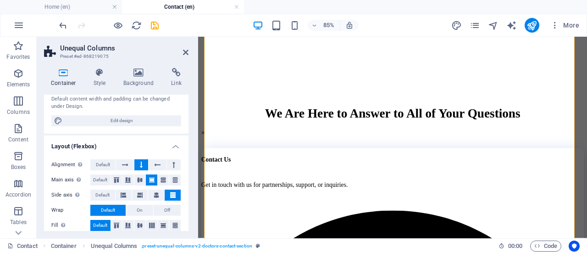
scroll to position [188, 0]
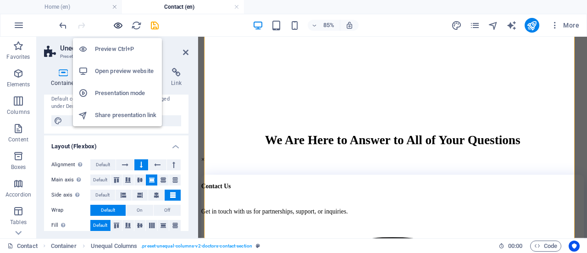
click at [121, 22] on icon "button" at bounding box center [118, 25] width 11 height 11
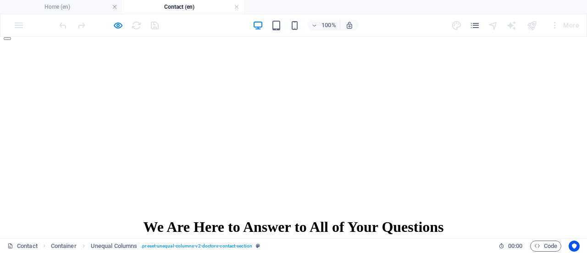
scroll to position [102, 0]
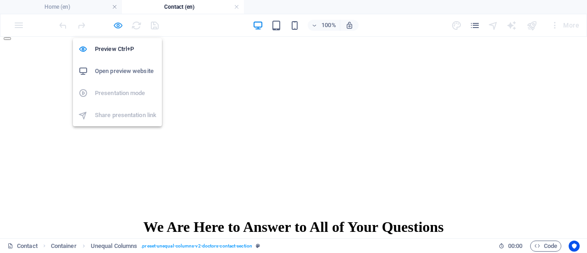
click at [119, 27] on icon "button" at bounding box center [118, 25] width 11 height 11
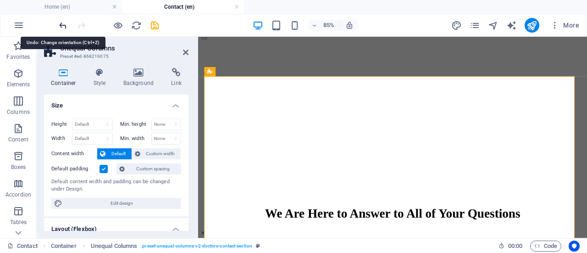
click at [61, 25] on icon "undo" at bounding box center [63, 25] width 11 height 11
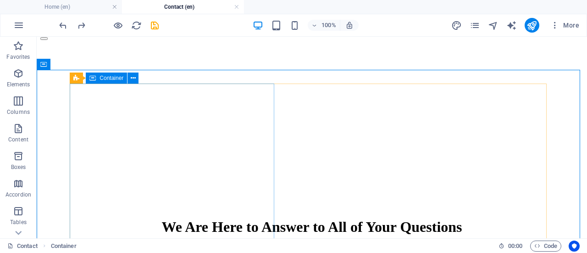
click at [118, 77] on span "Container" at bounding box center [111, 78] width 24 height 6
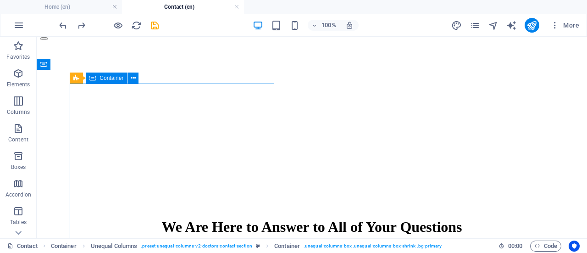
click at [118, 77] on span "Container" at bounding box center [111, 78] width 24 height 6
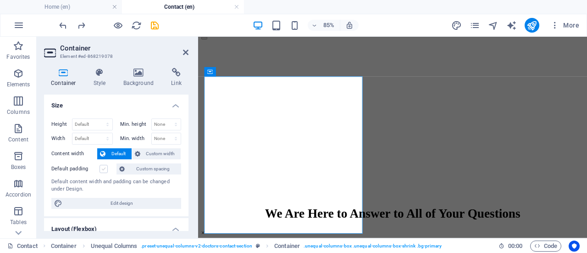
click at [105, 170] on label at bounding box center [103, 169] width 8 height 8
click at [0, 0] on input "Default padding" at bounding box center [0, 0] width 0 height 0
click at [111, 201] on span "Edit design" at bounding box center [121, 203] width 113 height 11
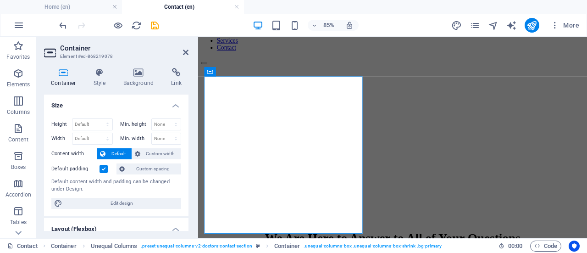
select select "px"
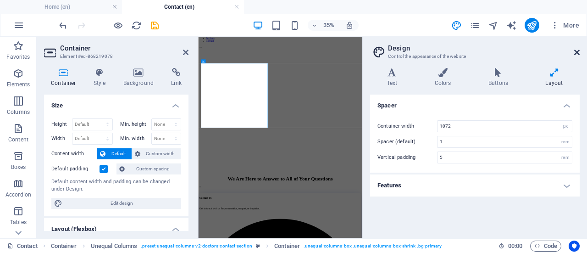
click at [579, 54] on icon at bounding box center [577, 52] width 6 height 7
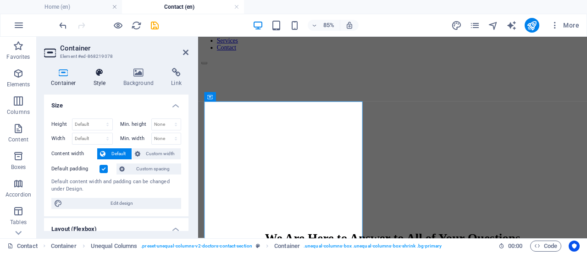
click at [103, 77] on icon at bounding box center [100, 72] width 26 height 9
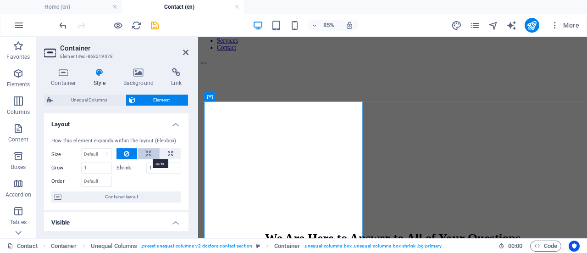
click at [146, 154] on icon at bounding box center [148, 153] width 6 height 11
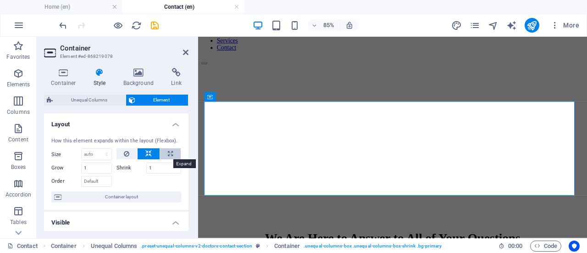
click at [168, 154] on icon at bounding box center [170, 153] width 5 height 11
type input "100"
select select "%"
click at [129, 154] on button at bounding box center [126, 153] width 21 height 11
select select "DISABLED_OPTION_VALUE"
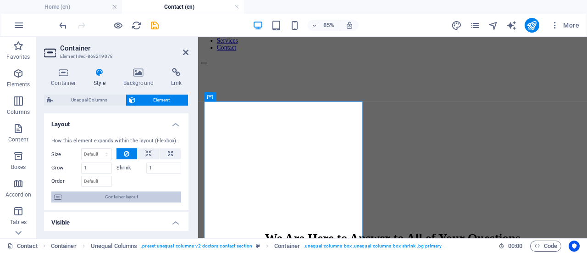
click at [84, 198] on span "Container layout" at bounding box center [121, 196] width 114 height 11
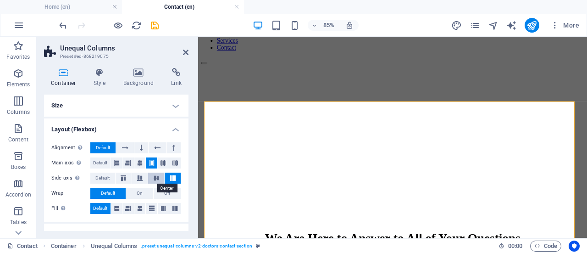
click at [149, 179] on button at bounding box center [156, 177] width 16 height 11
click at [165, 177] on button at bounding box center [173, 177] width 16 height 11
click at [120, 178] on icon at bounding box center [123, 178] width 11 height 6
click at [170, 179] on icon at bounding box center [172, 178] width 11 height 6
click at [115, 209] on icon at bounding box center [117, 208] width 6 height 11
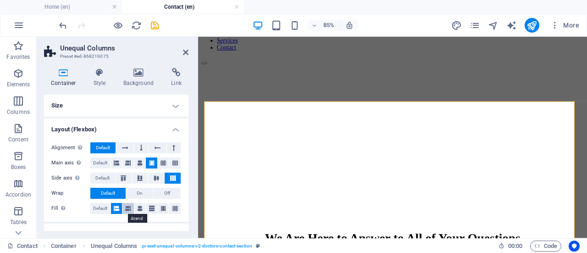
click at [129, 209] on icon at bounding box center [128, 208] width 6 height 11
click at [138, 209] on icon at bounding box center [140, 208] width 6 height 11
click at [152, 209] on icon at bounding box center [152, 208] width 6 height 11
click at [161, 209] on icon at bounding box center [163, 208] width 6 height 11
click at [170, 208] on button at bounding box center [174, 208] width 11 height 11
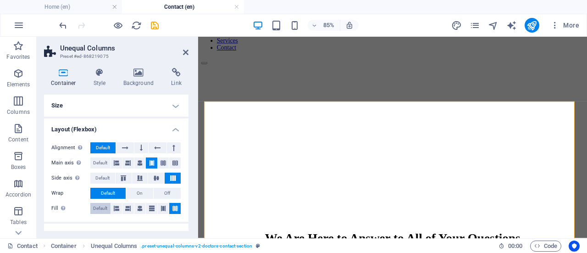
click at [99, 207] on span "Default" at bounding box center [100, 208] width 14 height 11
click at [147, 195] on button "On" at bounding box center [139, 192] width 27 height 11
click at [115, 194] on button "Default" at bounding box center [107, 192] width 35 height 11
click at [103, 80] on h4 "Style" at bounding box center [102, 77] width 30 height 19
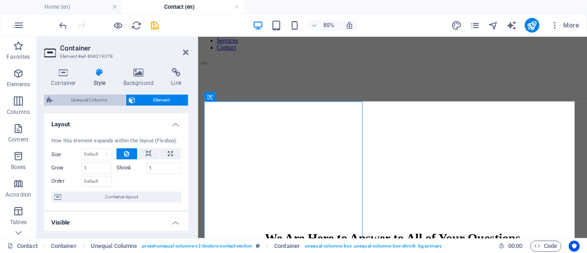
click at [98, 96] on span "Unequal Columns" at bounding box center [88, 99] width 67 height 11
select select "%"
select select "px"
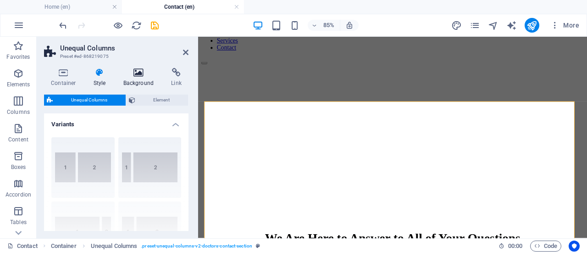
click at [124, 82] on h4 "Background" at bounding box center [140, 77] width 48 height 19
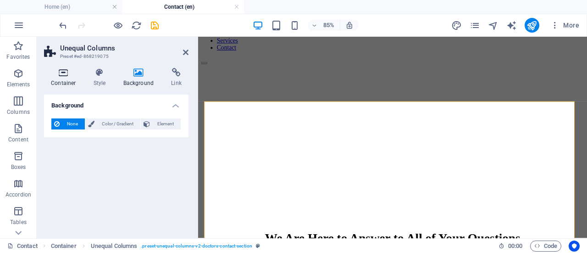
click at [66, 83] on h4 "Container" at bounding box center [65, 77] width 43 height 19
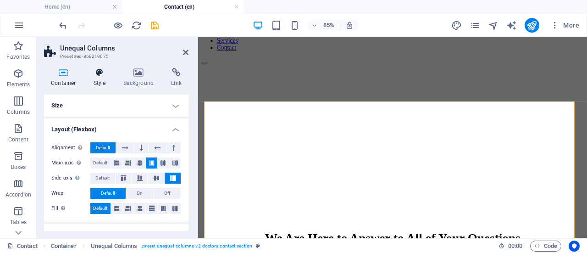
click at [97, 82] on h4 "Style" at bounding box center [102, 77] width 30 height 19
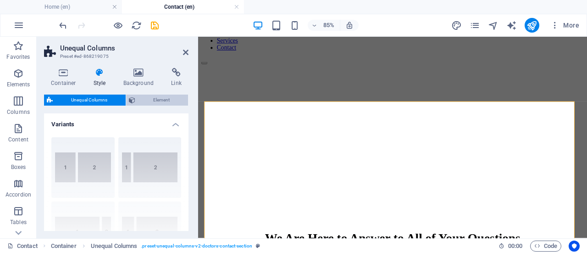
click at [148, 97] on span "Element" at bounding box center [162, 99] width 48 height 11
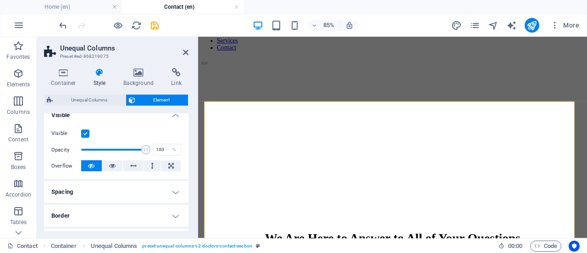
scroll to position [108, 0]
click at [249, 99] on div "Unequal Columns" at bounding box center [244, 96] width 52 height 9
click at [274, 99] on icon at bounding box center [275, 97] width 4 height 8
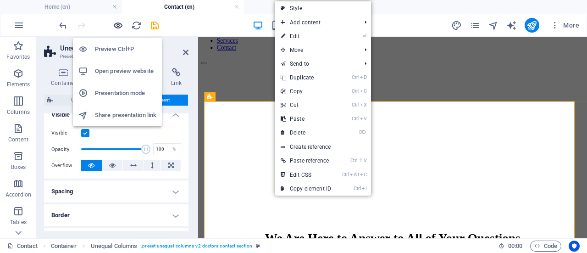
click at [116, 27] on icon "button" at bounding box center [118, 25] width 11 height 11
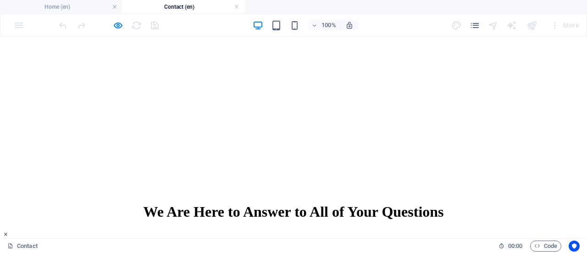
scroll to position [123, 0]
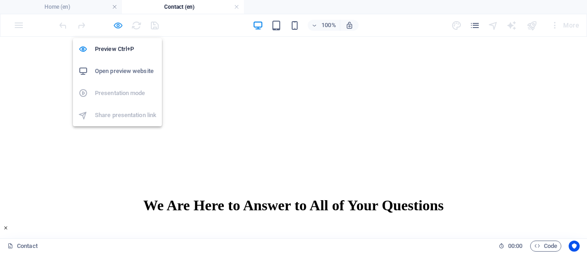
click at [118, 22] on icon "button" at bounding box center [118, 25] width 11 height 11
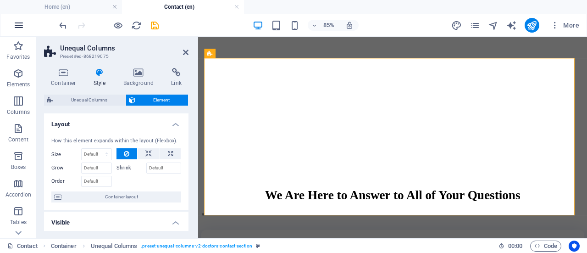
click at [18, 23] on icon "button" at bounding box center [18, 25] width 11 height 11
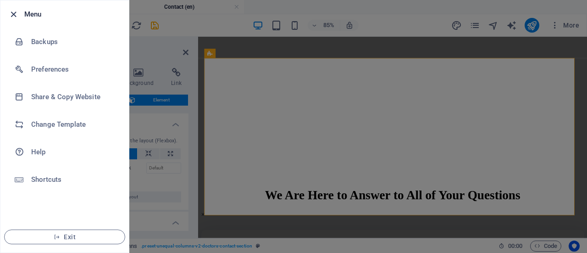
click at [12, 12] on icon "button" at bounding box center [13, 14] width 11 height 11
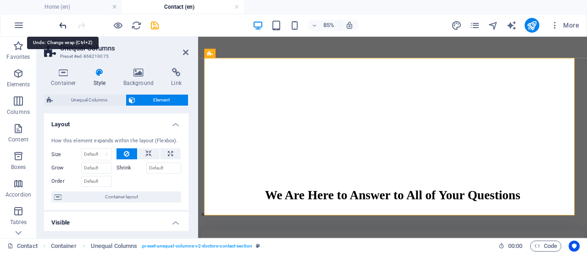
click at [63, 27] on icon "undo" at bounding box center [63, 25] width 11 height 11
click at [63, 26] on icon "undo" at bounding box center [63, 25] width 11 height 11
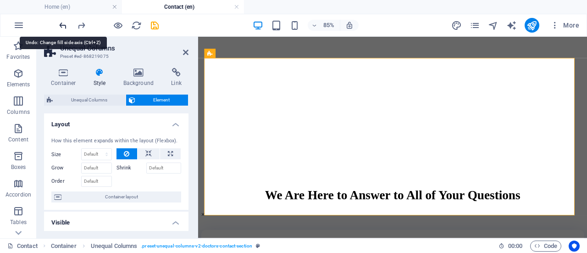
click at [63, 26] on icon "undo" at bounding box center [63, 25] width 11 height 11
click at [65, 22] on icon "undo" at bounding box center [63, 25] width 11 height 11
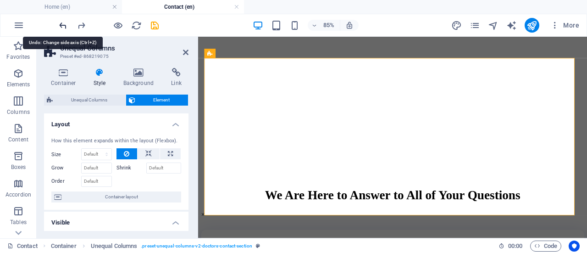
click at [65, 22] on icon "undo" at bounding box center [63, 25] width 11 height 11
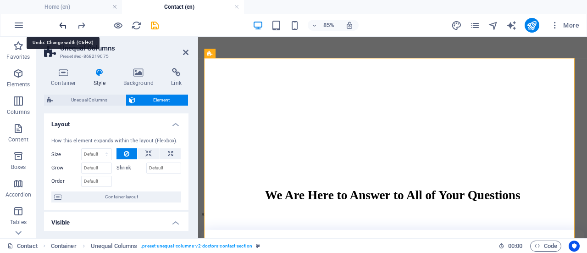
click at [65, 22] on icon "undo" at bounding box center [63, 25] width 11 height 11
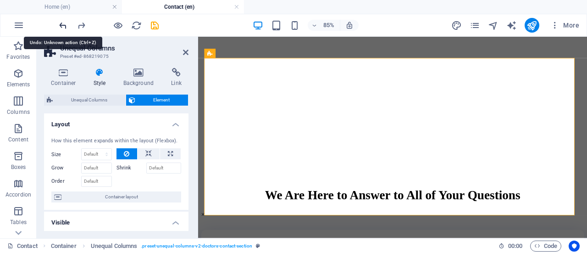
click at [65, 22] on icon "undo" at bounding box center [63, 25] width 11 height 11
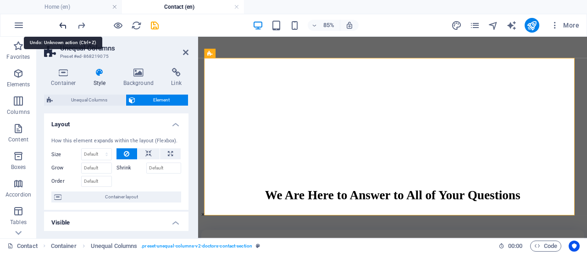
click at [65, 22] on icon "undo" at bounding box center [63, 25] width 11 height 11
click at [62, 25] on icon "undo" at bounding box center [63, 25] width 11 height 11
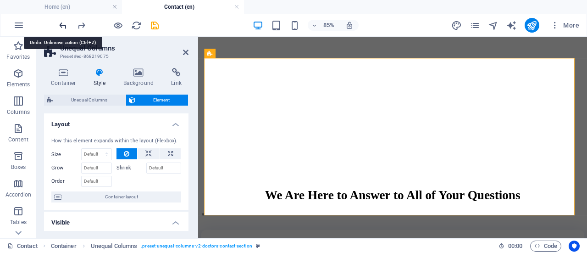
click at [62, 25] on icon "undo" at bounding box center [63, 25] width 11 height 11
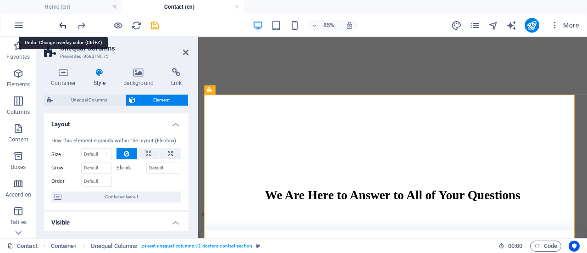
scroll to position [0, 0]
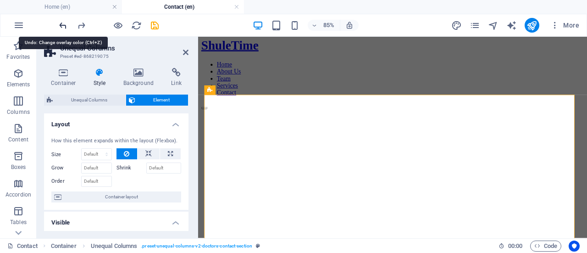
click at [62, 25] on icon "undo" at bounding box center [63, 25] width 11 height 11
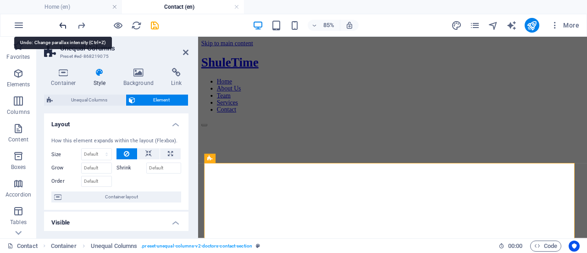
click at [62, 25] on icon "undo" at bounding box center [63, 25] width 11 height 11
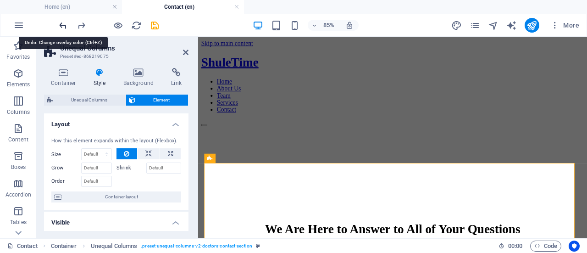
click at [62, 25] on icon "undo" at bounding box center [63, 25] width 11 height 11
click at [81, 24] on icon "redo" at bounding box center [81, 25] width 11 height 11
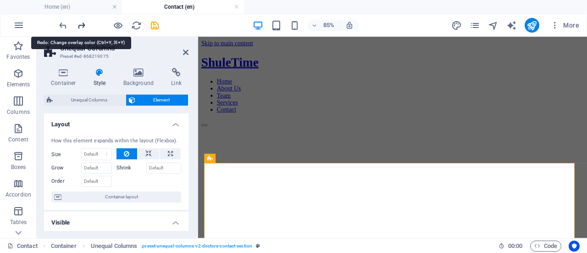
click at [81, 24] on icon "redo" at bounding box center [81, 25] width 11 height 11
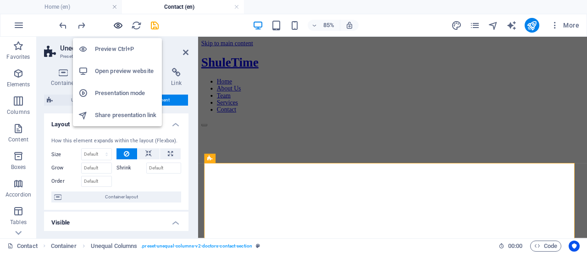
click at [116, 26] on icon "button" at bounding box center [118, 25] width 11 height 11
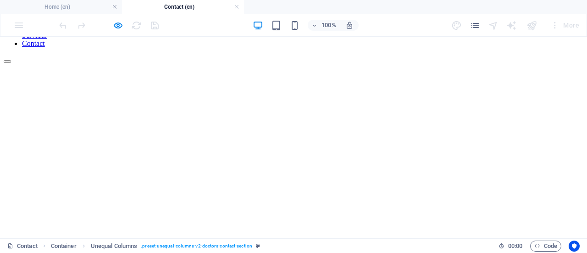
scroll to position [78, 0]
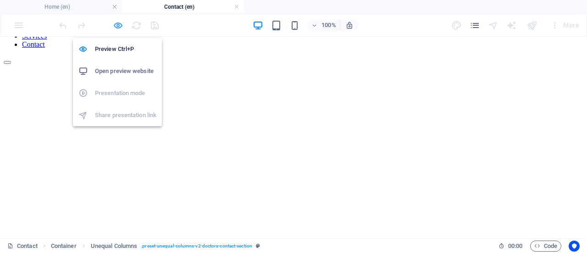
click at [114, 20] on icon "button" at bounding box center [118, 25] width 11 height 11
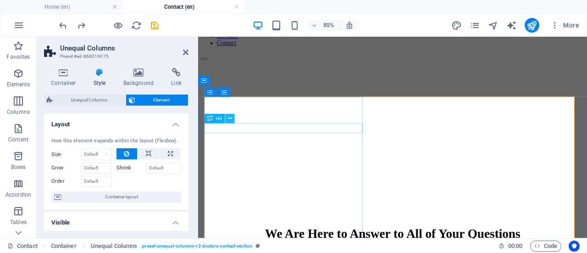
click at [227, 118] on button at bounding box center [230, 118] width 9 height 9
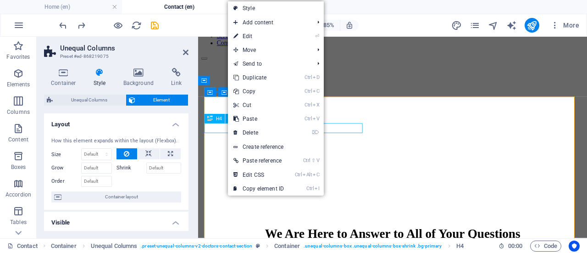
click at [219, 120] on span "H4" at bounding box center [219, 118] width 6 height 5
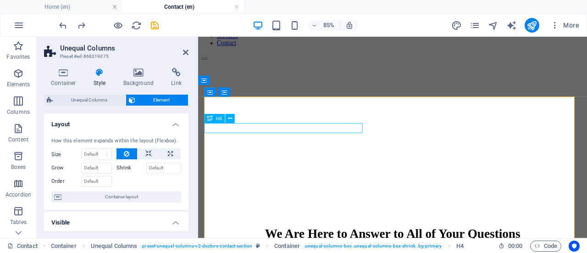
click at [219, 120] on span "H4" at bounding box center [219, 118] width 6 height 5
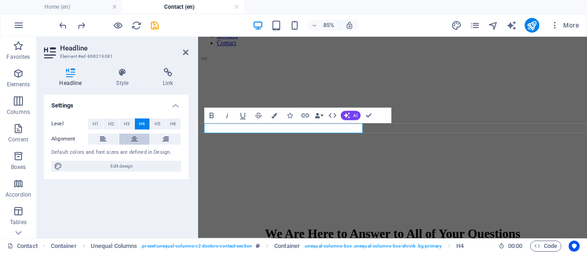
click at [130, 137] on button at bounding box center [134, 138] width 31 height 11
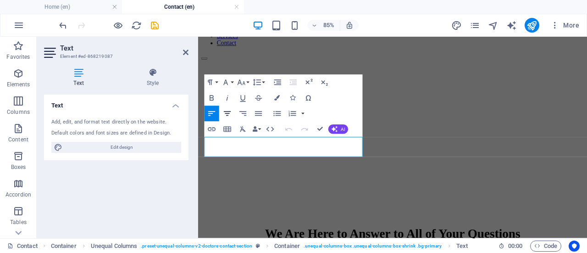
click at [227, 114] on icon "button" at bounding box center [227, 113] width 9 height 9
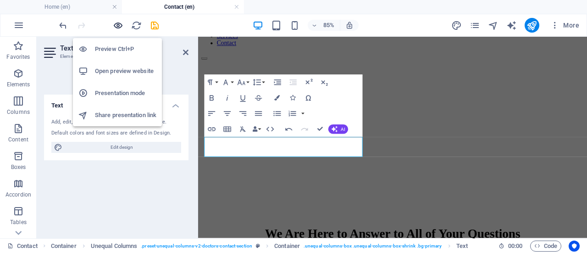
click at [116, 27] on icon "button" at bounding box center [118, 25] width 11 height 11
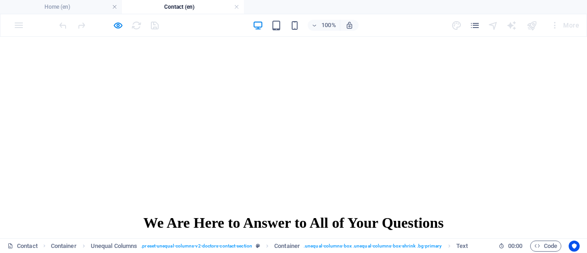
scroll to position [105, 0]
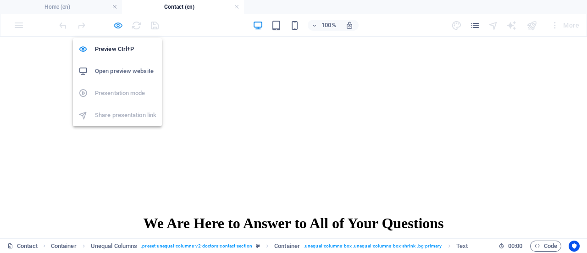
click at [116, 27] on icon "button" at bounding box center [118, 25] width 11 height 11
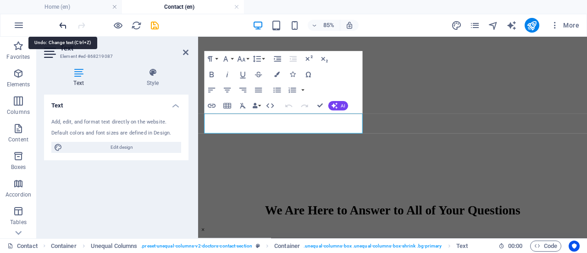
click at [63, 25] on icon "undo" at bounding box center [63, 25] width 11 height 11
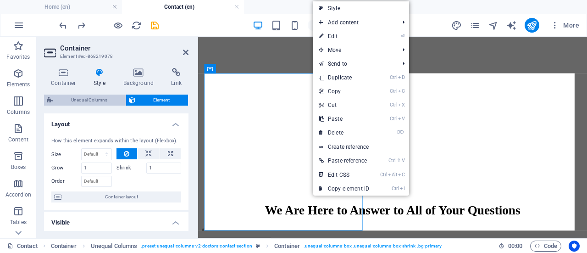
click at [91, 100] on span "Unequal Columns" at bounding box center [88, 99] width 67 height 11
select select "%"
select select "px"
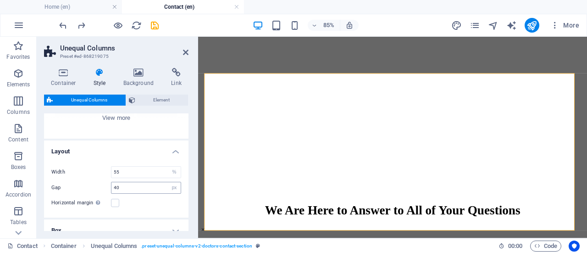
scroll to position [128, 0]
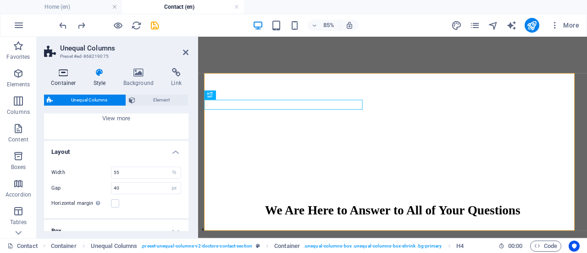
click at [72, 77] on h4 "Container" at bounding box center [65, 77] width 43 height 19
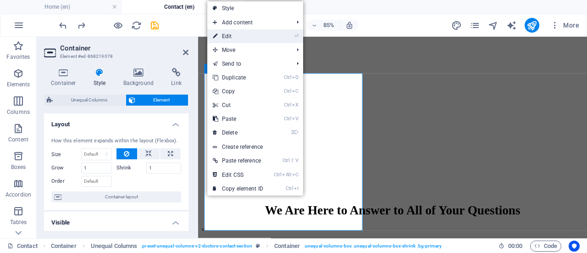
click at [243, 35] on link "⏎ Edit" at bounding box center [237, 36] width 61 height 14
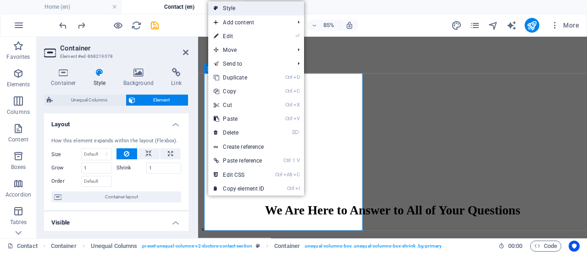
click at [227, 9] on link "Style" at bounding box center [256, 8] width 96 height 14
select select "%"
select select "px"
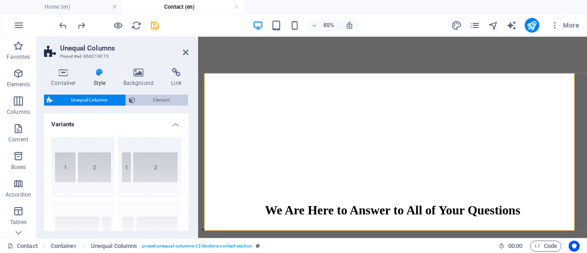
click at [142, 95] on span "Element" at bounding box center [162, 99] width 48 height 11
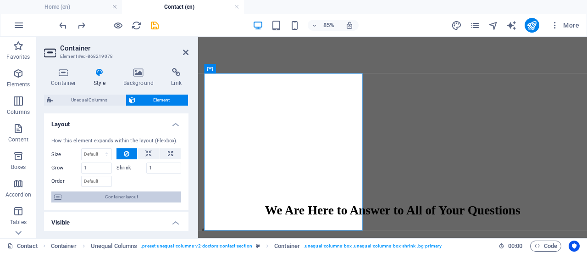
click at [116, 196] on span "Container layout" at bounding box center [121, 196] width 114 height 11
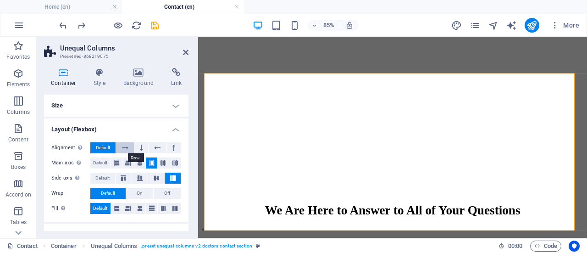
click at [131, 148] on button at bounding box center [124, 147] width 17 height 11
click at [142, 147] on button at bounding box center [141, 147] width 14 height 11
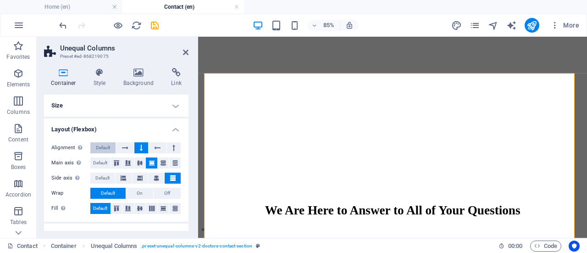
click at [99, 147] on span "Default" at bounding box center [103, 147] width 14 height 11
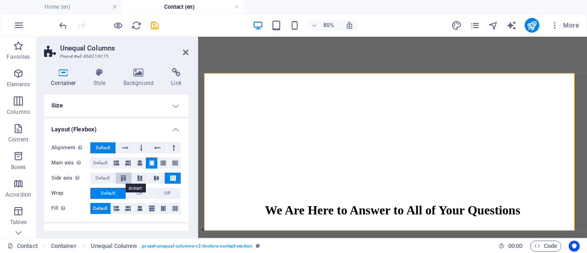
scroll to position [38, 0]
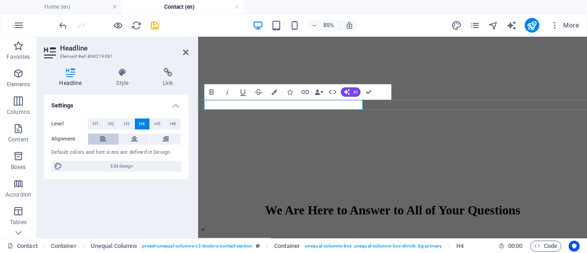
click at [105, 139] on icon at bounding box center [103, 138] width 6 height 11
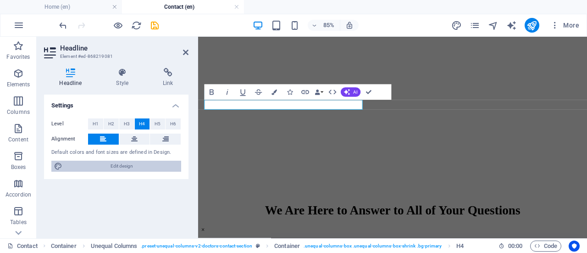
click at [117, 168] on span "Edit design" at bounding box center [121, 165] width 113 height 11
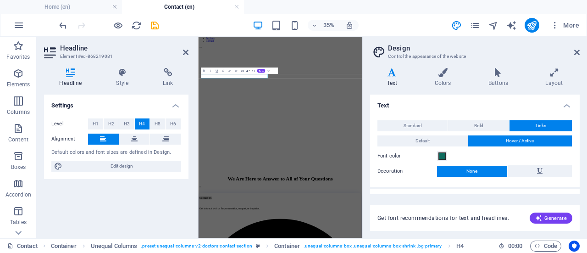
scroll to position [16, 0]
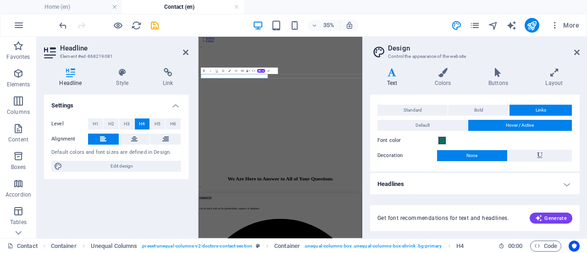
click at [565, 182] on h4 "Headlines" at bounding box center [474, 184] width 209 height 22
click at [565, 182] on h4 "Headlines" at bounding box center [474, 181] width 209 height 17
click at [578, 54] on icon at bounding box center [577, 52] width 6 height 7
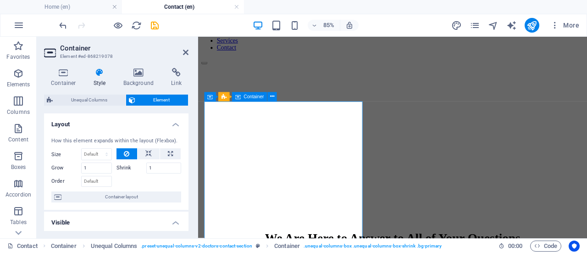
click at [210, 98] on icon at bounding box center [210, 96] width 6 height 9
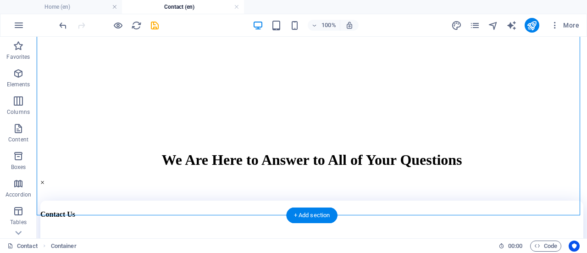
scroll to position [169, 0]
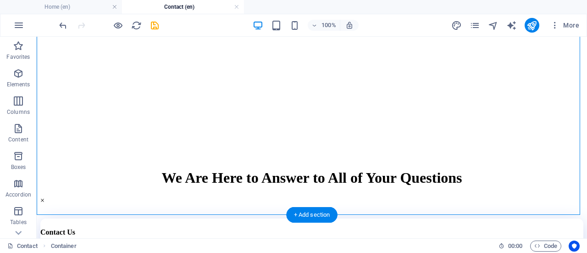
scroll to position [163, 0]
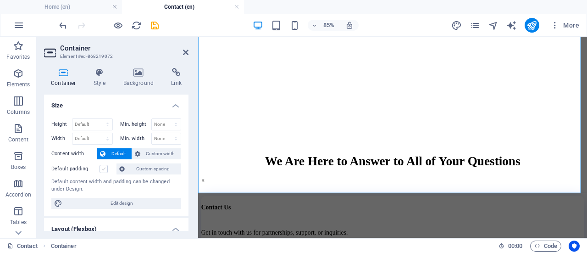
click at [103, 168] on label at bounding box center [103, 169] width 8 height 8
click at [0, 0] on input "Default padding" at bounding box center [0, 0] width 0 height 0
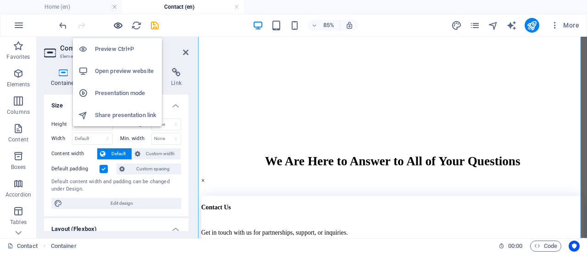
click at [122, 24] on icon "button" at bounding box center [118, 25] width 11 height 11
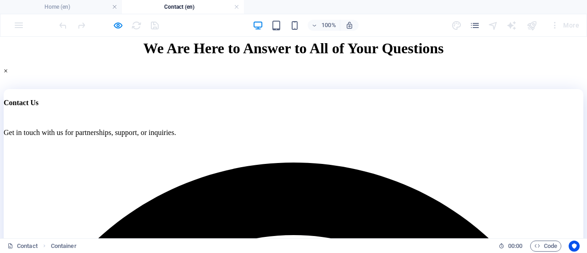
scroll to position [281, 0]
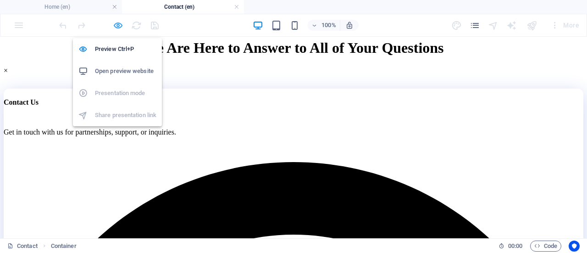
click at [114, 28] on icon "button" at bounding box center [118, 25] width 11 height 11
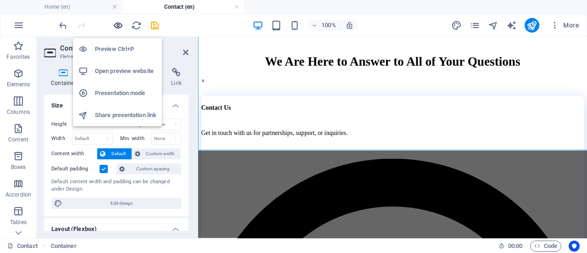
scroll to position [286, 0]
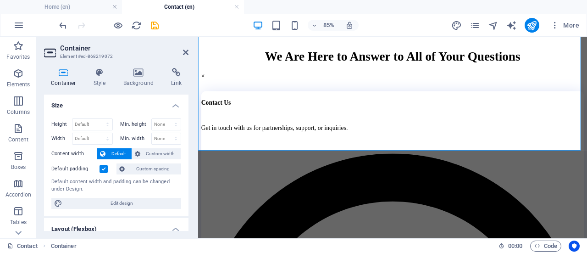
click at [102, 170] on label at bounding box center [103, 169] width 8 height 8
click at [0, 0] on input "Default padding" at bounding box center [0, 0] width 0 height 0
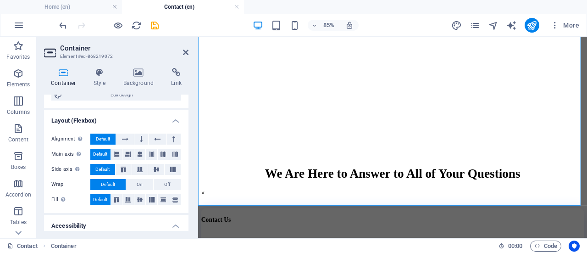
scroll to position [110, 0]
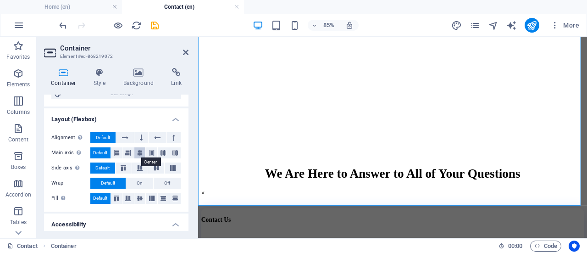
click at [140, 151] on icon at bounding box center [140, 152] width 6 height 11
click at [99, 149] on span "Default" at bounding box center [100, 152] width 14 height 11
click at [125, 134] on icon at bounding box center [125, 137] width 6 height 11
click at [110, 136] on span "Default" at bounding box center [103, 137] width 14 height 11
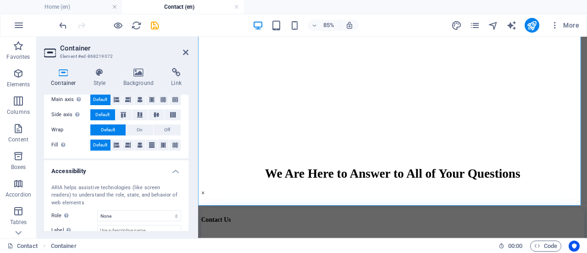
scroll to position [165, 0]
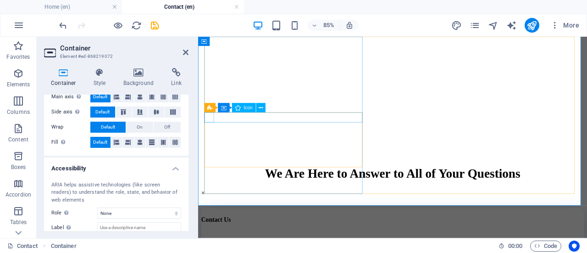
select select "xMidYMid"
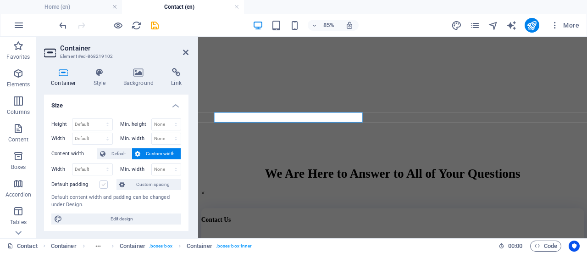
click at [102, 184] on label at bounding box center [103, 184] width 8 height 8
click at [0, 0] on input "Default padding" at bounding box center [0, 0] width 0 height 0
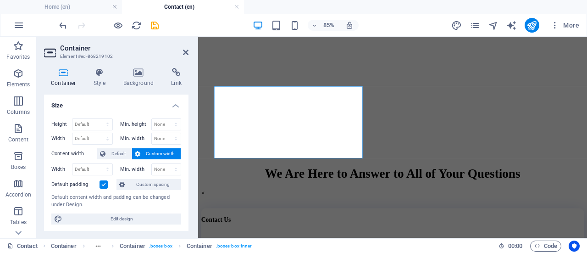
click at [102, 184] on label at bounding box center [103, 184] width 8 height 8
click at [0, 0] on input "Default padding" at bounding box center [0, 0] width 0 height 0
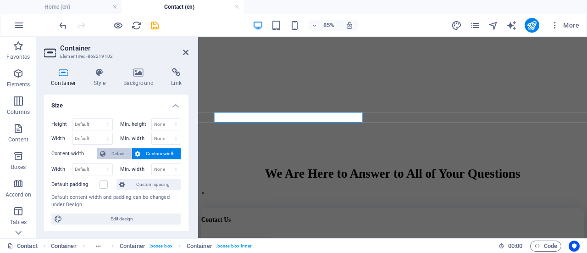
click at [107, 153] on button "Default" at bounding box center [114, 153] width 34 height 11
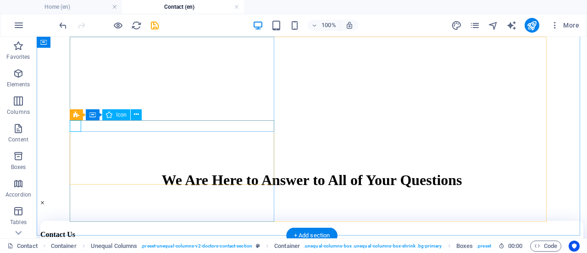
select select "xMidYMid"
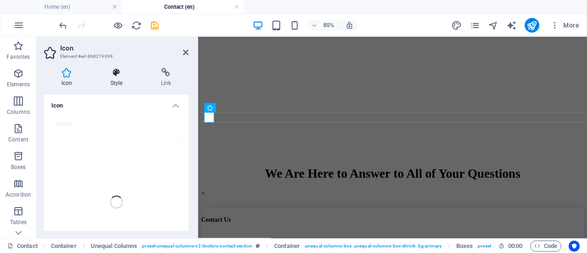
click at [120, 69] on icon at bounding box center [116, 72] width 47 height 9
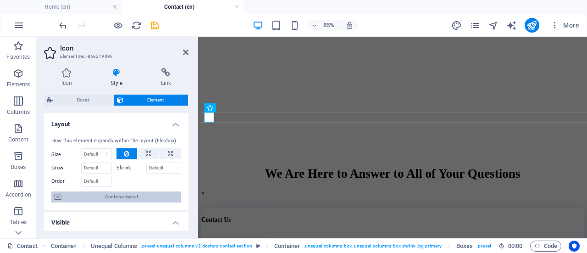
click at [104, 194] on span "Container layout" at bounding box center [121, 196] width 114 height 11
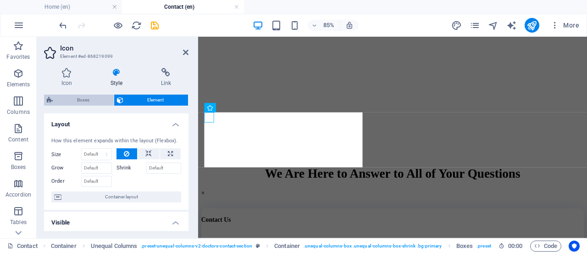
click at [83, 103] on span "Boxes" at bounding box center [82, 99] width 55 height 11
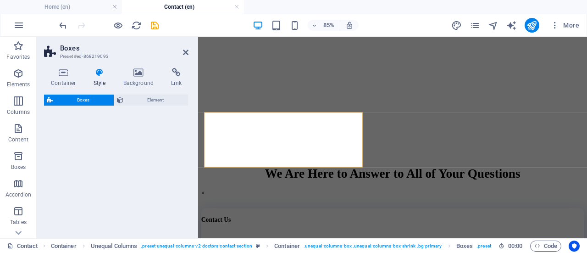
select select "rem"
select select "preset-boxes-v3-doctor-contact-section"
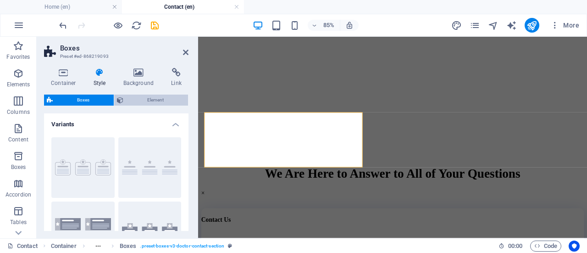
click at [142, 100] on span "Element" at bounding box center [156, 99] width 60 height 11
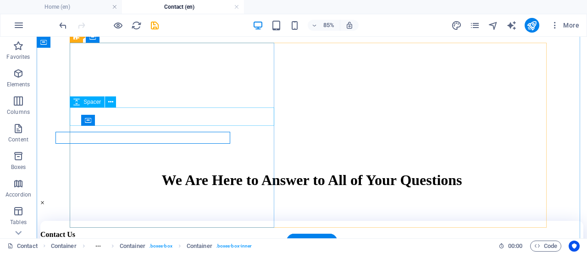
scroll to position [143, 0]
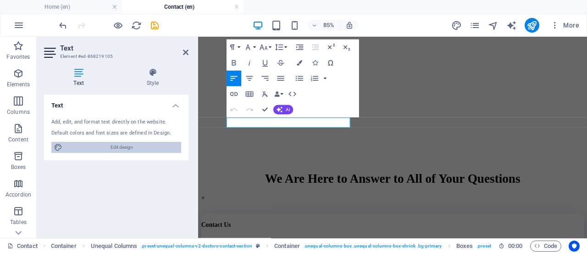
click at [126, 149] on span "Edit design" at bounding box center [121, 147] width 113 height 11
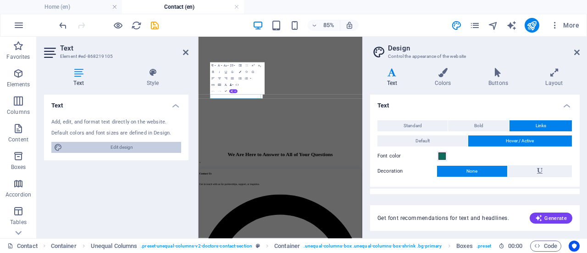
scroll to position [72, 0]
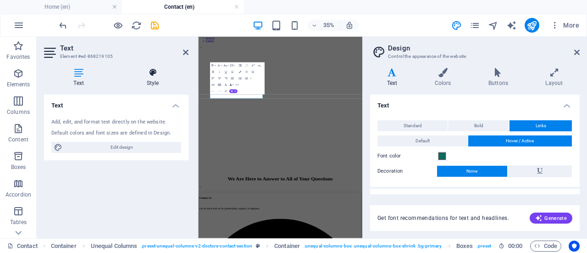
click at [149, 84] on h4 "Style" at bounding box center [153, 77] width 72 height 19
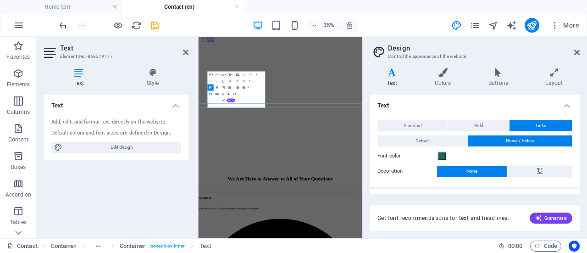
click at [237, 74] on icon "button" at bounding box center [238, 75] width 4 height 4
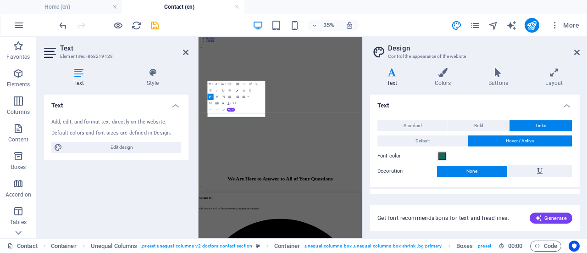
click at [237, 83] on icon "button" at bounding box center [238, 84] width 4 height 4
click at [185, 50] on icon at bounding box center [186, 52] width 6 height 7
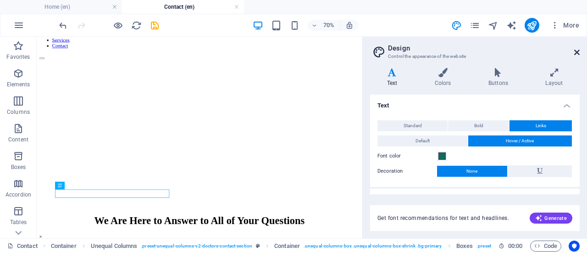
click at [578, 53] on icon at bounding box center [577, 52] width 6 height 7
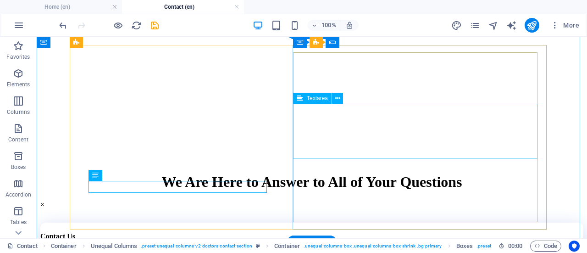
scroll to position [139, 0]
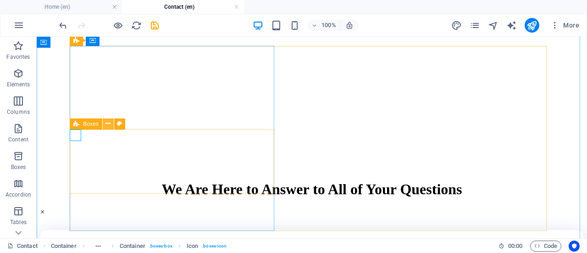
click at [106, 124] on icon at bounding box center [107, 124] width 5 height 10
drag, startPoint x: 106, startPoint y: 124, endPoint x: 118, endPoint y: 126, distance: 12.0
click at [118, 126] on div "Boxes" at bounding box center [100, 123] width 61 height 11
click at [118, 126] on icon at bounding box center [119, 124] width 5 height 10
select select "rem"
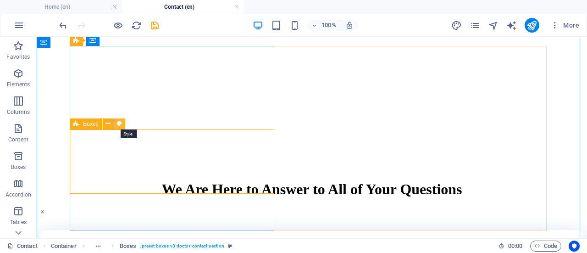
select select "preset-boxes-v3-doctor-contact-section"
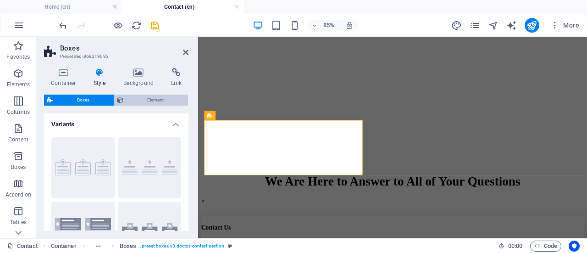
click at [135, 99] on span "Element" at bounding box center [156, 99] width 60 height 11
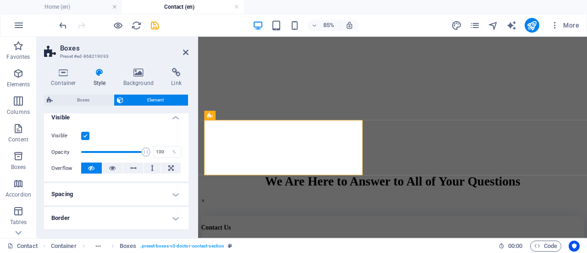
scroll to position [105, 0]
click at [172, 192] on h4 "Spacing" at bounding box center [116, 193] width 144 height 22
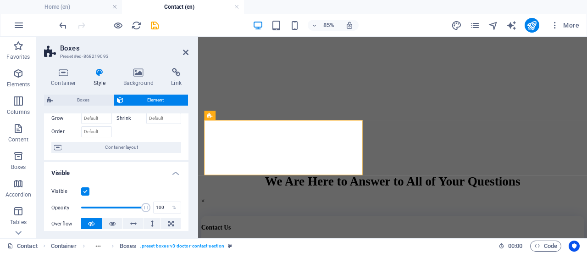
scroll to position [24, 0]
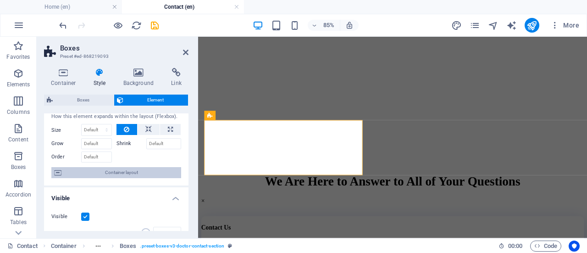
click at [118, 173] on span "Container layout" at bounding box center [121, 172] width 114 height 11
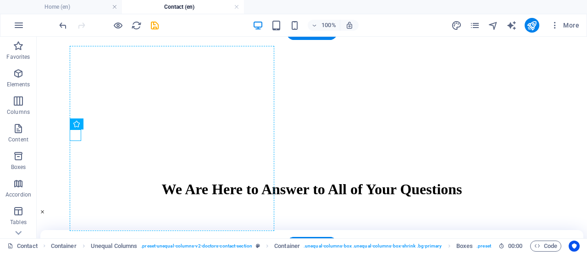
drag, startPoint x: 52, startPoint y: 140, endPoint x: 216, endPoint y: 125, distance: 164.3
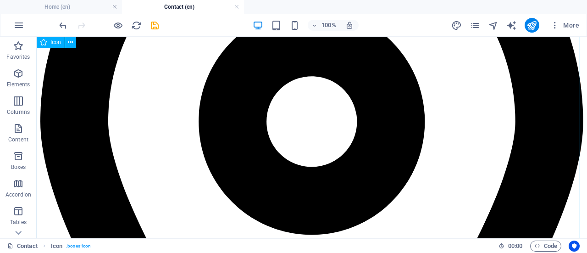
scroll to position [395, 0]
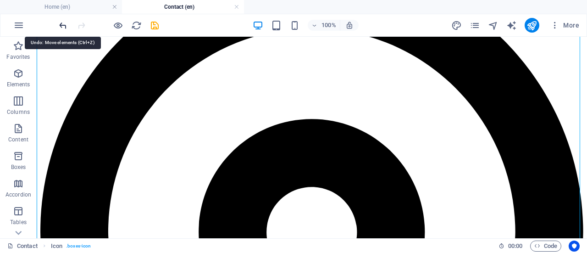
click at [66, 26] on icon "undo" at bounding box center [63, 25] width 11 height 11
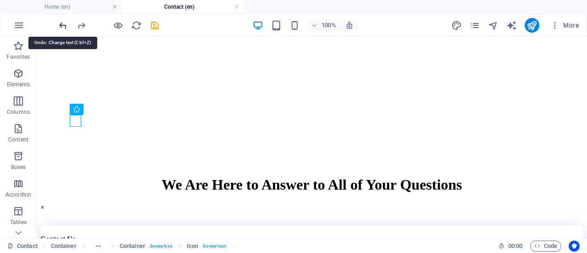
scroll to position [137, 0]
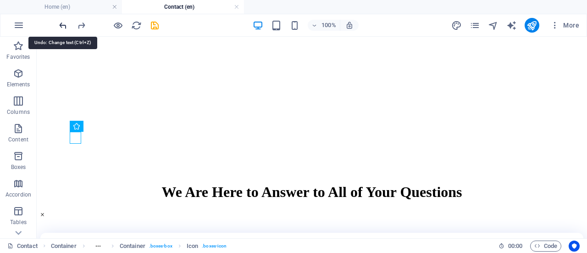
click at [66, 26] on icon "undo" at bounding box center [63, 25] width 11 height 11
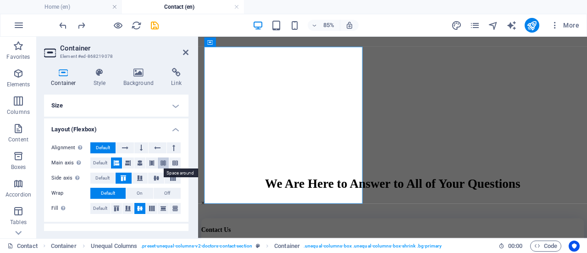
click at [159, 164] on button at bounding box center [163, 162] width 11 height 11
click at [174, 163] on icon at bounding box center [175, 162] width 6 height 11
click at [160, 163] on icon at bounding box center [163, 162] width 6 height 11
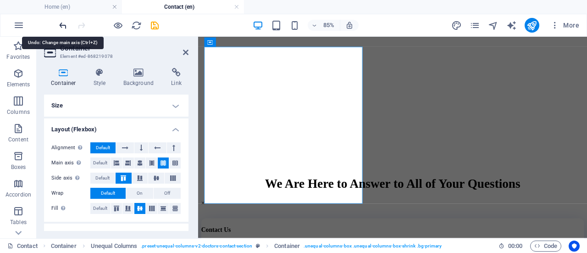
click at [61, 23] on icon "undo" at bounding box center [63, 25] width 11 height 11
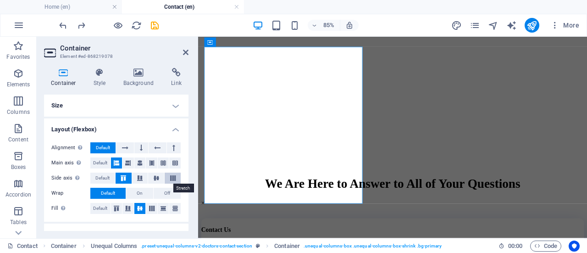
click at [171, 176] on icon at bounding box center [172, 178] width 11 height 6
click at [104, 179] on span "Default" at bounding box center [102, 177] width 14 height 11
click at [98, 160] on span "Default" at bounding box center [100, 162] width 14 height 11
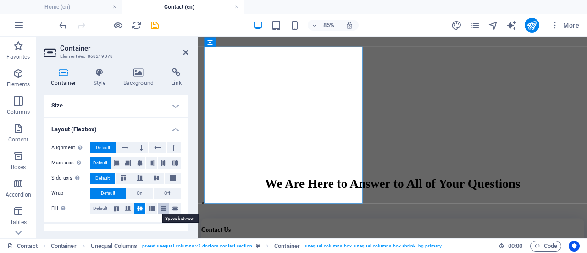
click at [161, 207] on icon at bounding box center [163, 208] width 11 height 6
click at [99, 205] on span "Default" at bounding box center [100, 208] width 14 height 11
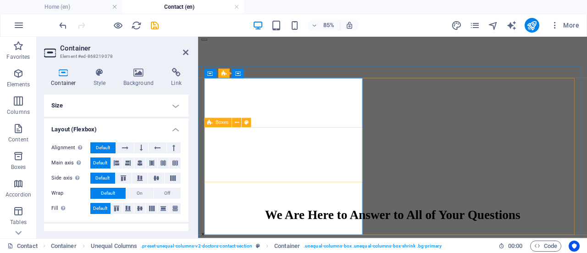
scroll to position [99, 0]
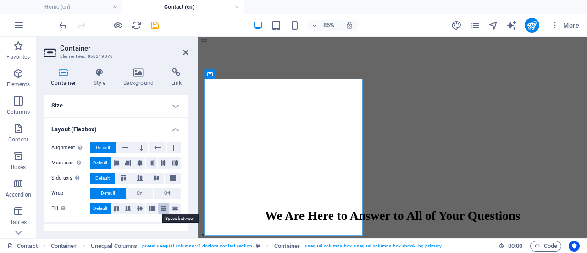
click at [160, 208] on icon at bounding box center [163, 208] width 11 height 6
click at [115, 206] on icon at bounding box center [116, 208] width 11 height 6
click at [133, 208] on icon at bounding box center [127, 208] width 11 height 6
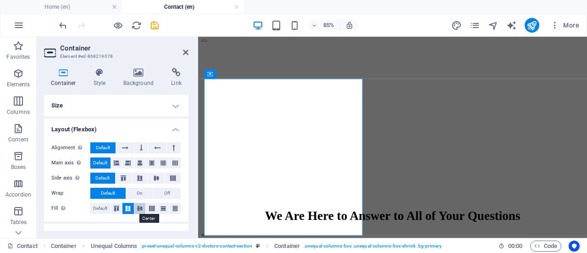
click at [140, 208] on icon at bounding box center [139, 208] width 11 height 6
click at [154, 209] on icon at bounding box center [151, 208] width 11 height 6
click at [171, 209] on icon at bounding box center [175, 208] width 11 height 6
click at [137, 207] on icon at bounding box center [139, 208] width 11 height 6
click at [178, 209] on icon at bounding box center [175, 208] width 11 height 6
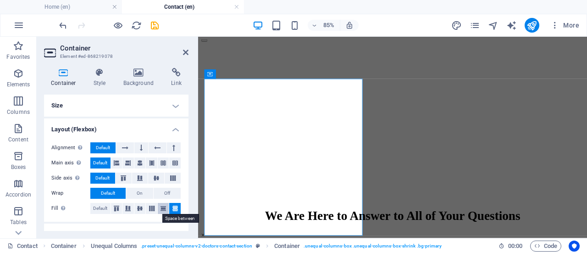
click at [161, 206] on icon at bounding box center [163, 208] width 11 height 6
click at [171, 207] on icon at bounding box center [175, 208] width 11 height 6
click at [236, 146] on button at bounding box center [238, 144] width 9 height 9
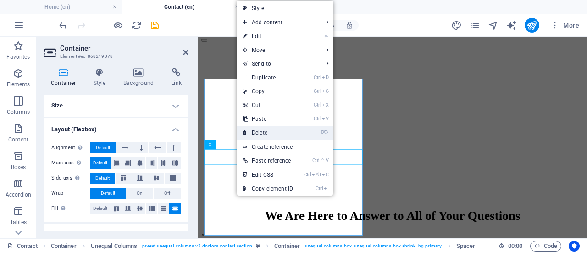
click at [252, 132] on link "⌦ Delete" at bounding box center [267, 133] width 61 height 14
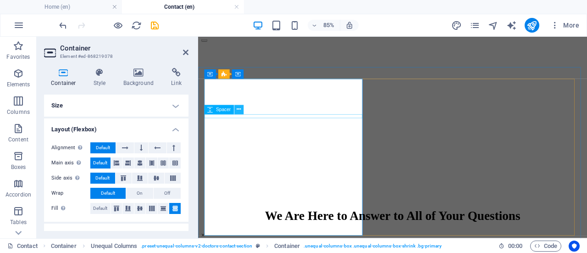
click at [239, 110] on icon at bounding box center [239, 109] width 4 height 8
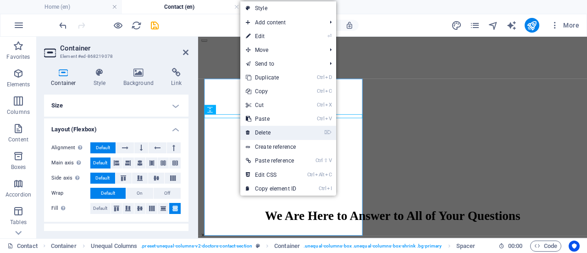
click at [259, 133] on link "⌦ Delete" at bounding box center [270, 133] width 61 height 14
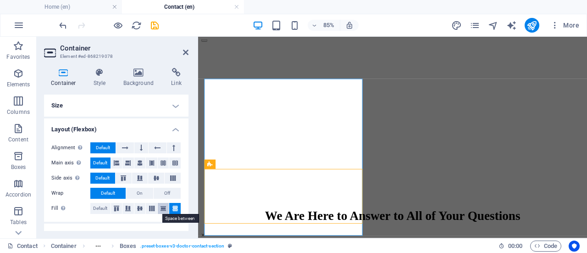
click at [162, 208] on icon at bounding box center [163, 208] width 11 height 6
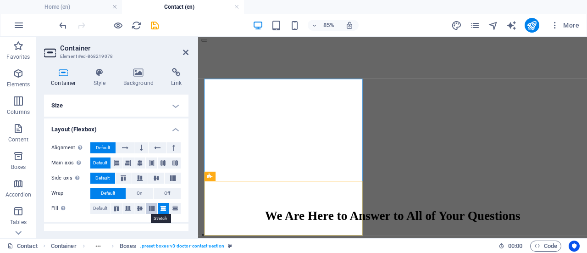
click at [149, 209] on icon at bounding box center [151, 208] width 11 height 6
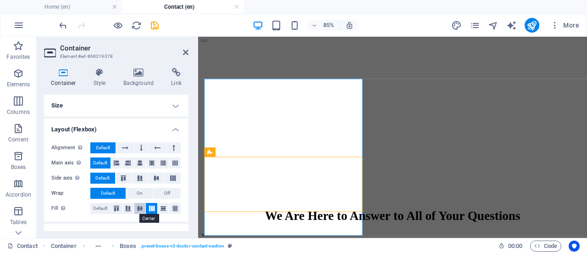
click at [137, 209] on icon at bounding box center [139, 208] width 11 height 6
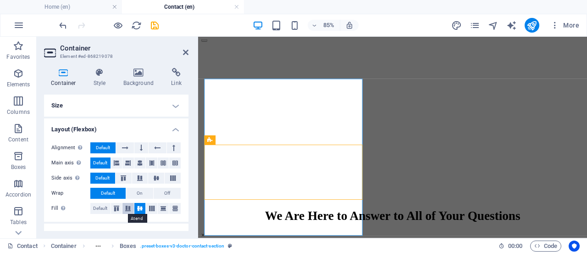
click at [125, 208] on icon at bounding box center [127, 208] width 11 height 6
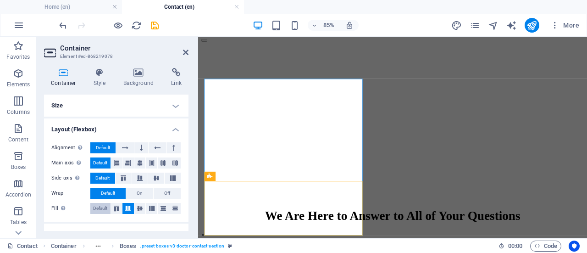
click at [105, 209] on span "Default" at bounding box center [100, 208] width 14 height 11
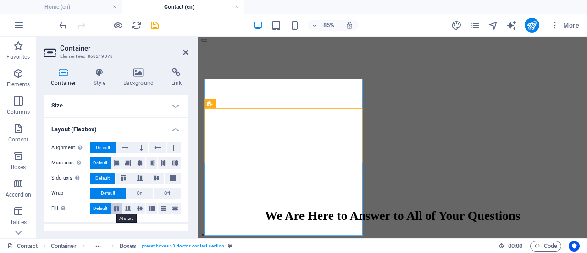
click at [118, 205] on icon at bounding box center [116, 208] width 11 height 6
click at [125, 206] on icon at bounding box center [127, 208] width 11 height 6
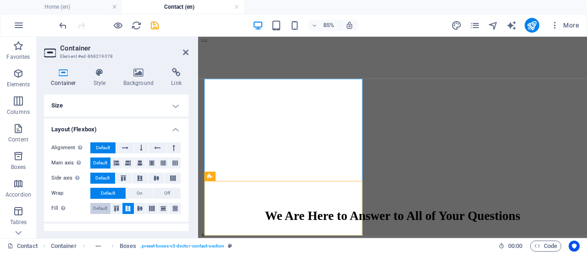
click at [108, 207] on button "Default" at bounding box center [100, 208] width 20 height 11
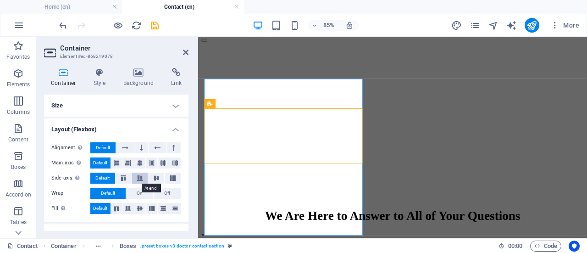
click at [141, 177] on icon at bounding box center [139, 178] width 11 height 6
click at [157, 177] on icon at bounding box center [156, 178] width 11 height 6
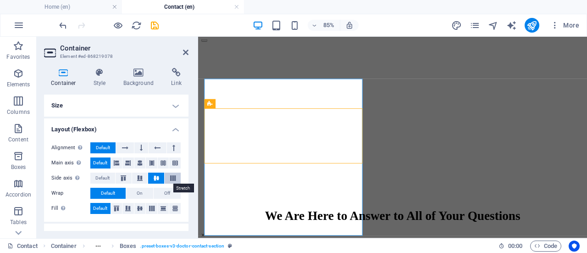
click at [174, 176] on icon at bounding box center [172, 178] width 11 height 6
click at [103, 177] on span "Default" at bounding box center [102, 177] width 14 height 11
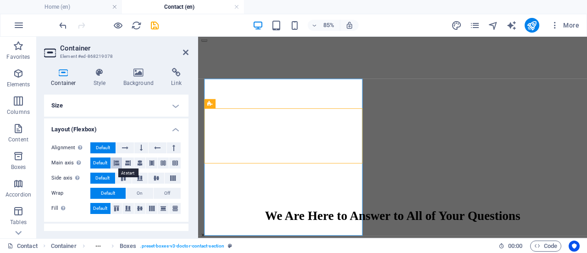
click at [115, 163] on icon at bounding box center [117, 162] width 6 height 11
click at [127, 162] on icon at bounding box center [128, 162] width 6 height 11
click at [139, 165] on icon at bounding box center [140, 162] width 6 height 11
click at [155, 164] on button at bounding box center [151, 162] width 11 height 11
click at [161, 162] on icon at bounding box center [163, 162] width 6 height 11
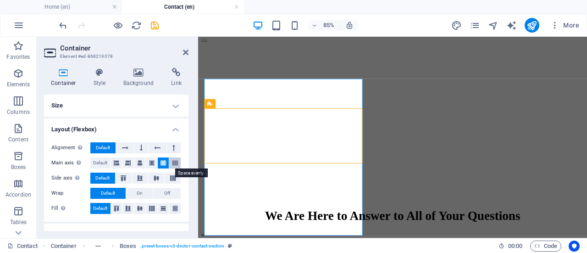
click at [176, 163] on icon at bounding box center [175, 162] width 6 height 11
click at [102, 162] on span "Default" at bounding box center [100, 162] width 14 height 11
click at [146, 148] on button at bounding box center [141, 147] width 14 height 11
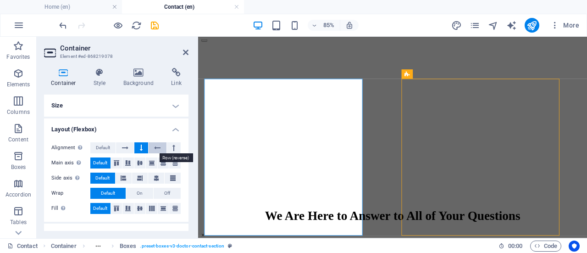
click at [161, 146] on button at bounding box center [157, 147] width 17 height 11
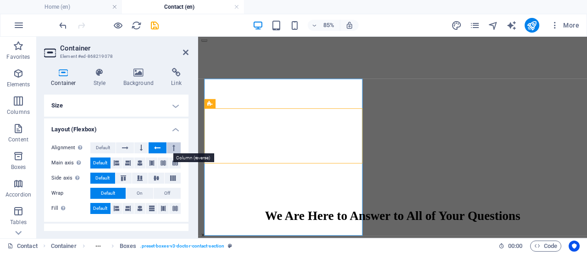
click at [172, 147] on icon at bounding box center [173, 147] width 3 height 11
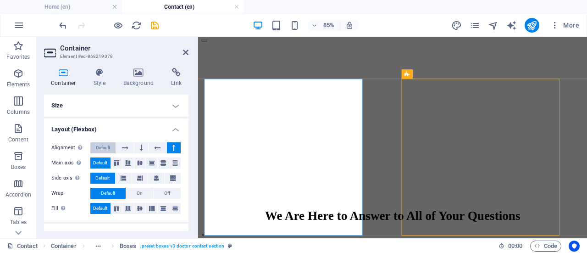
click at [103, 148] on span "Default" at bounding box center [103, 147] width 14 height 11
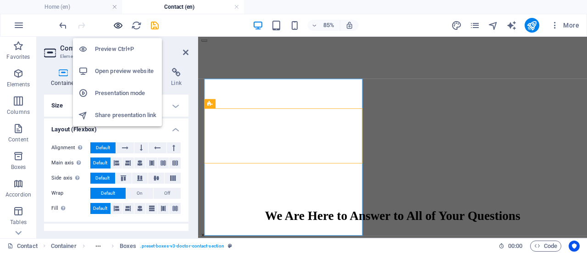
click at [122, 25] on icon "button" at bounding box center [118, 25] width 11 height 11
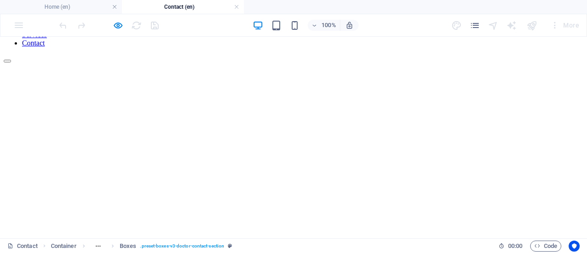
scroll to position [79, 0]
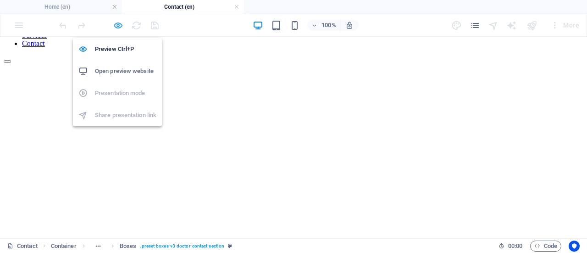
click at [116, 23] on icon "button" at bounding box center [118, 25] width 11 height 11
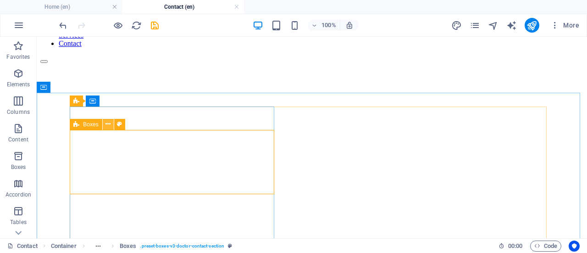
click at [107, 125] on icon at bounding box center [107, 124] width 5 height 10
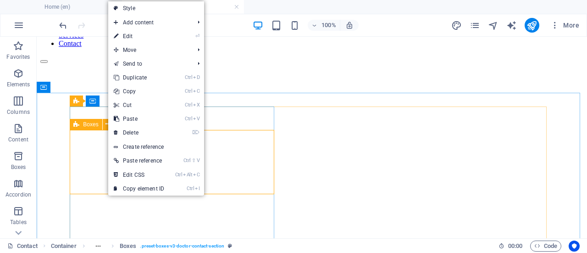
click at [81, 126] on div "Boxes" at bounding box center [86, 124] width 32 height 11
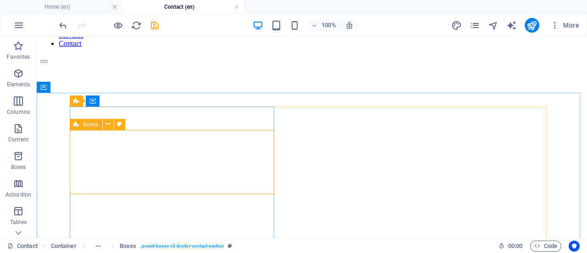
click at [81, 126] on div "Boxes" at bounding box center [86, 124] width 32 height 11
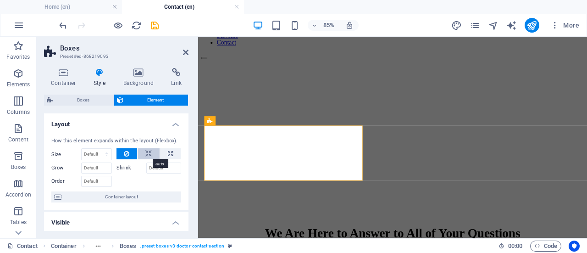
click at [149, 156] on icon at bounding box center [148, 153] width 6 height 11
click at [168, 156] on icon at bounding box center [170, 153] width 5 height 11
type input "100"
select select "%"
click at [122, 155] on button at bounding box center [126, 153] width 21 height 11
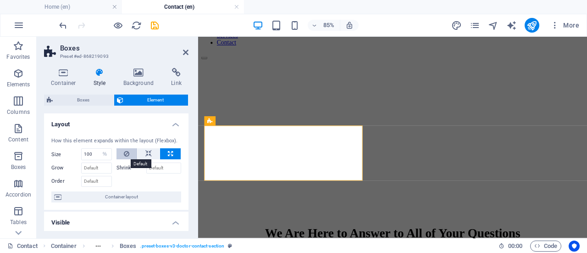
select select "DISABLED_OPTION_VALUE"
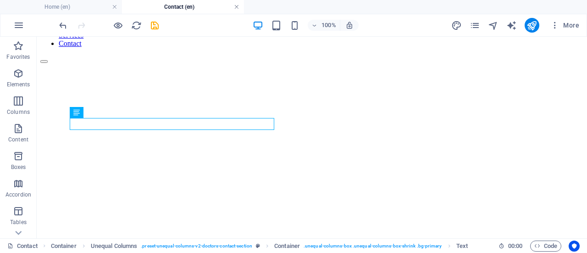
click at [235, 7] on link at bounding box center [237, 7] width 6 height 9
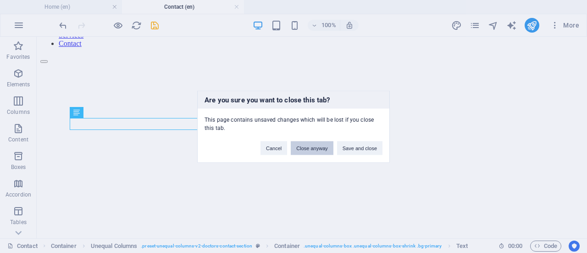
click at [300, 147] on button "Close anyway" at bounding box center [312, 148] width 42 height 14
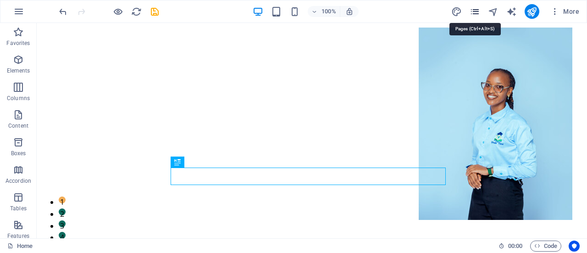
click at [474, 10] on icon "pages" at bounding box center [474, 11] width 11 height 11
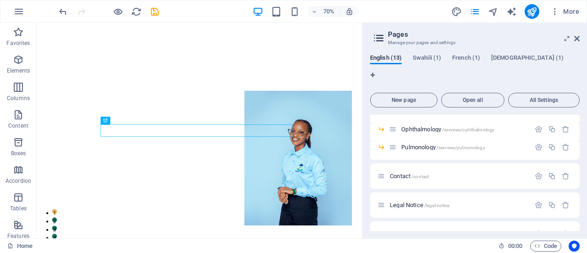
scroll to position [176, 0]
click at [407, 169] on div "Contact /contact" at bounding box center [453, 174] width 153 height 11
click at [391, 171] on span "Contact /contact" at bounding box center [409, 174] width 39 height 7
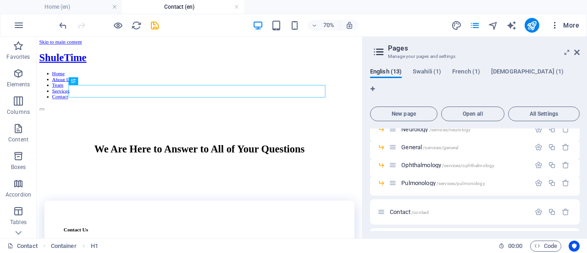
scroll to position [0, 0]
click at [575, 53] on icon at bounding box center [577, 52] width 6 height 7
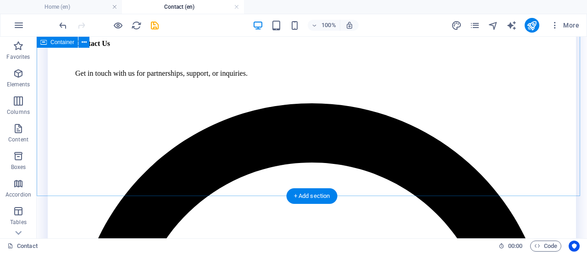
scroll to position [268, 0]
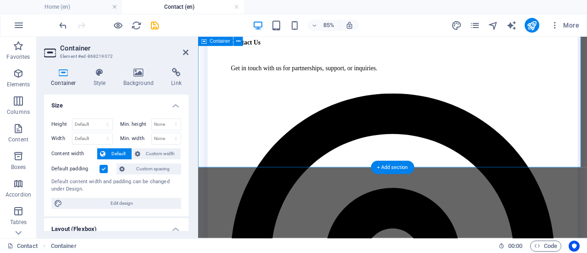
scroll to position [273, 0]
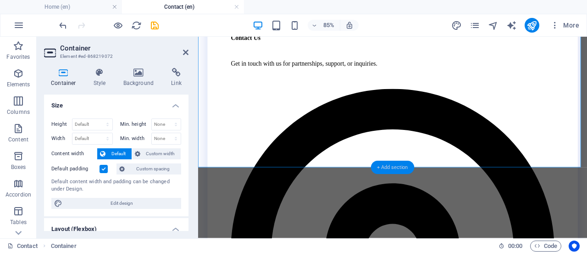
click at [385, 167] on div "+ Add section" at bounding box center [392, 166] width 43 height 13
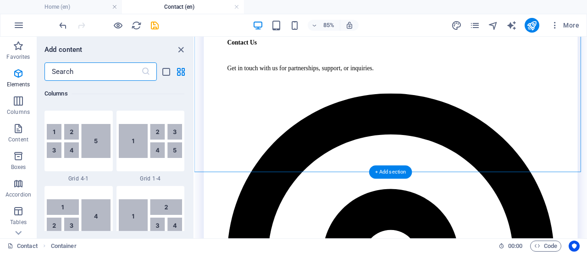
scroll to position [1604, 0]
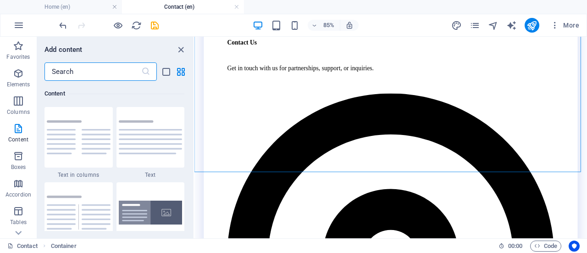
click at [76, 71] on input "text" at bounding box center [92, 71] width 97 height 18
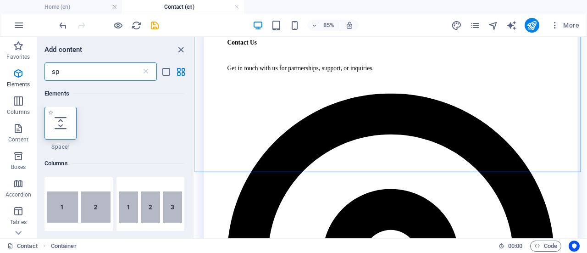
scroll to position [0, 0]
type input "sp"
click at [58, 118] on icon at bounding box center [61, 123] width 12 height 12
click at [194, 118] on div "Drag here to replace the existing content. Press “Ctrl” if you want to create a…" at bounding box center [390, 137] width 392 height 201
select select "px"
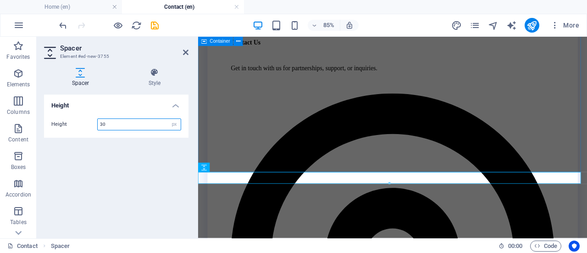
type input "30"
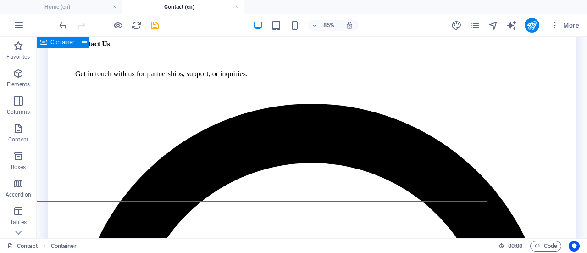
scroll to position [262, 0]
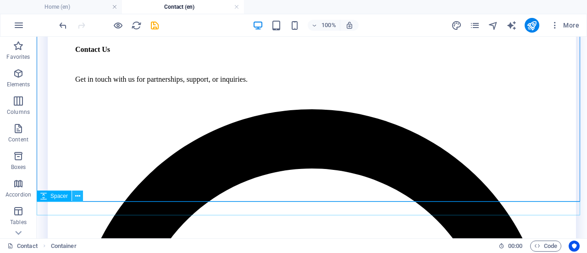
click at [78, 194] on icon at bounding box center [77, 196] width 5 height 10
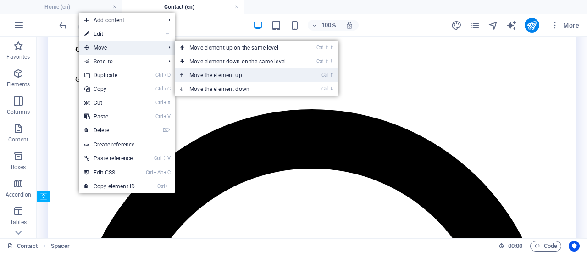
click at [201, 77] on link "Ctrl ⬆ Move the element up" at bounding box center [239, 75] width 129 height 14
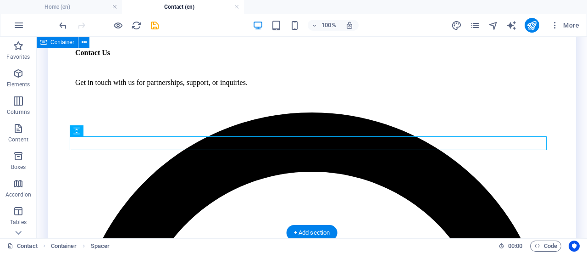
scroll to position [266, 0]
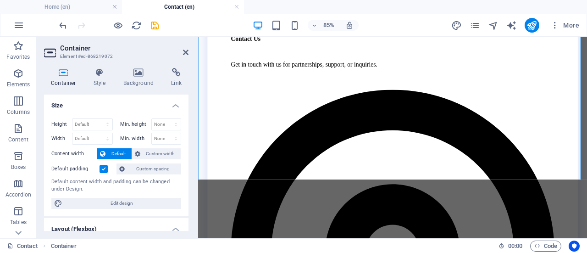
click at [100, 168] on label at bounding box center [103, 169] width 8 height 8
click at [0, 0] on input "Default padding" at bounding box center [0, 0] width 0 height 0
click at [100, 168] on label at bounding box center [103, 169] width 8 height 8
click at [0, 0] on input "Default padding" at bounding box center [0, 0] width 0 height 0
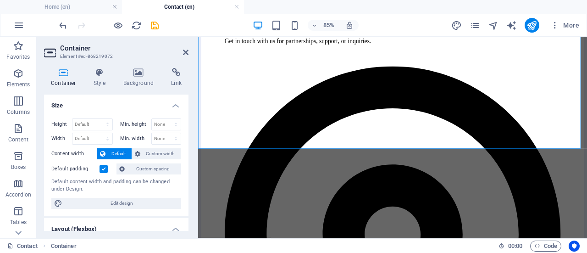
click at [100, 168] on label at bounding box center [103, 169] width 8 height 8
click at [0, 0] on input "Default padding" at bounding box center [0, 0] width 0 height 0
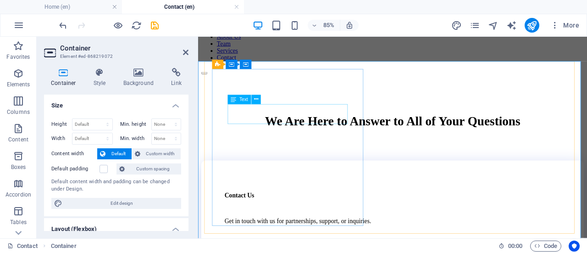
scroll to position [31, 0]
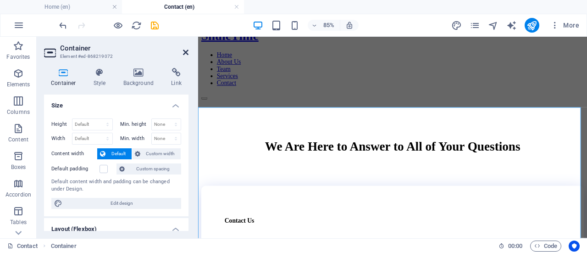
click at [186, 50] on icon at bounding box center [186, 52] width 6 height 7
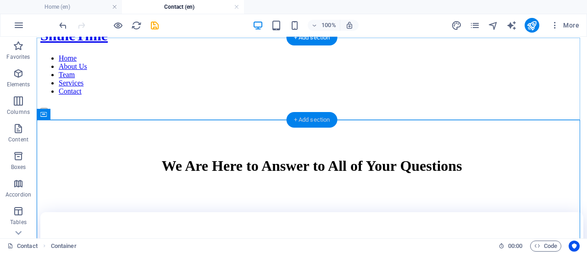
click at [302, 119] on div "+ Add section" at bounding box center [311, 120] width 51 height 16
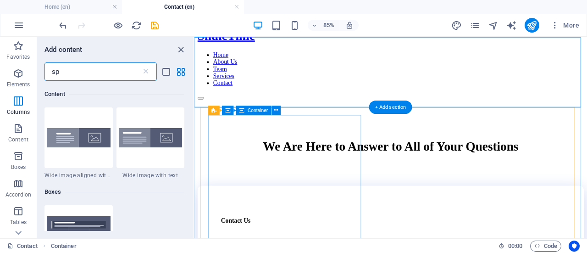
scroll to position [318, 0]
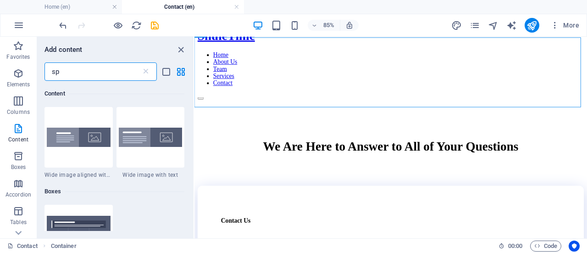
click at [67, 72] on input "sp" at bounding box center [92, 71] width 97 height 18
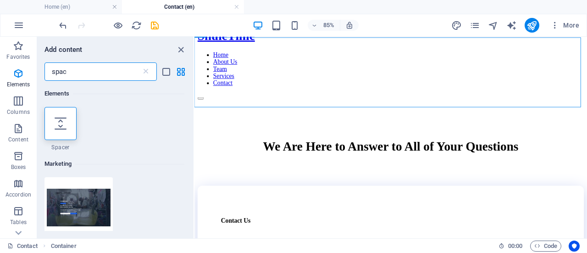
scroll to position [0, 0]
type input "spac"
click at [69, 117] on div at bounding box center [60, 123] width 32 height 33
click at [194, 117] on div "Drag here to replace the existing content. Press “Ctrl” if you want to create a…" at bounding box center [390, 137] width 392 height 201
select select "px"
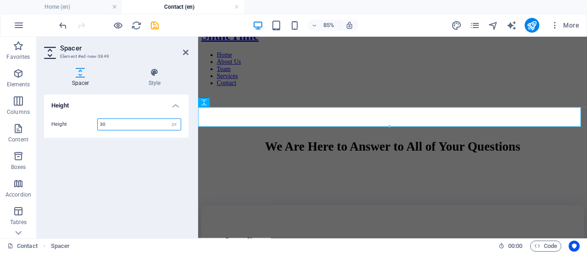
type input "30"
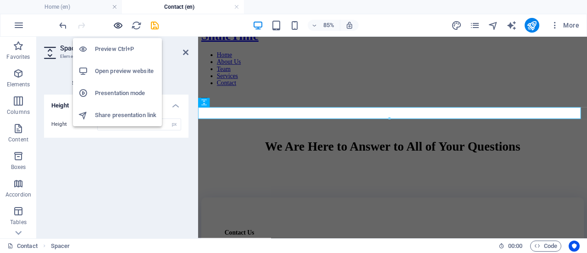
click at [116, 25] on icon "button" at bounding box center [118, 25] width 11 height 11
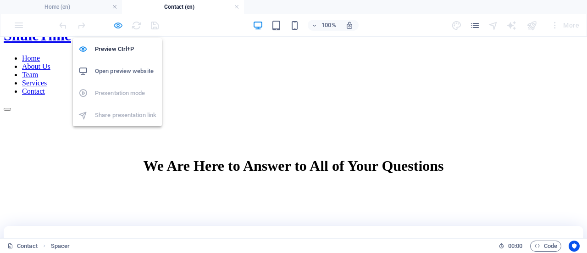
click at [116, 28] on icon "button" at bounding box center [118, 25] width 11 height 11
select select "px"
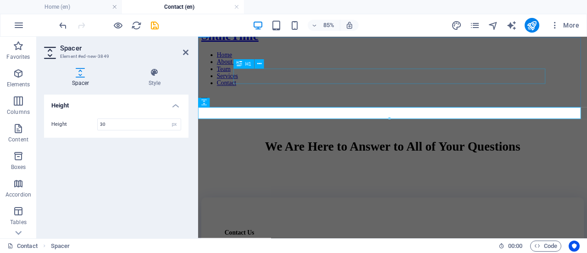
click at [338, 157] on div "We Are Here to Answer to All of Your Questions" at bounding box center [426, 165] width 435 height 17
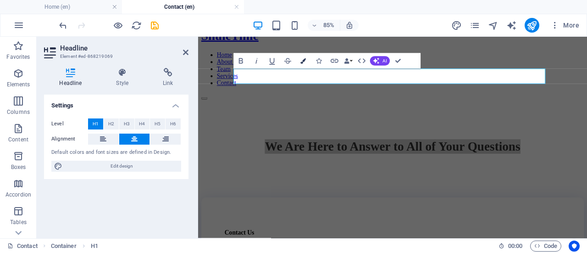
click at [302, 62] on icon "button" at bounding box center [304, 61] width 6 height 6
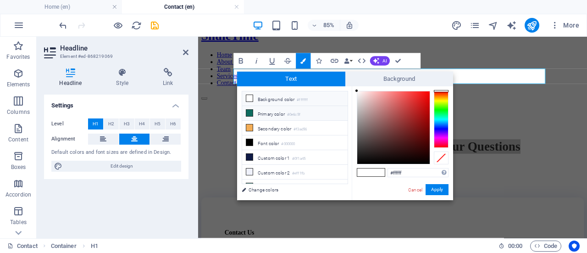
click at [269, 115] on li "Primary color #0e6c5f" at bounding box center [294, 113] width 105 height 15
type input "#0e6c5f"
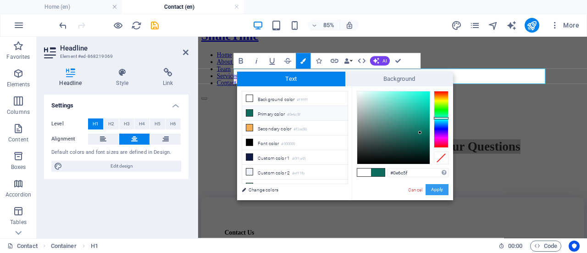
click at [432, 188] on button "Apply" at bounding box center [436, 189] width 23 height 11
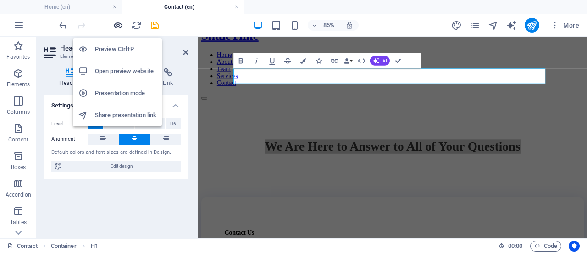
click at [116, 28] on icon "button" at bounding box center [118, 25] width 11 height 11
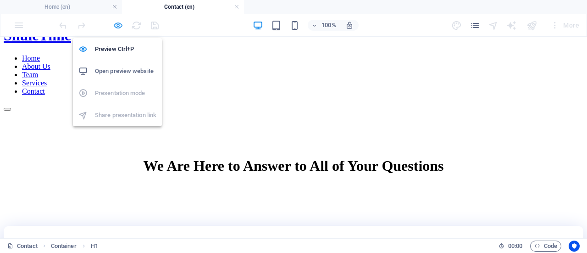
click at [118, 26] on icon "button" at bounding box center [118, 25] width 11 height 11
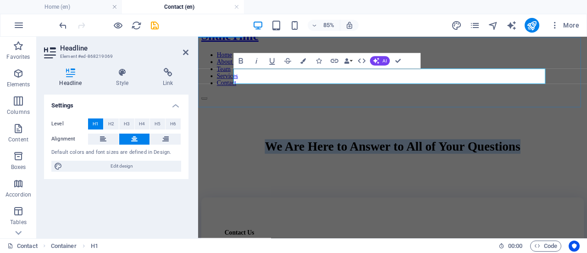
click at [217, 111] on div "We Are Here to Answer to All of Your Questions" at bounding box center [427, 161] width 450 height 101
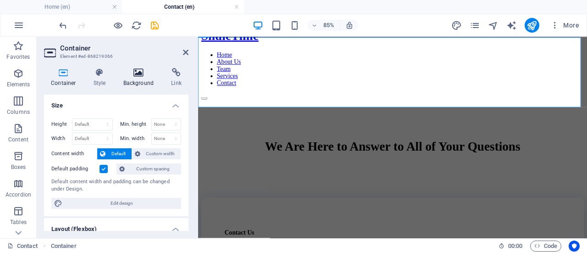
click at [133, 83] on h4 "Background" at bounding box center [140, 77] width 48 height 19
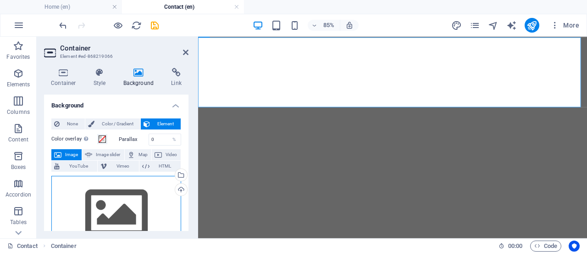
click at [131, 208] on div "Drag files here, click to choose files or select files from Files or our free s…" at bounding box center [116, 213] width 130 height 75
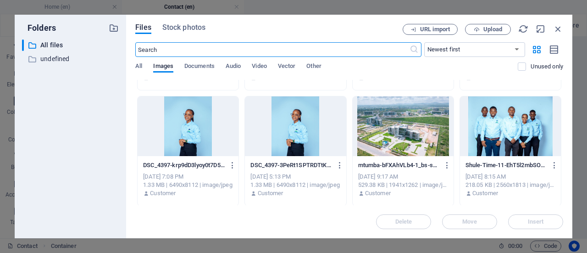
scroll to position [563, 0]
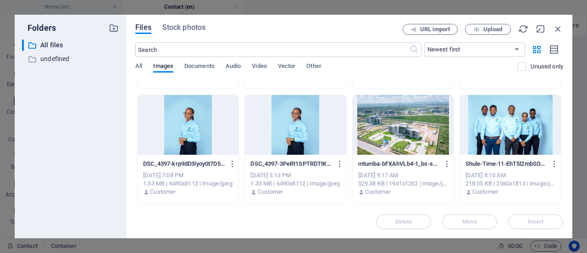
click at [399, 125] on div at bounding box center [402, 125] width 101 height 60
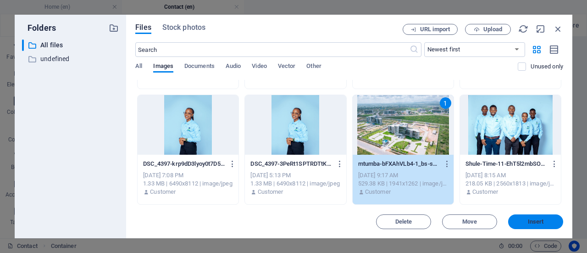
click at [534, 223] on span "Insert" at bounding box center [536, 222] width 16 height 6
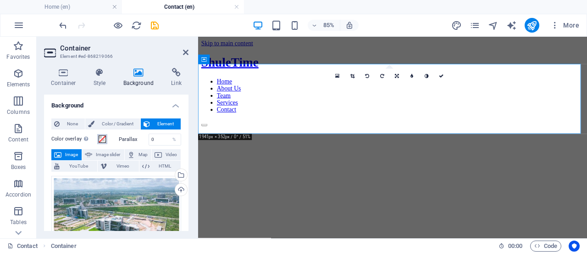
click at [103, 142] on span at bounding box center [102, 138] width 7 height 7
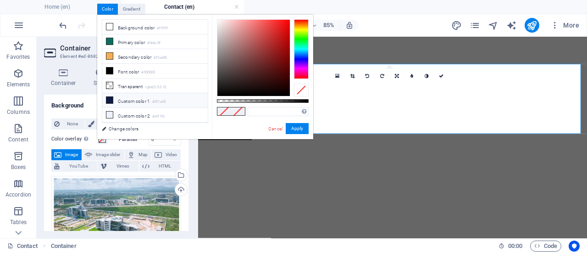
click at [119, 99] on li "Custom color 1 #0f1a45" at bounding box center [154, 100] width 105 height 15
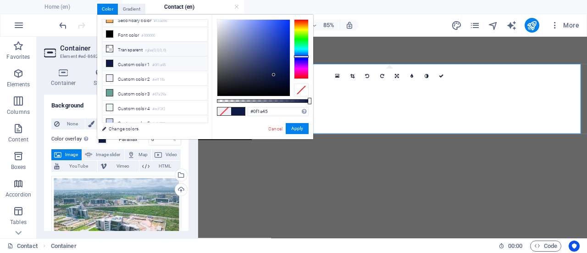
scroll to position [37, 0]
click at [126, 32] on li "Font color #000000" at bounding box center [154, 34] width 105 height 15
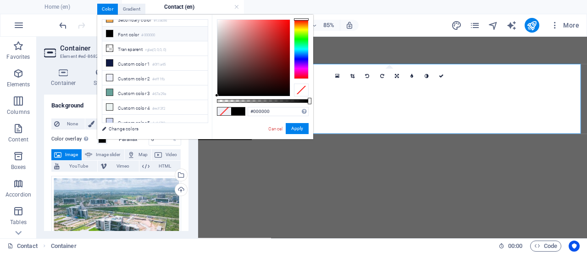
type input "rgba(0, 0, 0, 0.722)"
click at [283, 99] on div at bounding box center [263, 101] width 92 height 4
click at [295, 132] on button "Apply" at bounding box center [297, 128] width 23 height 11
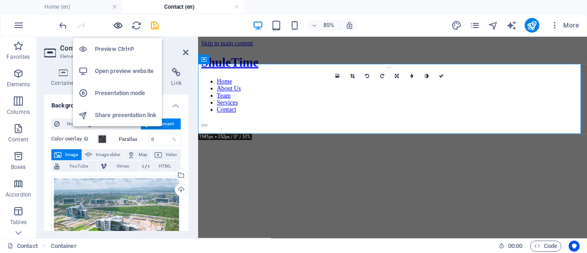
click at [123, 26] on icon "button" at bounding box center [118, 25] width 11 height 11
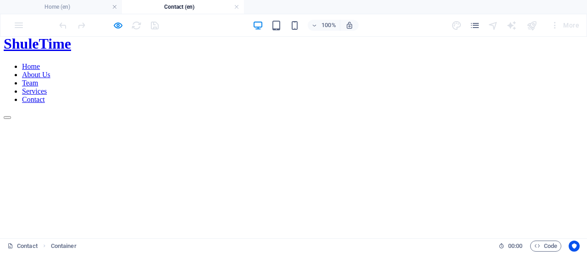
scroll to position [22, 0]
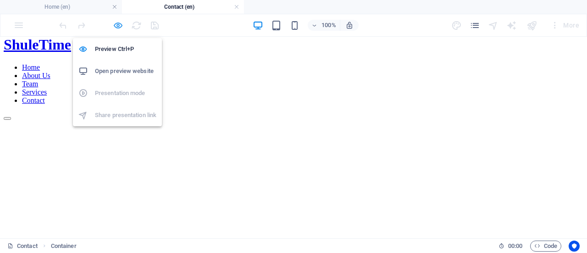
click at [116, 26] on icon "button" at bounding box center [118, 25] width 11 height 11
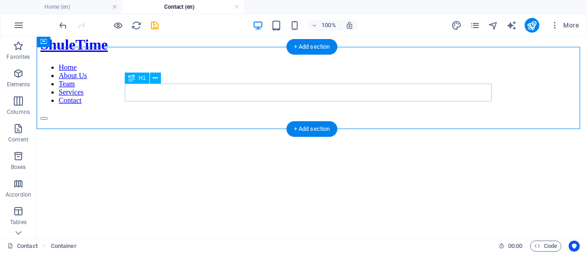
click at [201, 248] on div "We Are Here to Answer to All of Your Questions" at bounding box center [312, 256] width 528 height 17
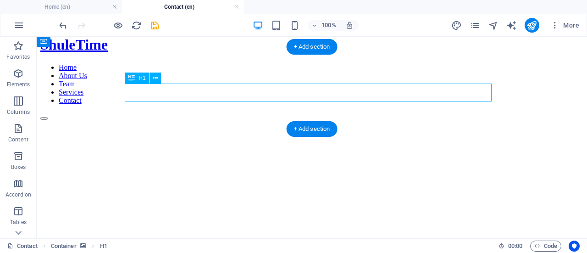
click at [201, 248] on div "We Are Here to Answer to All of Your Questions" at bounding box center [312, 256] width 528 height 17
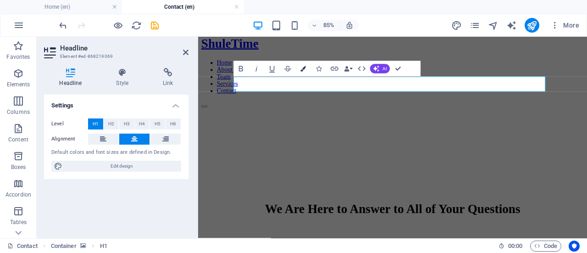
click at [301, 71] on icon "button" at bounding box center [304, 69] width 6 height 6
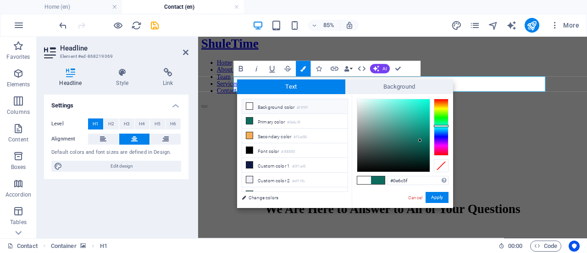
click at [271, 108] on li "Background color #ffffff" at bounding box center [294, 106] width 105 height 15
type input "#ffffff"
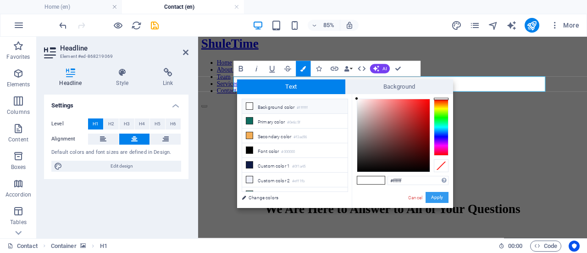
click at [431, 196] on button "Apply" at bounding box center [436, 197] width 23 height 11
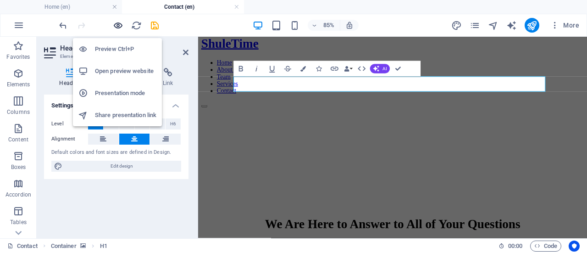
click at [115, 25] on icon "button" at bounding box center [118, 25] width 11 height 11
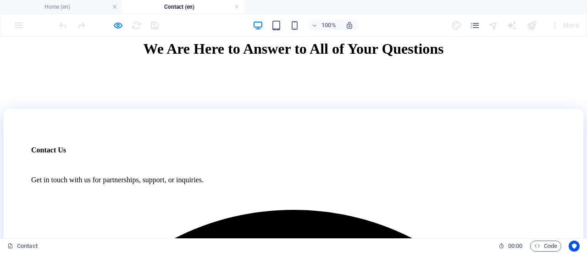
scroll to position [231, 0]
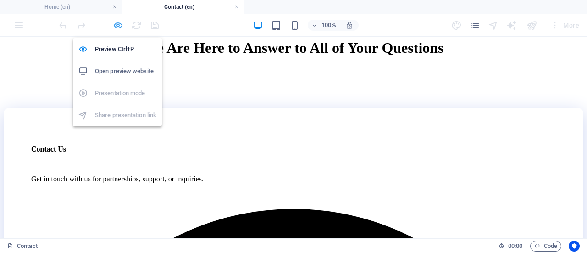
click at [118, 29] on icon "button" at bounding box center [118, 25] width 11 height 11
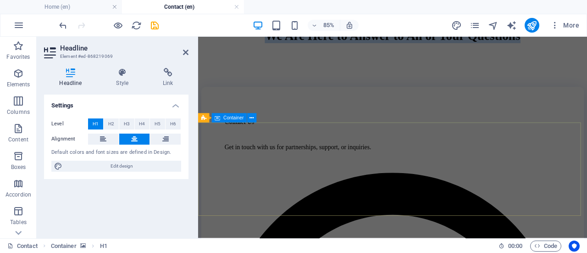
scroll to position [243, 0]
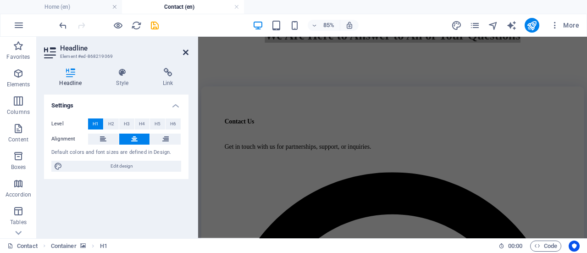
click at [185, 53] on icon at bounding box center [186, 52] width 6 height 7
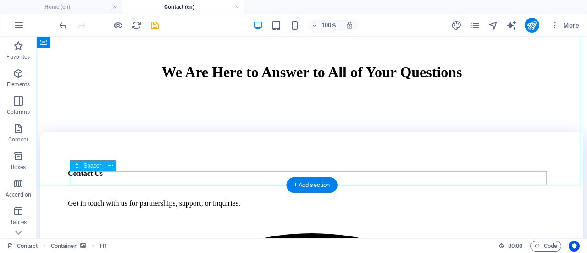
scroll to position [216, 0]
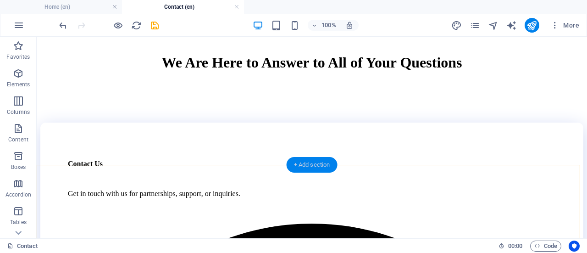
click at [296, 164] on div "+ Add section" at bounding box center [311, 165] width 51 height 16
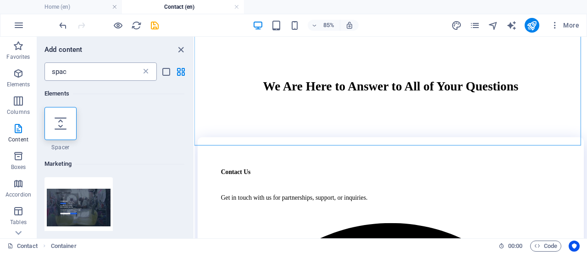
click at [144, 71] on icon at bounding box center [145, 71] width 9 height 9
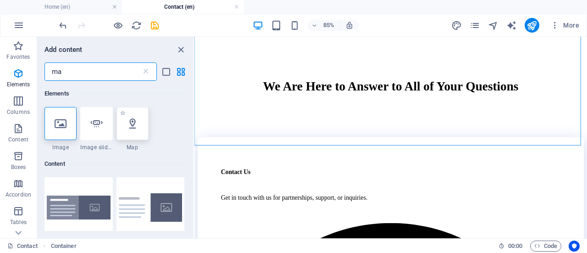
type input "ma"
click at [126, 124] on div at bounding box center [132, 123] width 32 height 33
select select "1"
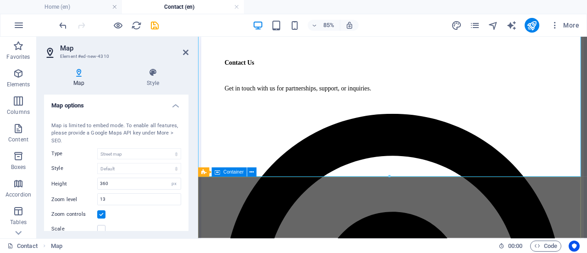
scroll to position [345, 0]
click at [104, 227] on label at bounding box center [101, 229] width 8 height 8
click at [0, 0] on input "Scale" at bounding box center [0, 0] width 0 height 0
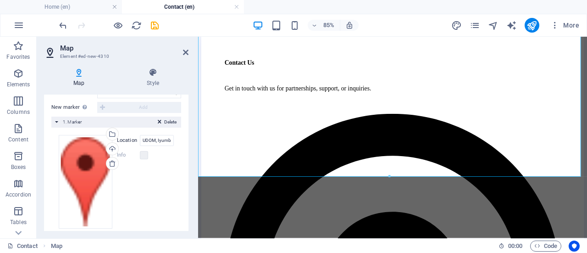
scroll to position [205, 0]
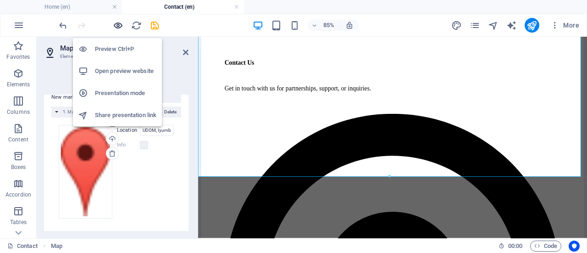
click at [119, 21] on icon "button" at bounding box center [118, 25] width 11 height 11
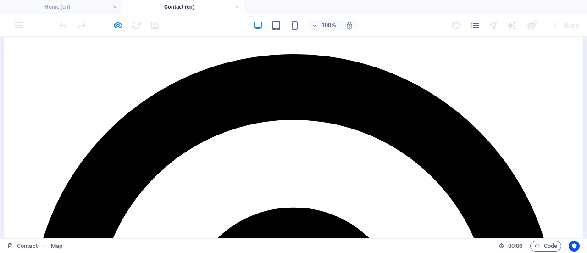
scroll to position [417, 0]
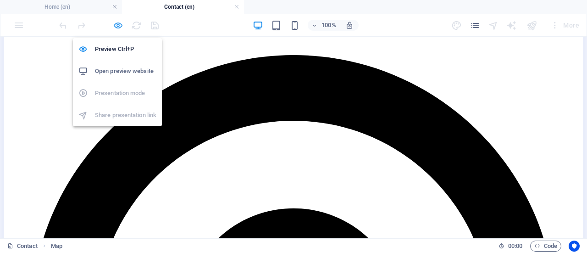
click at [115, 28] on icon "button" at bounding box center [118, 25] width 11 height 11
select select "1"
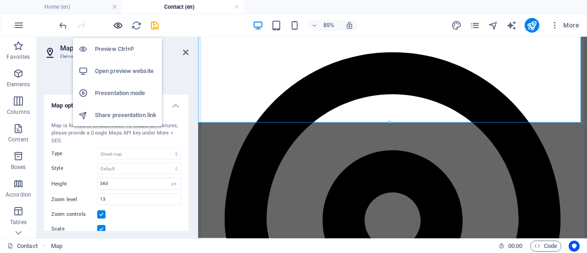
scroll to position [408, 0]
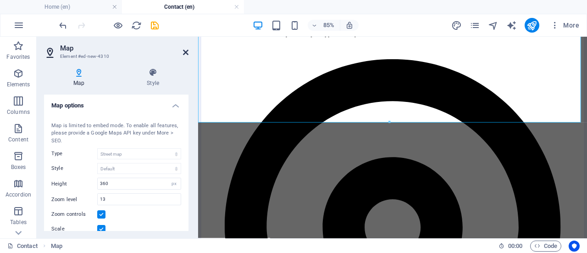
click at [187, 53] on icon at bounding box center [186, 52] width 6 height 7
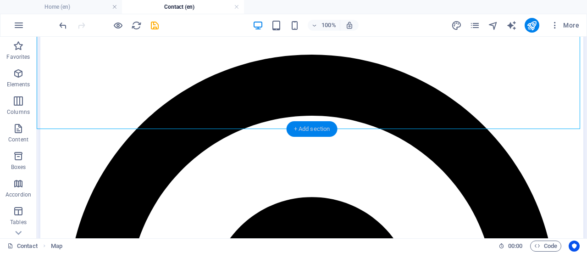
click at [316, 130] on div "+ Add section" at bounding box center [311, 129] width 51 height 16
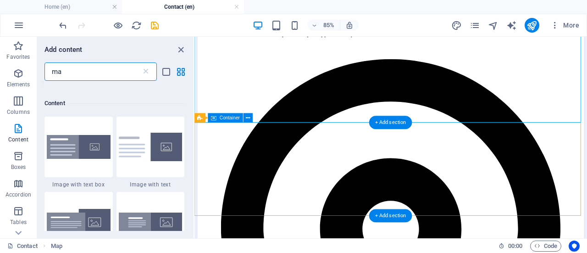
scroll to position [70, 0]
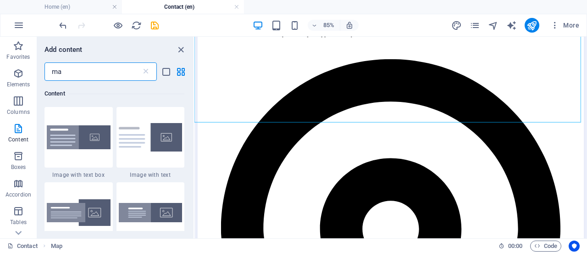
type input "m"
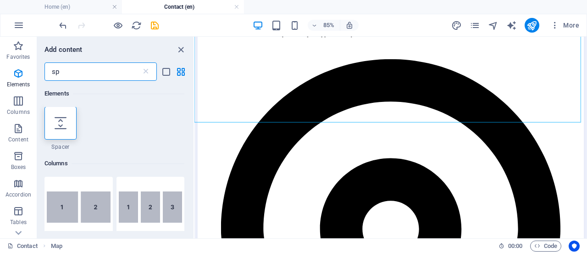
scroll to position [0, 0]
type input "sp"
click at [63, 129] on icon at bounding box center [61, 123] width 12 height 12
select select "px"
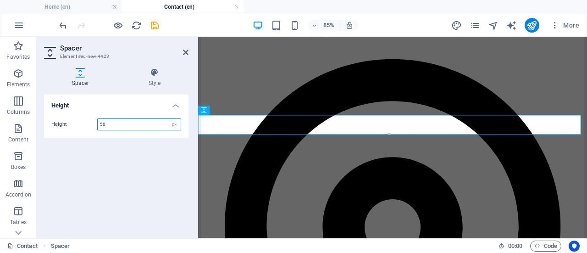
scroll to position [417, 0]
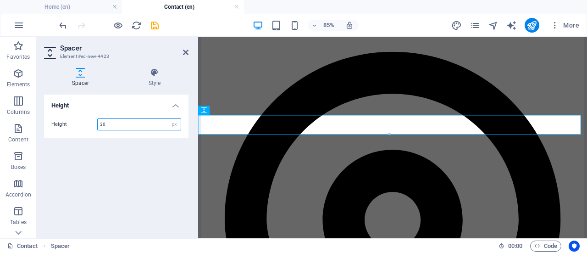
type input "30"
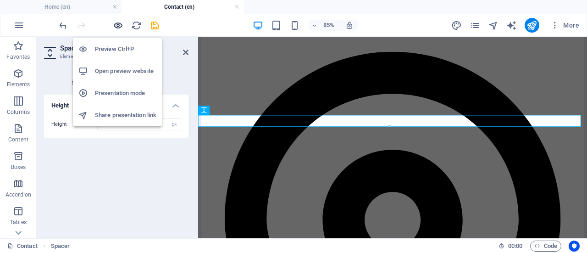
click at [117, 28] on icon "button" at bounding box center [118, 25] width 11 height 11
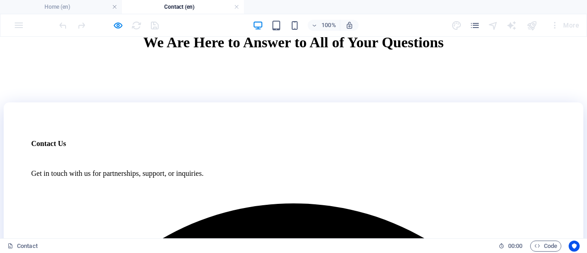
scroll to position [270, 0]
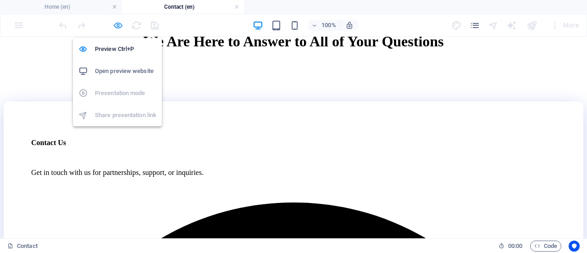
click at [117, 24] on icon "button" at bounding box center [118, 25] width 11 height 11
select select "px"
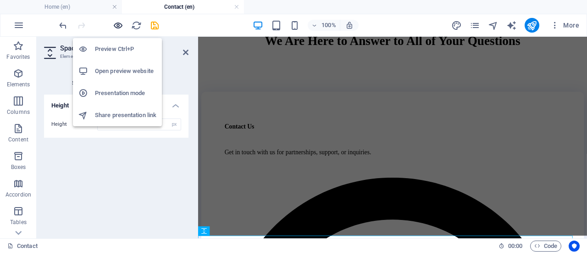
scroll to position [275, 0]
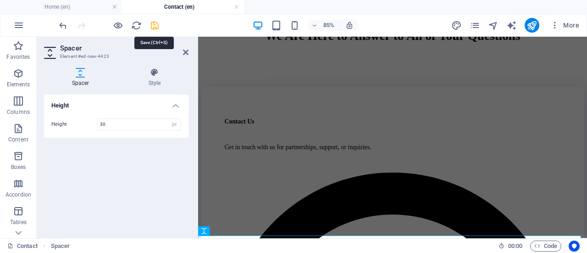
click at [154, 24] on icon "save" at bounding box center [154, 25] width 11 height 11
select select "px"
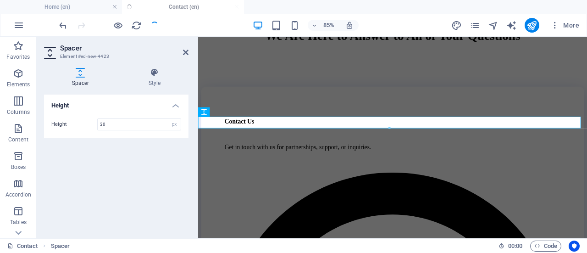
scroll to position [415, 0]
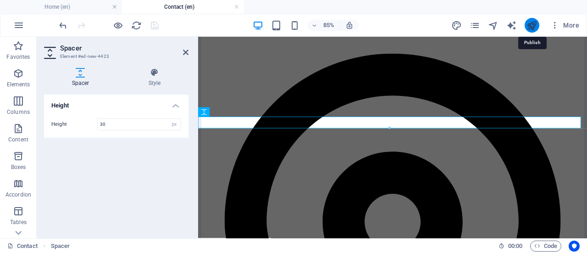
click at [530, 21] on icon "publish" at bounding box center [531, 25] width 11 height 11
select select "px"
click at [532, 24] on icon "publish" at bounding box center [531, 25] width 11 height 11
select select "px"
click at [187, 55] on icon at bounding box center [186, 52] width 6 height 7
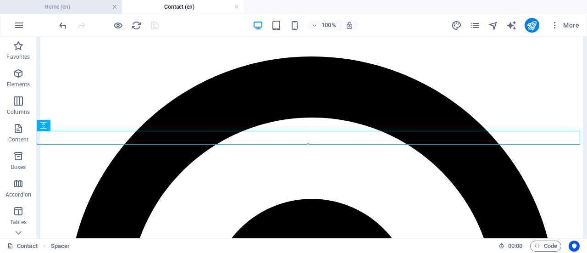
click at [115, 7] on link at bounding box center [115, 7] width 6 height 9
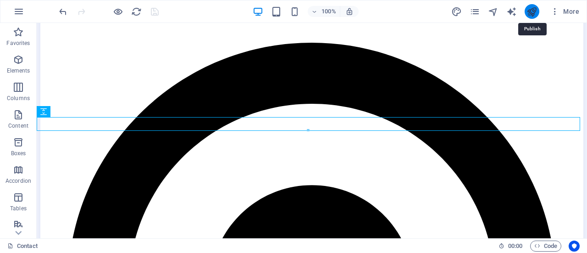
click at [528, 15] on icon "publish" at bounding box center [531, 11] width 11 height 11
select select "px"
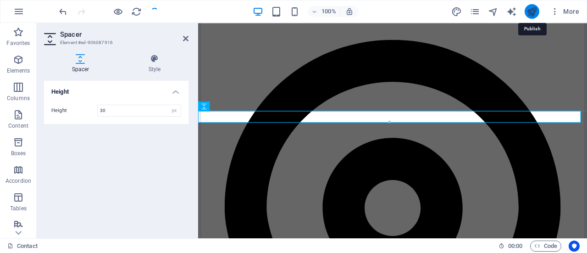
scroll to position [406, 0]
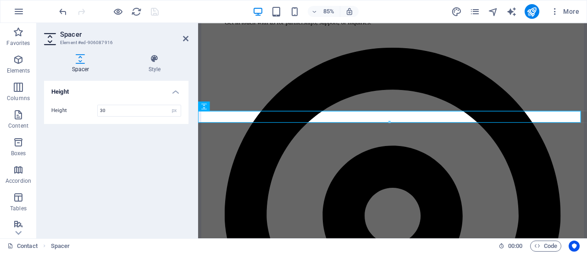
click at [157, 12] on div at bounding box center [108, 11] width 103 height 15
click at [134, 13] on icon "reload" at bounding box center [136, 11] width 11 height 11
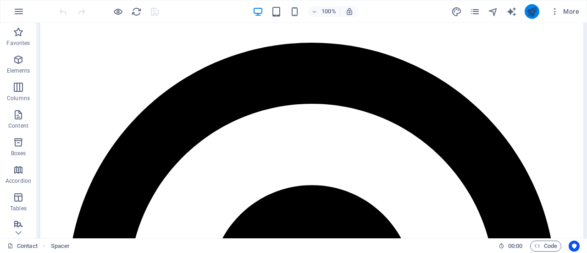
click at [526, 13] on button "publish" at bounding box center [531, 11] width 15 height 15
select select "px"
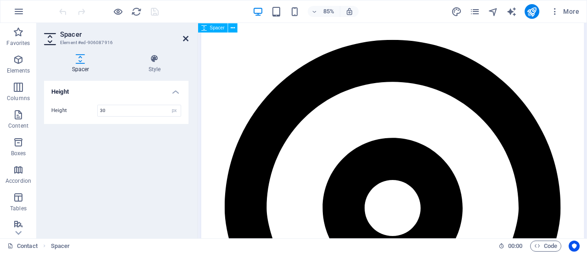
click at [186, 39] on icon at bounding box center [186, 38] width 6 height 7
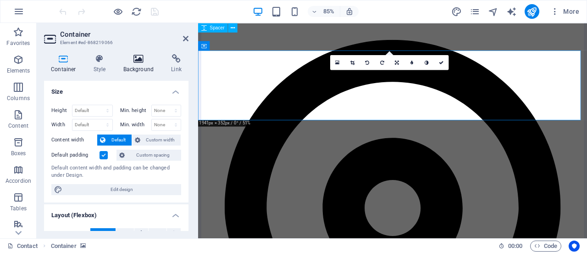
click at [145, 65] on h4 "Background" at bounding box center [140, 63] width 48 height 19
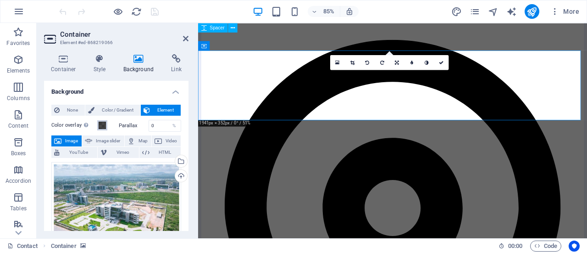
click at [101, 123] on span at bounding box center [102, 124] width 7 height 7
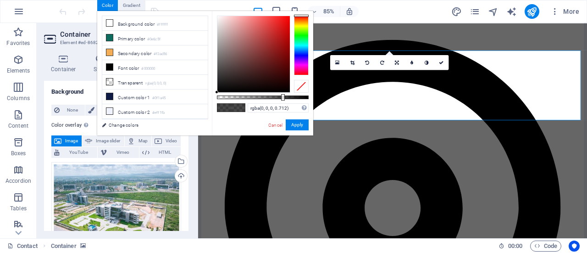
click at [282, 98] on div at bounding box center [283, 97] width 4 height 6
click at [280, 98] on div at bounding box center [263, 97] width 92 height 4
click at [297, 127] on button "Apply" at bounding box center [297, 124] width 23 height 11
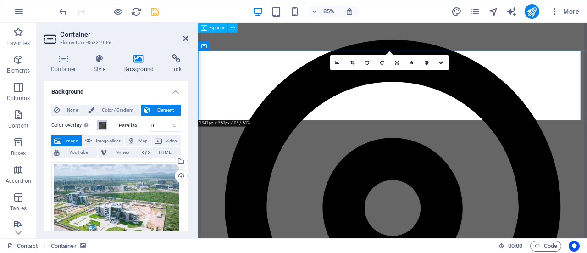
click at [102, 127] on span at bounding box center [102, 124] width 7 height 7
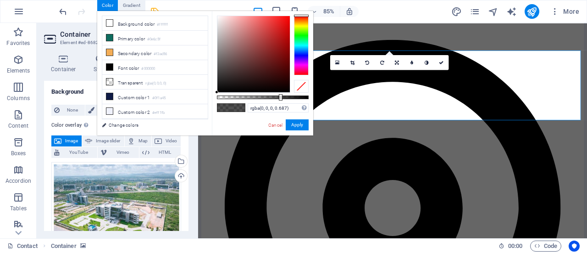
type input "rgba(0, 0, 0, 0.627)"
click at [274, 97] on div at bounding box center [263, 97] width 92 height 4
click at [299, 130] on button "Apply" at bounding box center [297, 124] width 23 height 11
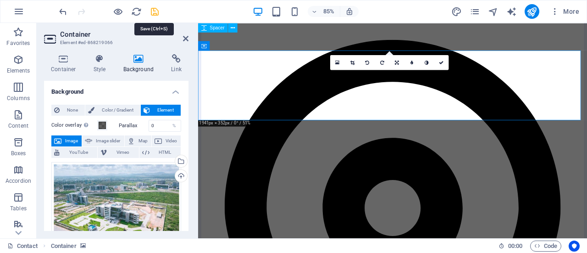
click at [152, 12] on icon "save" at bounding box center [154, 11] width 11 height 11
select select "px"
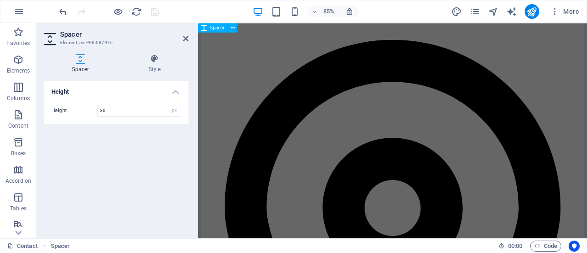
click at [111, 14] on div at bounding box center [108, 11] width 103 height 15
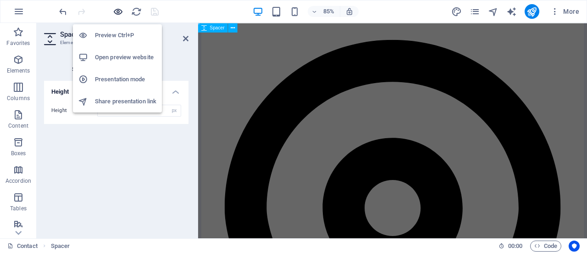
click at [116, 14] on icon "button" at bounding box center [118, 11] width 11 height 11
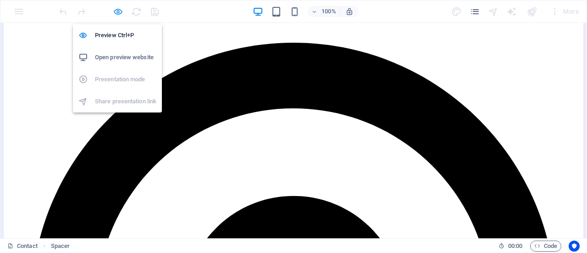
click at [116, 12] on icon "button" at bounding box center [118, 11] width 11 height 11
select select "px"
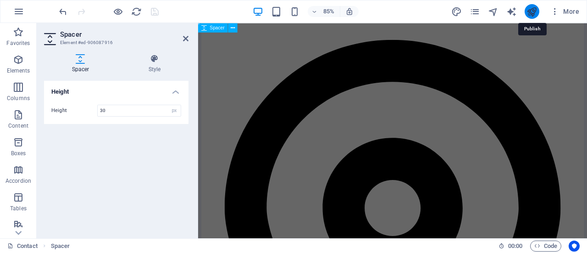
click at [531, 12] on icon "publish" at bounding box center [531, 11] width 11 height 11
select select "px"
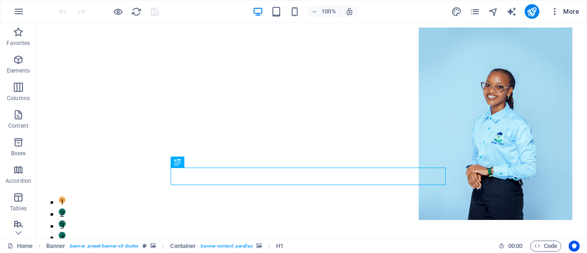
click at [570, 11] on span "More" at bounding box center [564, 11] width 29 height 9
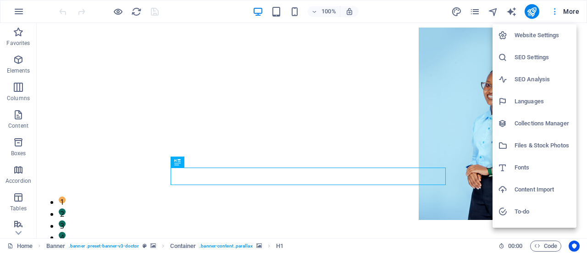
click at [570, 11] on div at bounding box center [293, 126] width 587 height 253
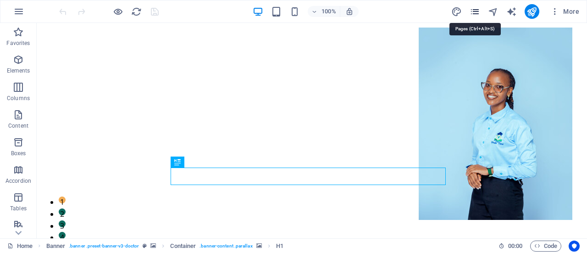
click at [475, 11] on icon "pages" at bounding box center [474, 11] width 11 height 11
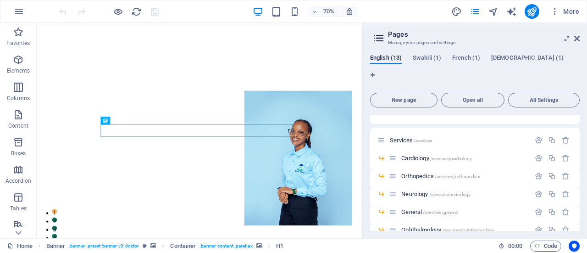
scroll to position [75, 0]
click at [423, 225] on span "Ophthalmology /services/ophthalmology" at bounding box center [447, 228] width 93 height 7
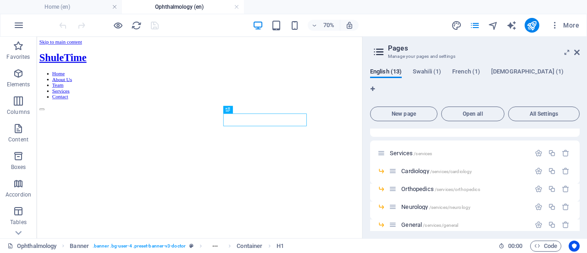
scroll to position [0, 0]
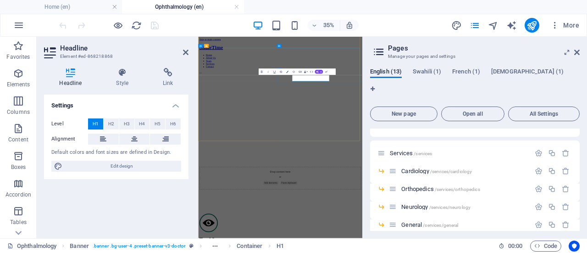
click at [287, 72] on icon "button" at bounding box center [287, 72] width 2 height 2
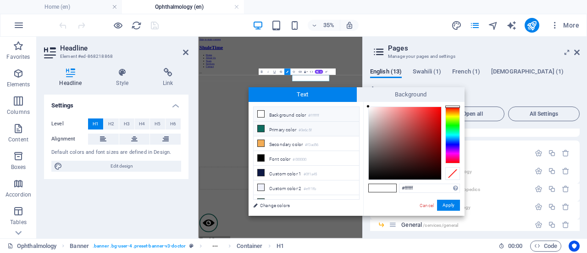
click at [274, 126] on li "Primary color #0e6c5f" at bounding box center [305, 128] width 105 height 15
type input "#0e6c5f"
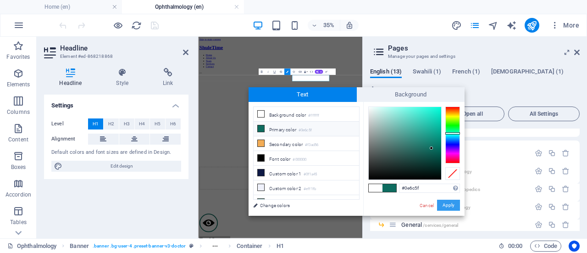
click at [455, 204] on button "Apply" at bounding box center [448, 204] width 23 height 11
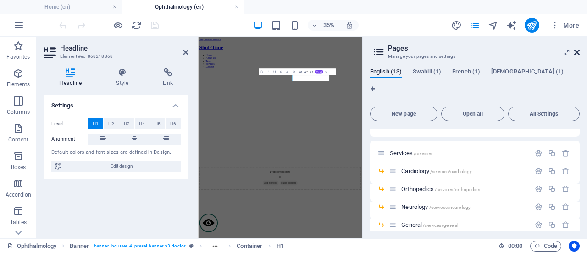
click at [578, 51] on icon at bounding box center [577, 52] width 6 height 7
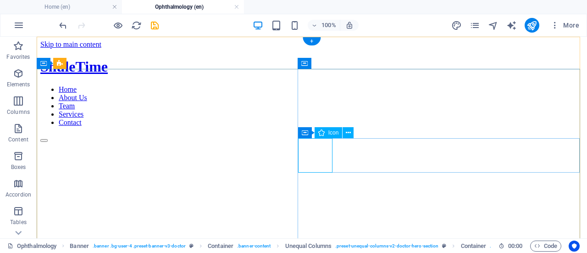
select select "xMidYMid"
select select "px"
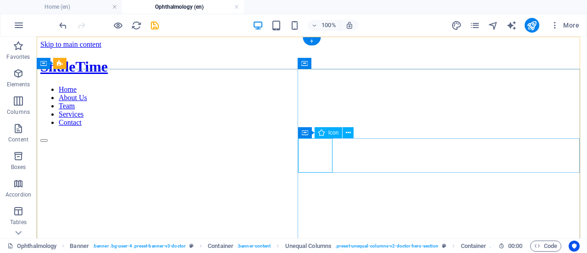
select select "px"
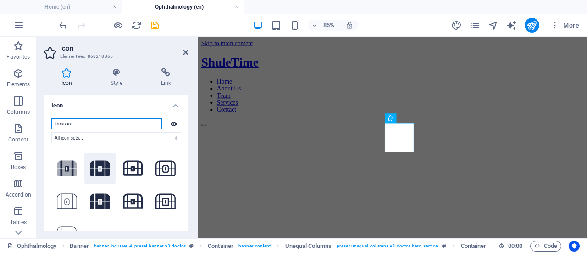
type input "treasure"
click at [95, 170] on icon at bounding box center [100, 168] width 20 height 16
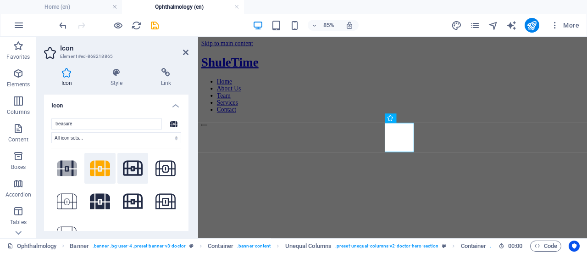
click at [136, 177] on button at bounding box center [132, 168] width 31 height 31
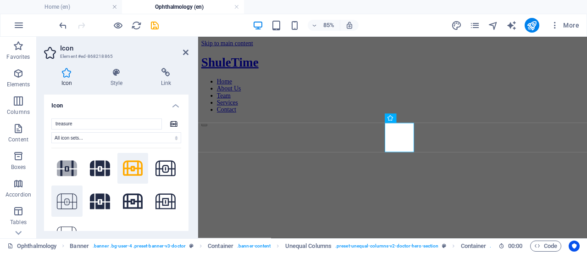
click at [71, 202] on icon at bounding box center [67, 201] width 20 height 18
click at [133, 164] on icon at bounding box center [133, 168] width 20 height 18
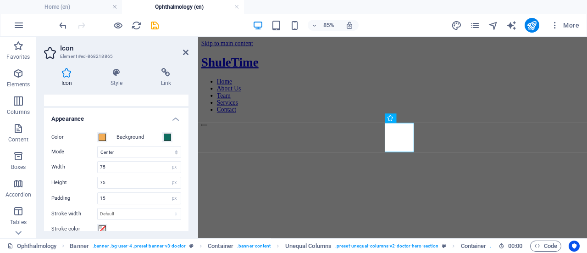
scroll to position [183, 0]
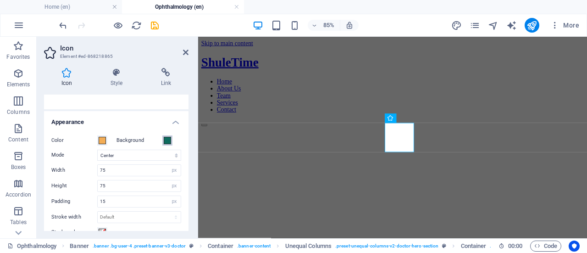
click at [164, 139] on span at bounding box center [167, 140] width 7 height 7
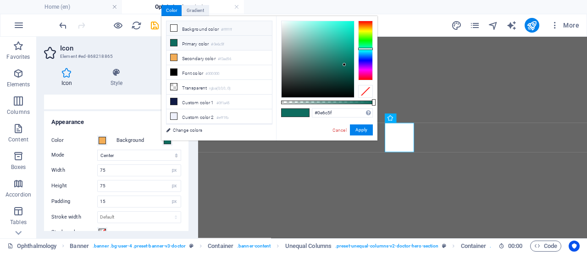
click at [205, 28] on li "Background color #ffffff" at bounding box center [218, 28] width 105 height 15
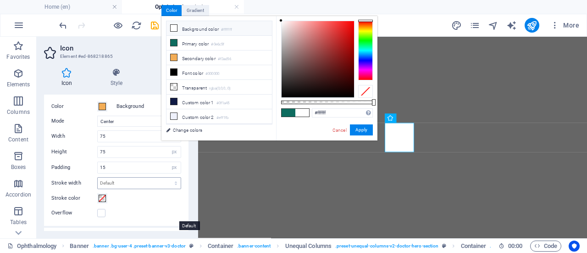
scroll to position [218, 0]
click at [99, 210] on label at bounding box center [101, 212] width 8 height 8
click at [0, 0] on input "Overflow" at bounding box center [0, 0] width 0 height 0
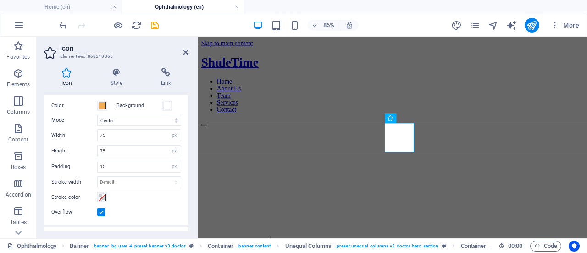
click at [99, 210] on label at bounding box center [101, 212] width 8 height 8
click at [0, 0] on input "Overflow" at bounding box center [0, 0] width 0 height 0
click at [99, 210] on label at bounding box center [101, 212] width 8 height 8
click at [0, 0] on input "Overflow" at bounding box center [0, 0] width 0 height 0
click at [166, 107] on span at bounding box center [167, 105] width 7 height 7
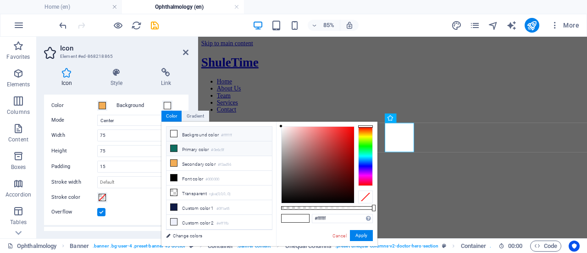
click at [184, 149] on li "Primary color #0e6c5f" at bounding box center [218, 148] width 105 height 15
type input "#0e6c5f"
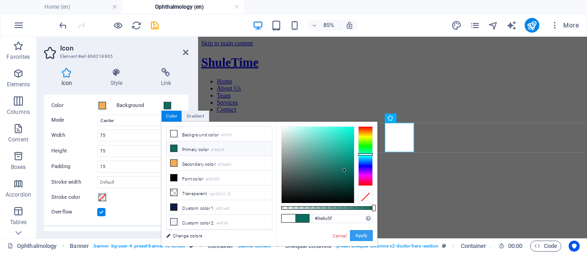
click at [352, 235] on button "Apply" at bounding box center [361, 235] width 23 height 11
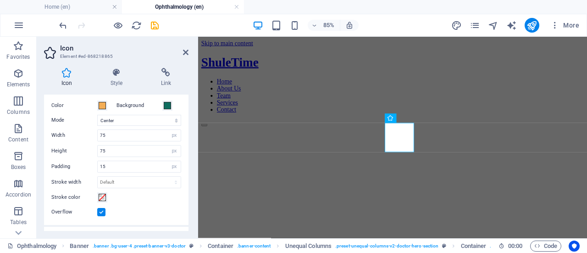
drag, startPoint x: 186, startPoint y: 163, endPoint x: 187, endPoint y: 184, distance: 20.6
click at [187, 184] on div "Icon treasure All icon sets... IcoFont Ionicons FontAwesome Brands FontAwesome …" at bounding box center [116, 162] width 144 height 136
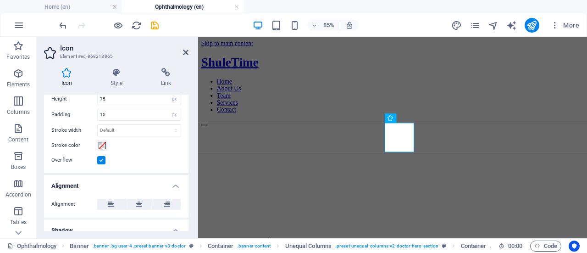
scroll to position [272, 0]
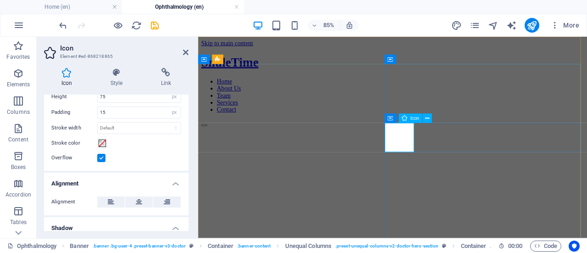
click at [114, 80] on h4 "Style" at bounding box center [118, 77] width 50 height 19
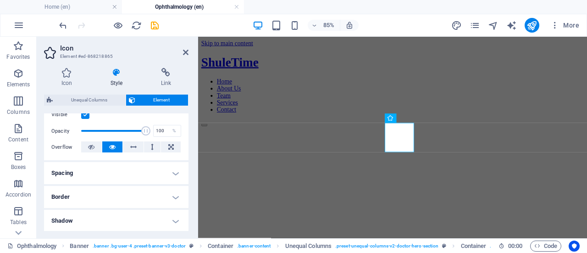
scroll to position [176, 0]
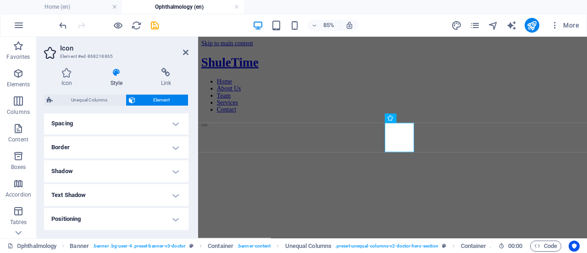
click at [175, 150] on h4 "Border" at bounding box center [116, 147] width 144 height 22
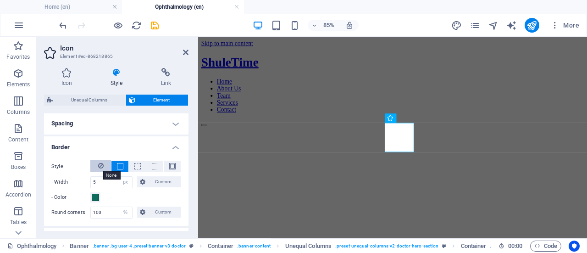
click at [103, 167] on icon at bounding box center [101, 165] width 6 height 11
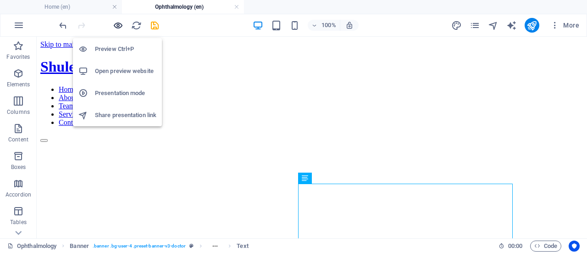
click at [117, 22] on icon "button" at bounding box center [118, 25] width 11 height 11
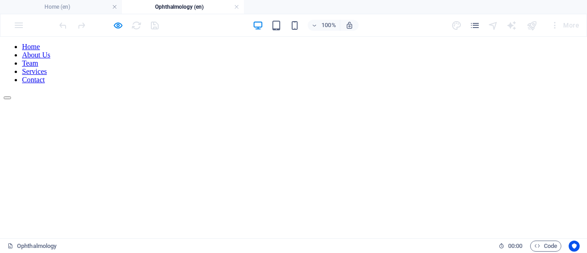
scroll to position [0, 0]
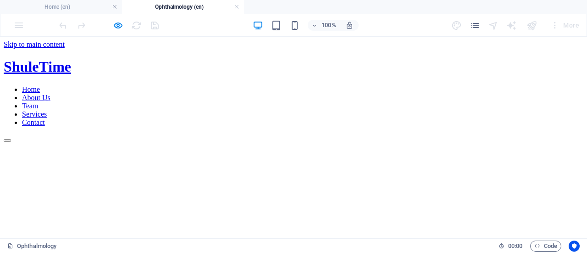
click at [122, 142] on div at bounding box center [293, 142] width 579 height 0
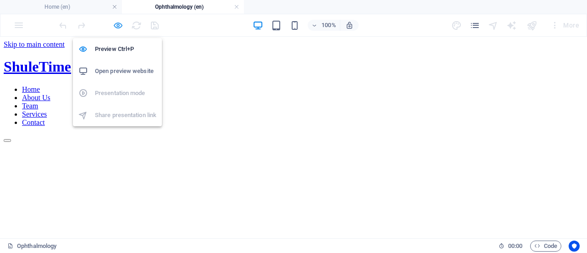
click at [117, 25] on icon "button" at bounding box center [118, 25] width 11 height 11
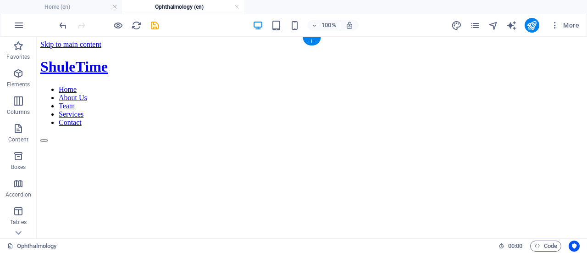
click at [172, 142] on figure at bounding box center [311, 142] width 543 height 0
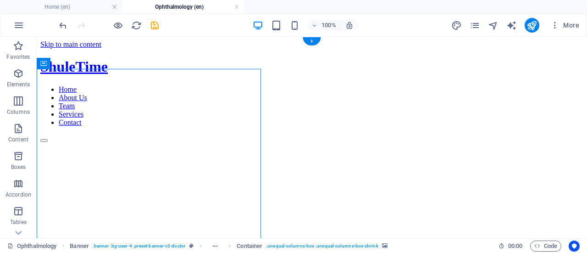
click at [183, 142] on figure at bounding box center [311, 142] width 543 height 0
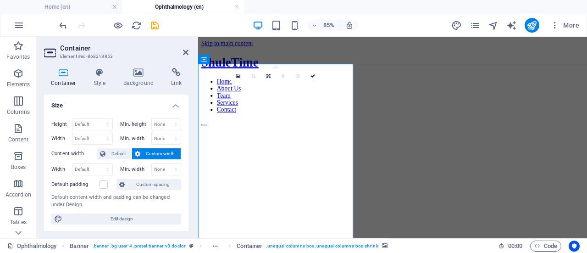
click at [246, 142] on figure at bounding box center [427, 142] width 450 height 0
click at [151, 89] on div "Container Style Background Link Size Height Default px rem % vh vw Min. height …" at bounding box center [116, 149] width 144 height 163
click at [144, 87] on div "Container Style Background Link Size Height Default px rem % vh vw Min. height …" at bounding box center [116, 149] width 144 height 163
click at [132, 82] on h4 "Background" at bounding box center [140, 77] width 48 height 19
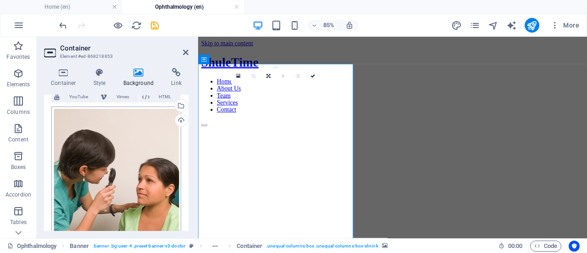
scroll to position [84, 0]
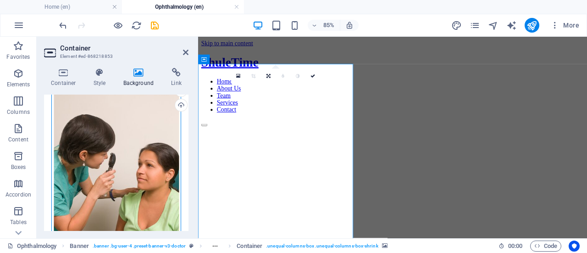
click at [125, 171] on div "Drag files here, click to choose files or select files from Files or our free s…" at bounding box center [116, 187] width 130 height 193
click at [125, 171] on body "shuletime.or.tz Home (en) Ophthalmology (en) Favorites Elements Columns Content…" at bounding box center [293, 126] width 587 height 253
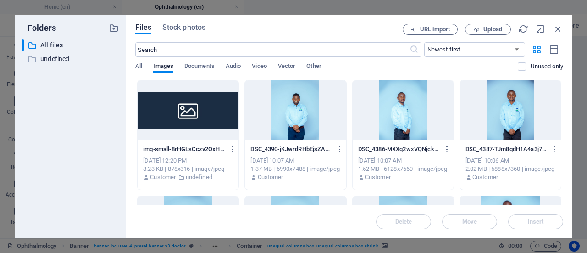
click at [344, 137] on div at bounding box center [295, 110] width 101 height 60
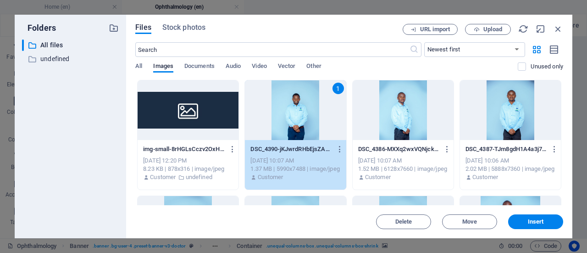
click at [335, 87] on div "1" at bounding box center [337, 88] width 11 height 11
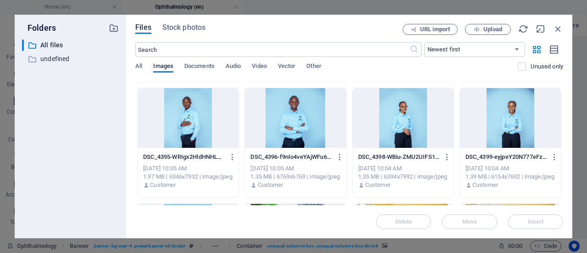
scroll to position [223, 0]
click at [557, 27] on icon "button" at bounding box center [558, 29] width 10 height 10
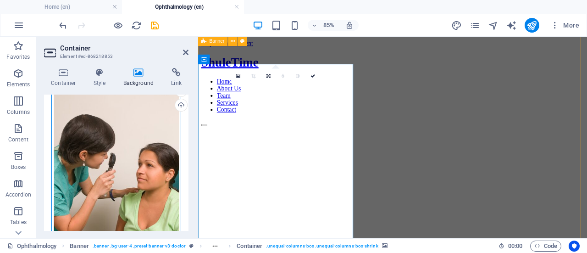
click at [140, 140] on div "Drag files here, click to choose files or select files from Files or our free s…" at bounding box center [116, 187] width 130 height 193
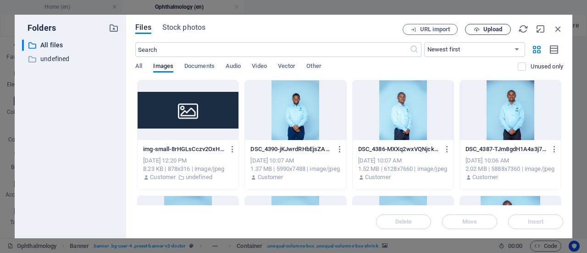
click at [485, 28] on span "Upload" at bounding box center [492, 30] width 19 height 6
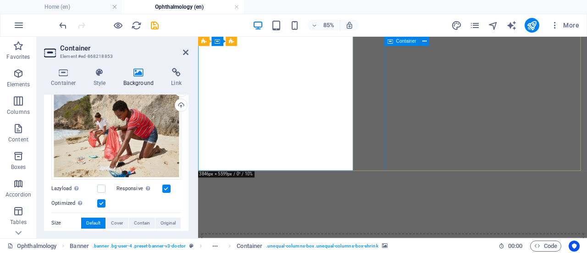
scroll to position [0, 0]
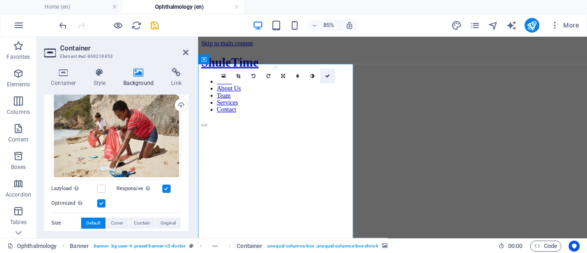
click at [329, 79] on link at bounding box center [327, 76] width 15 height 15
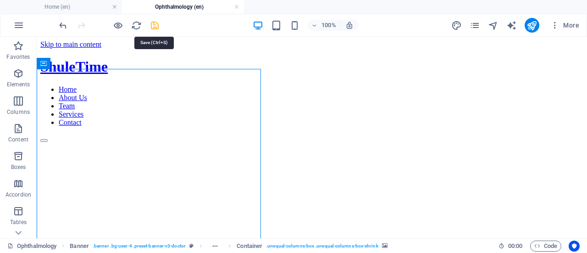
click at [157, 26] on icon "save" at bounding box center [154, 25] width 11 height 11
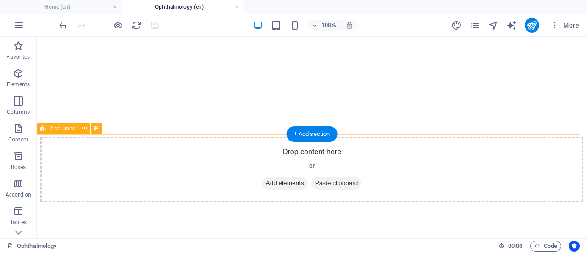
scroll to position [271, 0]
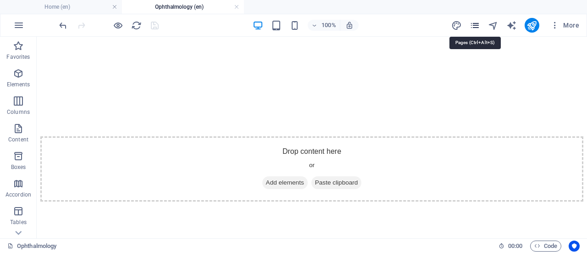
click at [476, 28] on icon "pages" at bounding box center [474, 25] width 11 height 11
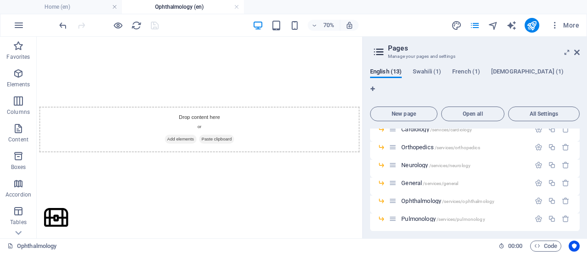
scroll to position [119, 0]
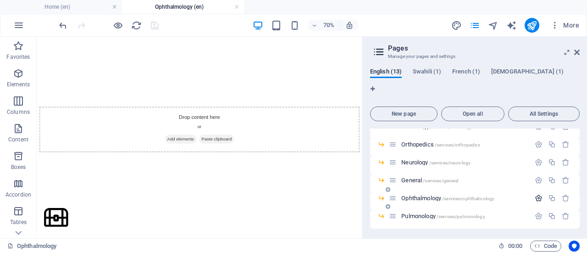
click at [534, 194] on icon "button" at bounding box center [538, 198] width 8 height 8
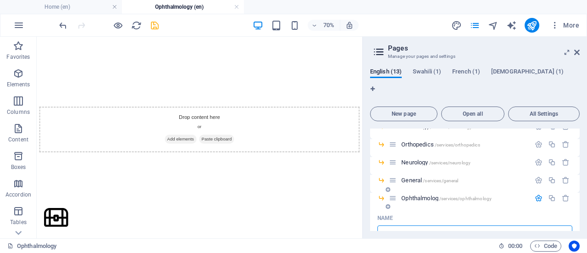
type input "O"
type input "T"
type input "Trash"
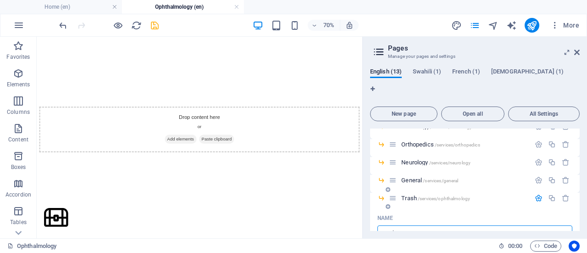
type input "Trash2"
type input "Trash2tres"
type input "Trash2"
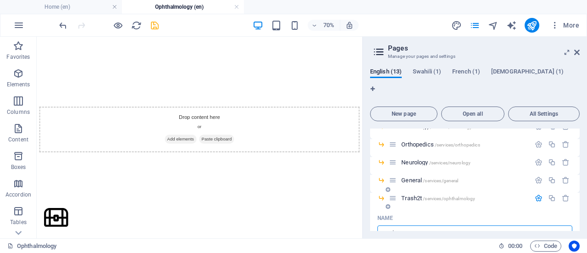
type input "Trash2t"
type input "Trash2"
type input "Trash2t"
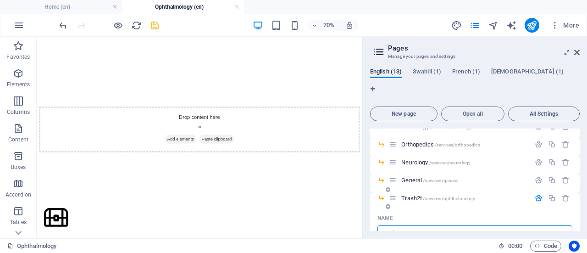
type input "Trash2"
type input "Trash2T"
type input "Trash2Tres"
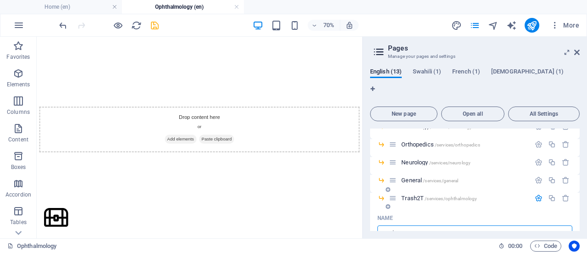
type input "Trash2Tres"
type input "Trash2Treasure"
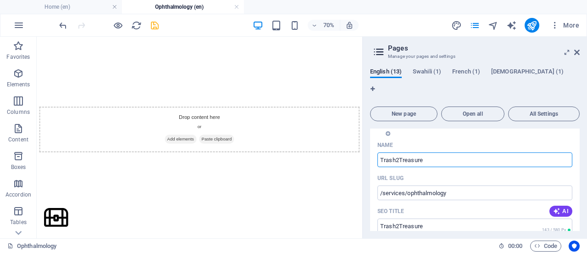
scroll to position [193, 0]
type input "Trash2Treasure"
click at [464, 185] on input "/services/ophthalmology" at bounding box center [474, 192] width 195 height 15
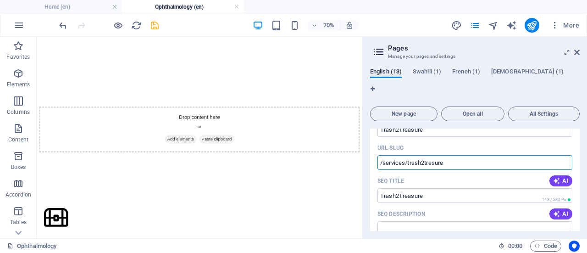
scroll to position [223, 0]
click at [433, 154] on input "/services/trash2tresure" at bounding box center [474, 161] width 195 height 15
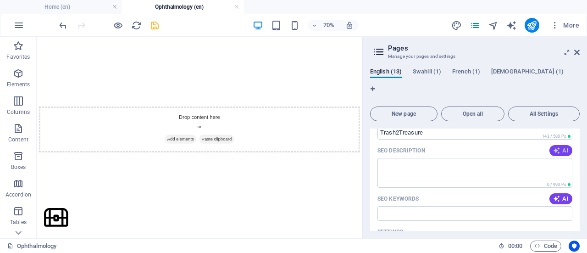
type input "/services/trash2treasure"
click at [553, 147] on icon "button" at bounding box center [556, 150] width 7 height 7
type textarea "Transform waste into resources with Trash2Treasure. Explore sustainability, eco…"
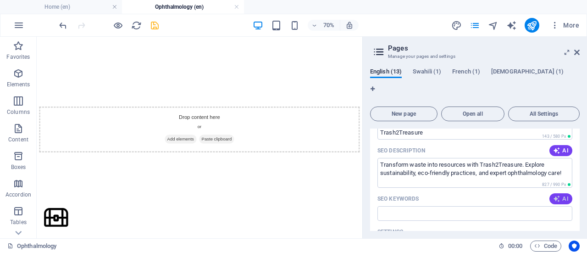
click at [560, 195] on span "AI" at bounding box center [561, 198] width 16 height 7
type input "Trash to treasure, sustainability project, eco-friendly habits, ophthalmology e…"
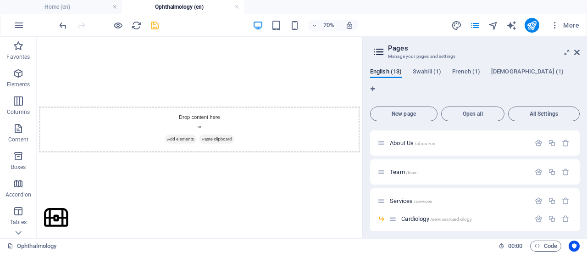
scroll to position [0, 0]
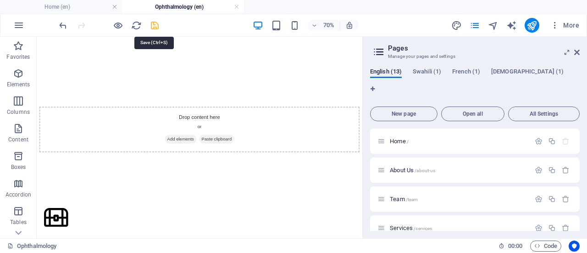
click at [151, 25] on icon "save" at bounding box center [154, 25] width 11 height 11
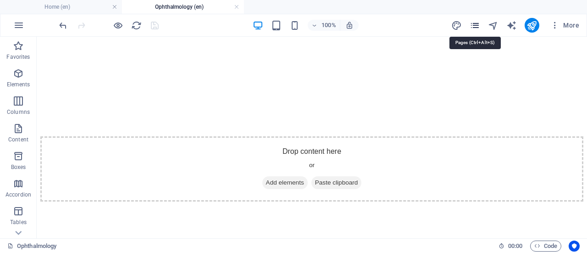
click at [478, 22] on icon "pages" at bounding box center [474, 25] width 11 height 11
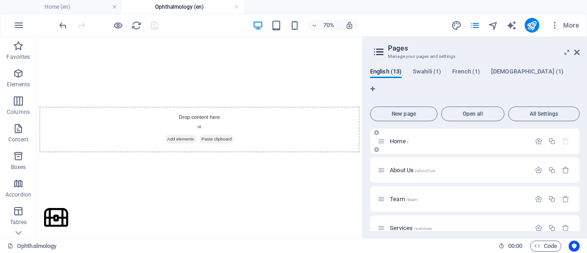
click at [536, 136] on div at bounding box center [552, 141] width 40 height 10
click at [536, 137] on icon "button" at bounding box center [538, 141] width 8 height 8
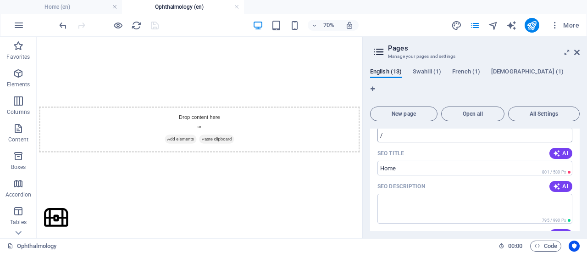
scroll to position [75, 0]
click at [553, 182] on icon "button" at bounding box center [556, 185] width 7 height 7
type textarea "Join ShuleTime’s TRASH2TREASURE movement empowering youth through sustainable e…"
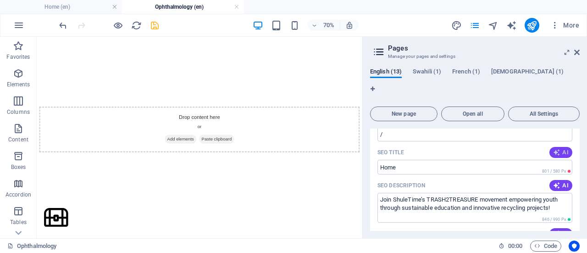
click at [561, 149] on span "AI" at bounding box center [561, 152] width 16 height 7
type input "Empower Youth for a Greener Future"
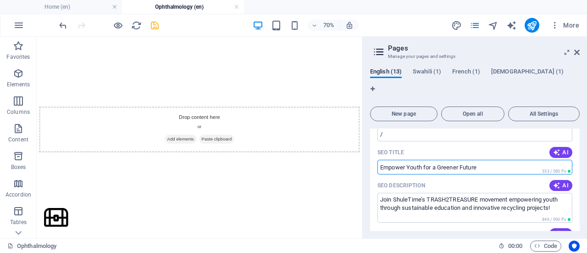
click at [380, 160] on input "Empower Youth for a Greener Future" at bounding box center [474, 167] width 195 height 15
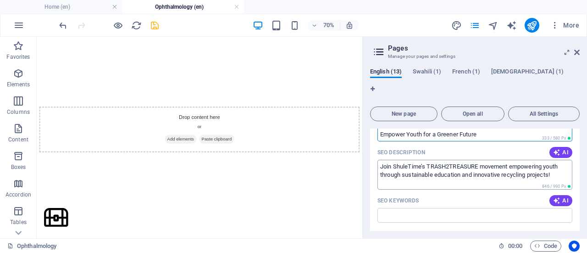
scroll to position [111, 0]
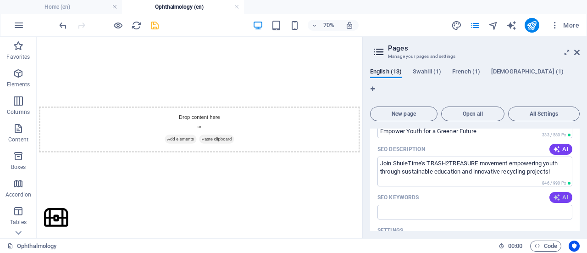
click at [556, 193] on icon "button" at bounding box center [556, 196] width 7 height 7
type input "youth empowerment, sustainable education, recycling projects, climate action, c…"
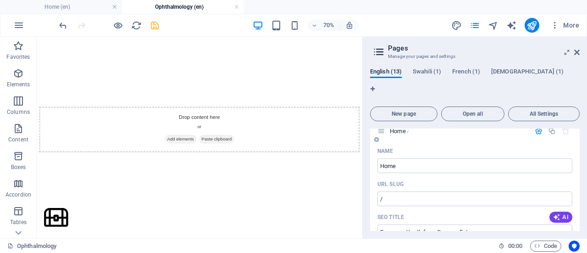
scroll to position [0, 0]
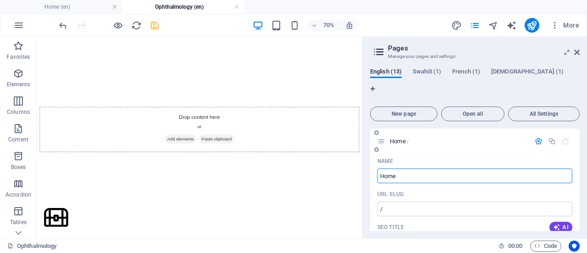
click at [380, 168] on input "Home" at bounding box center [474, 175] width 195 height 15
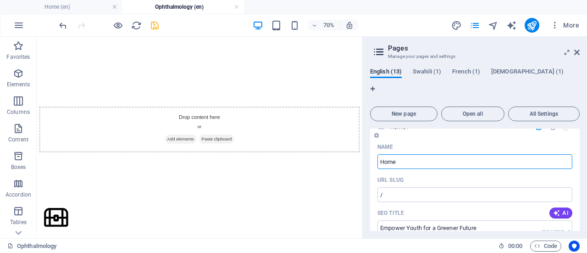
scroll to position [16, 0]
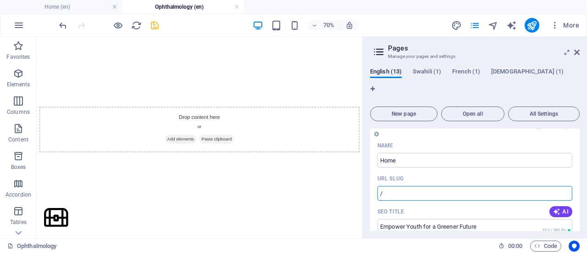
click at [388, 186] on input "/" at bounding box center [474, 193] width 195 height 15
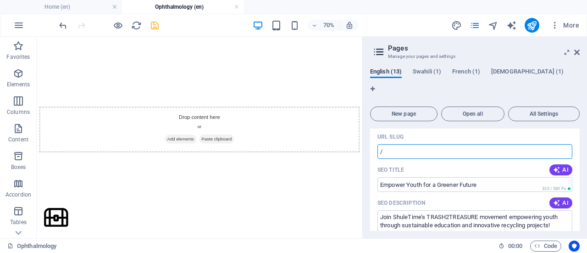
scroll to position [58, 0]
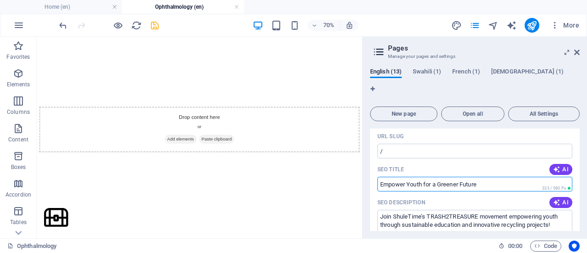
click at [414, 176] on input "Empower Youth for a Greener Future" at bounding box center [474, 183] width 195 height 15
click at [380, 176] on input "Empower Youth for a Greener Future" at bounding box center [474, 183] width 195 height 15
drag, startPoint x: 490, startPoint y: 163, endPoint x: 373, endPoint y: 172, distance: 116.8
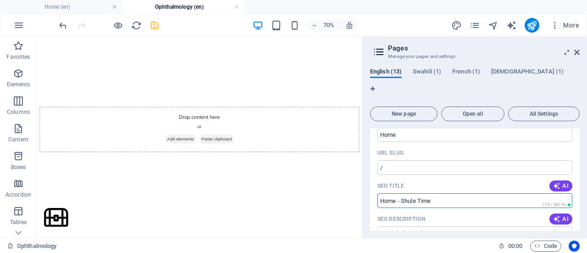
scroll to position [0, 0]
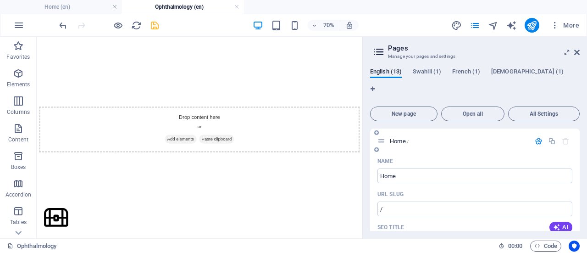
type input "Home - Shule Time"
click at [535, 137] on icon "button" at bounding box center [538, 141] width 8 height 8
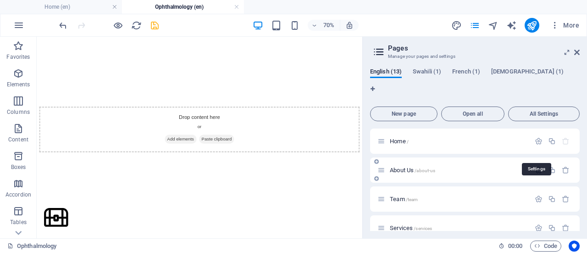
click at [537, 166] on icon "button" at bounding box center [538, 170] width 8 height 8
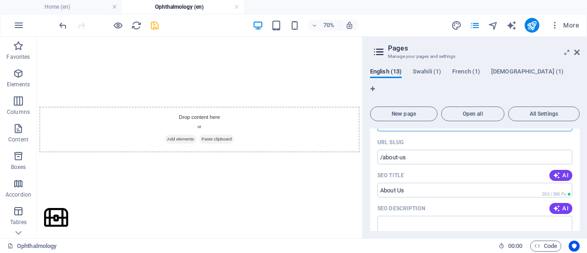
scroll to position [82, 0]
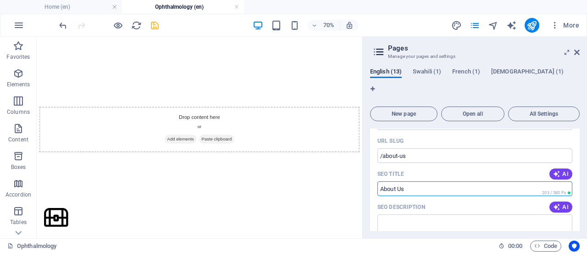
click at [408, 181] on input "SEO Title" at bounding box center [474, 188] width 195 height 15
click at [424, 181] on input "SEO Title" at bounding box center [474, 188] width 195 height 15
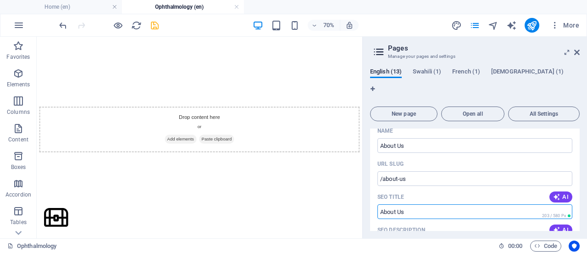
click at [395, 204] on input "SEO Title" at bounding box center [474, 211] width 195 height 15
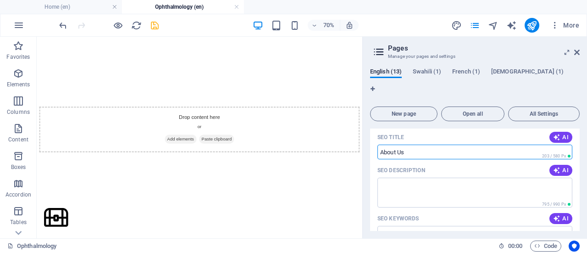
scroll to position [120, 0]
click at [409, 143] on input "SEO Title" at bounding box center [474, 150] width 195 height 15
type input "About Us - Shule Time"
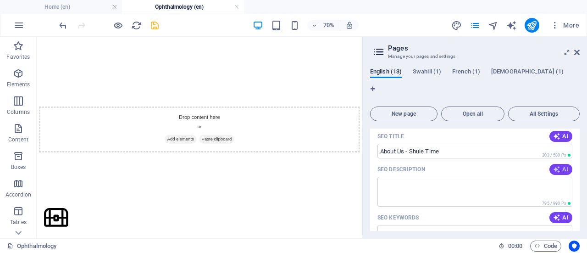
click at [556, 165] on icon "button" at bounding box center [556, 168] width 7 height 7
type textarea "Discover Shule Time: a vibrant hub for education, creativity, and sustainable g…"
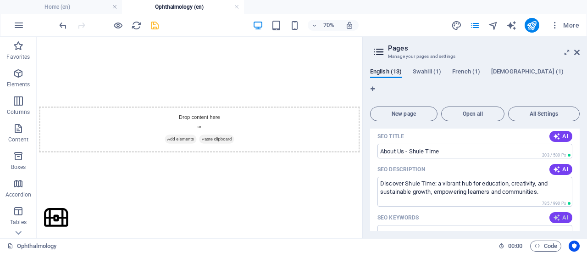
click at [562, 214] on span "AI" at bounding box center [561, 217] width 16 height 7
type input "education, sustainability, community empowerment, innovative programs, eco-inno…"
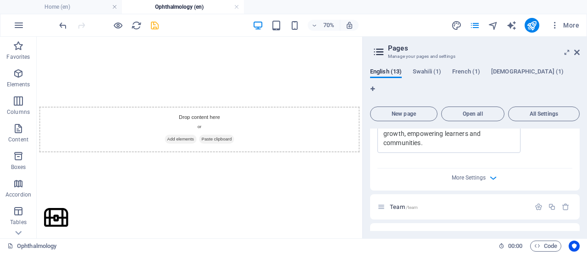
scroll to position [366, 0]
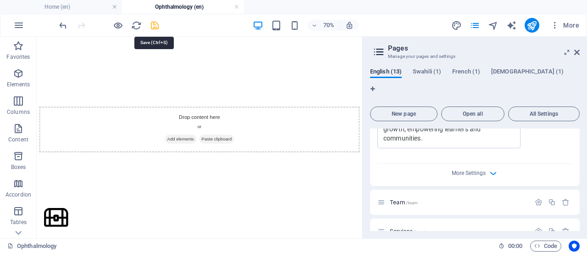
click at [155, 27] on icon "save" at bounding box center [154, 25] width 11 height 11
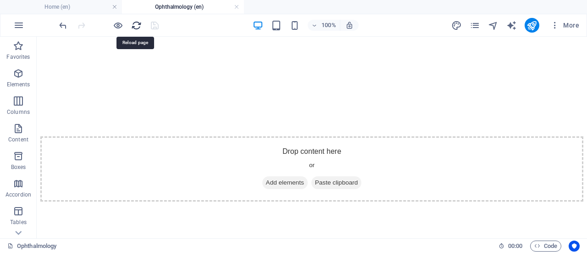
click at [139, 22] on icon "reload" at bounding box center [136, 25] width 11 height 11
click at [138, 23] on icon "reload" at bounding box center [136, 25] width 11 height 11
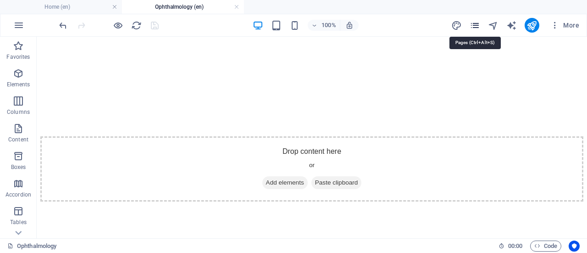
click at [473, 28] on icon "pages" at bounding box center [474, 25] width 11 height 11
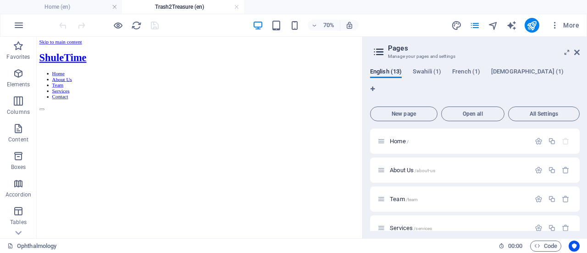
scroll to position [0, 0]
click at [534, 195] on icon "button" at bounding box center [538, 199] width 8 height 8
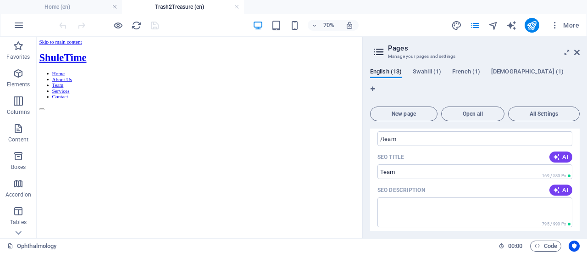
scroll to position [128, 0]
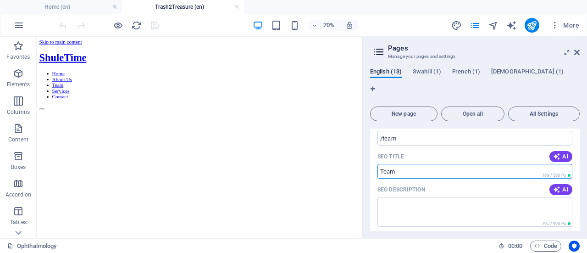
click at [409, 164] on input "SEO Title" at bounding box center [474, 171] width 195 height 15
type input "Team - Shule Time"
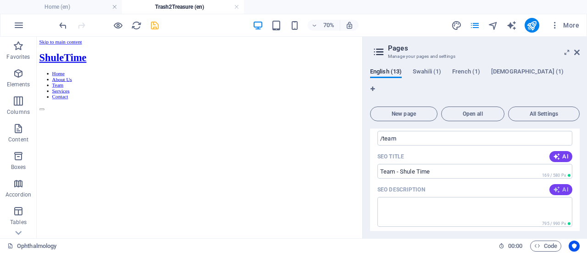
click at [551, 184] on button "AI" at bounding box center [560, 189] width 23 height 11
type textarea "Join ShuleTimes dedicated team, driving excellence and community impact through…"
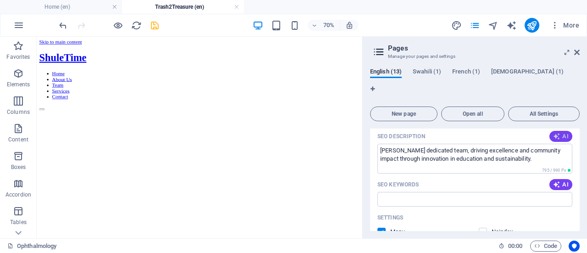
scroll to position [191, 0]
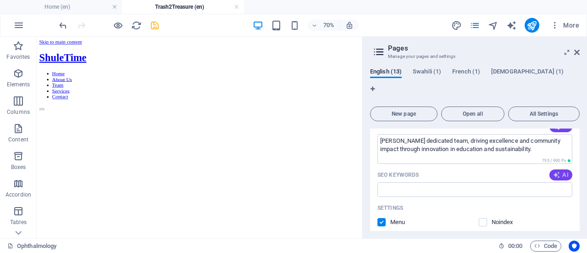
click at [556, 171] on icon "button" at bounding box center [556, 174] width 7 height 7
type input "ShuleTime, dedicated team, community impact, environmental sustainability, ICT …"
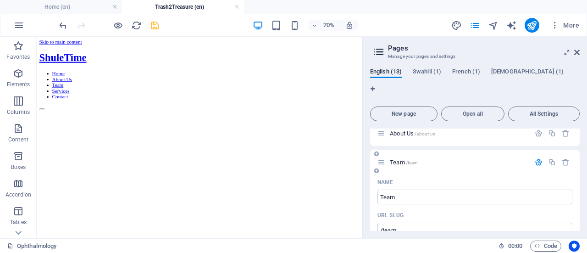
scroll to position [39, 0]
click at [539, 156] on icon "button" at bounding box center [538, 160] width 8 height 8
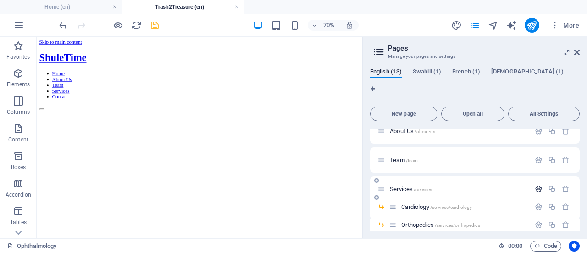
click at [534, 185] on icon "button" at bounding box center [538, 189] width 8 height 8
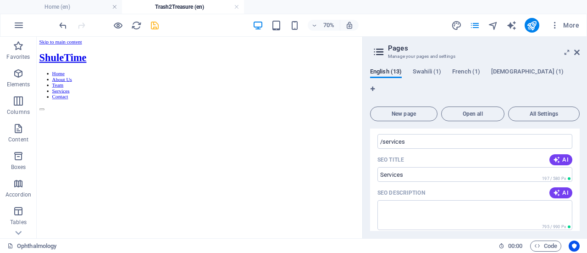
scroll to position [154, 0]
click at [416, 166] on input "SEO Title" at bounding box center [474, 173] width 195 height 15
type input "Services - Shule Time"
click at [557, 188] on icon "button" at bounding box center [556, 191] width 7 height 7
type textarea "Empower communities with ShuleTimes innovative education programs, promoting su…"
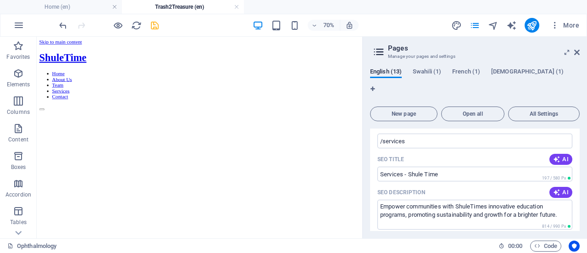
click at [558, 237] on icon "button" at bounding box center [556, 240] width 7 height 7
type input "education transformation, community engagement, sustainability initiatives, you…"
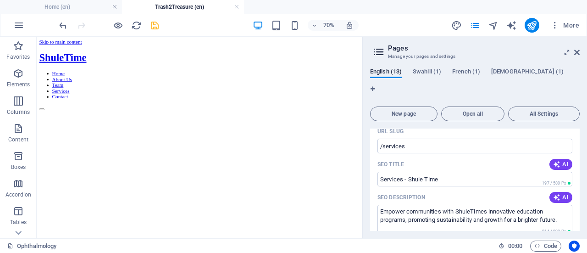
scroll to position [149, 0]
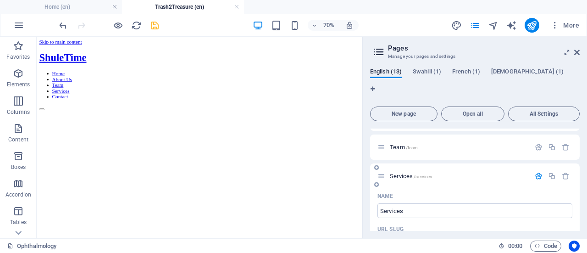
scroll to position [51, 0]
click at [536, 172] on icon "button" at bounding box center [538, 176] width 8 height 8
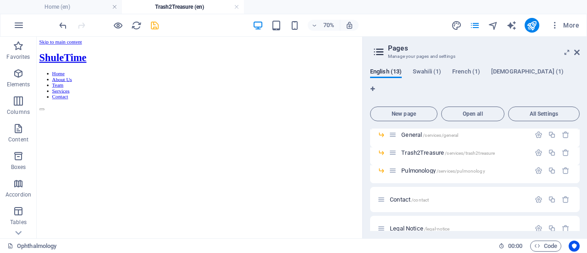
scroll to position [165, 0]
click at [535, 195] on icon "button" at bounding box center [538, 199] width 8 height 8
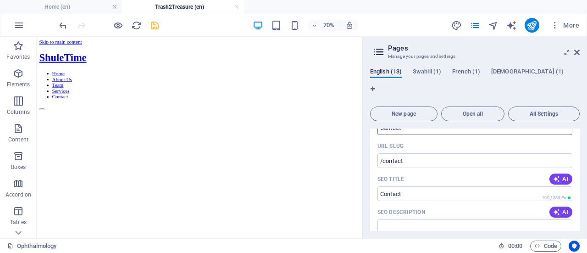
scroll to position [271, 0]
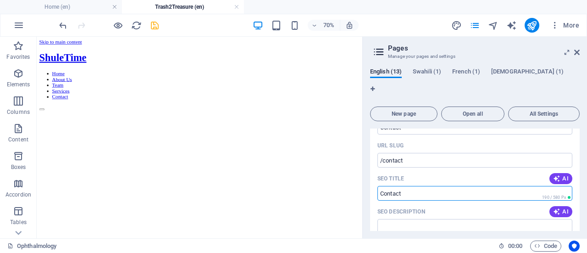
click at [419, 186] on input "SEO Title" at bounding box center [474, 193] width 195 height 15
type input "Contact - Shule Time"
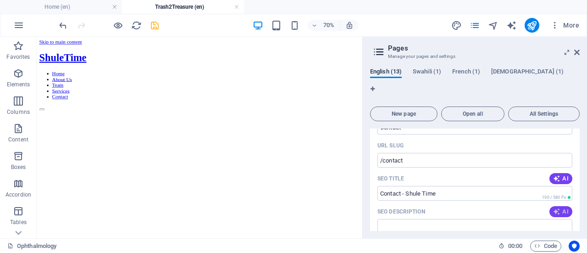
click at [560, 208] on span "AI" at bounding box center [561, 211] width 16 height 7
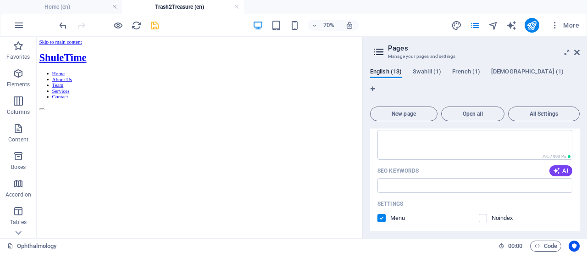
scroll to position [362, 0]
type textarea "Get in touch with ShuleTime for inquiries, partnerships, and support. Were here…"
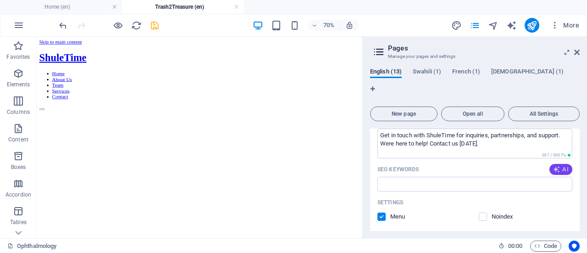
click at [557, 165] on icon "button" at bounding box center [556, 168] width 7 height 7
type input "contact ShuleTime, visit UDOM Dodoma, partnership inquiries, support and inquir…"
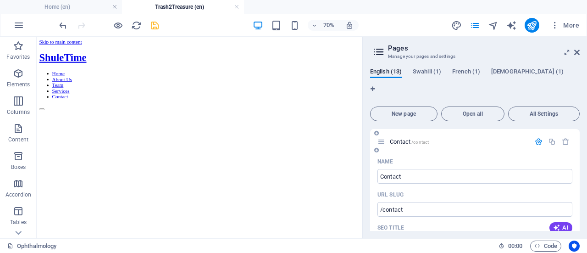
scroll to position [194, 0]
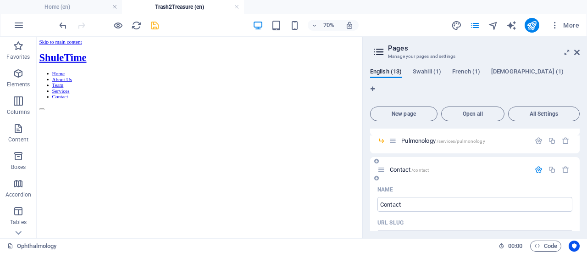
click at [537, 165] on icon "button" at bounding box center [538, 169] width 8 height 8
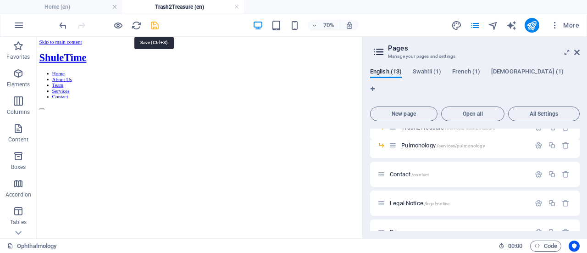
click at [153, 23] on icon "save" at bounding box center [154, 25] width 11 height 11
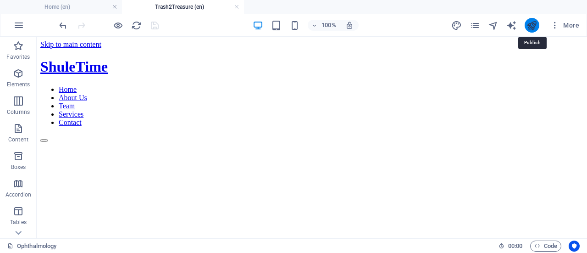
click at [534, 23] on icon "publish" at bounding box center [531, 25] width 11 height 11
